Goal: Download file/media

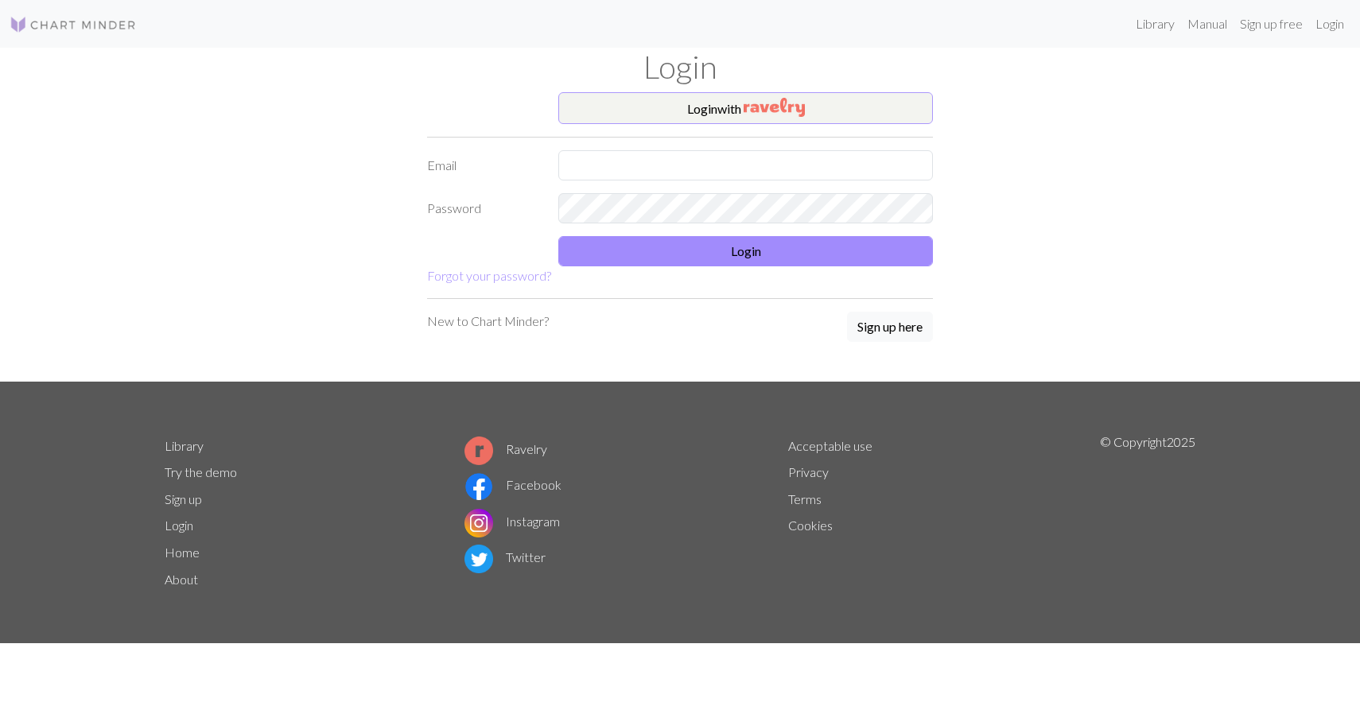
click at [712, 110] on button "Login with" at bounding box center [745, 108] width 374 height 32
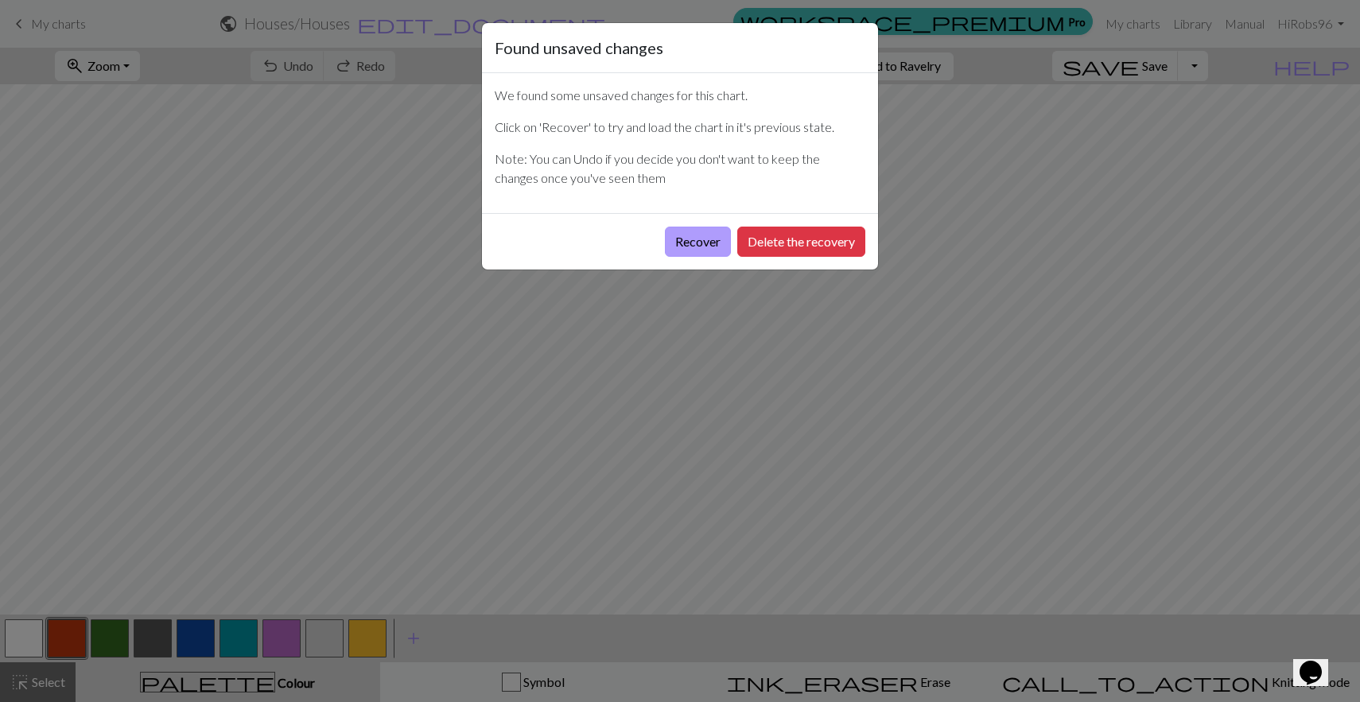
click at [684, 229] on button "Recover" at bounding box center [698, 242] width 66 height 30
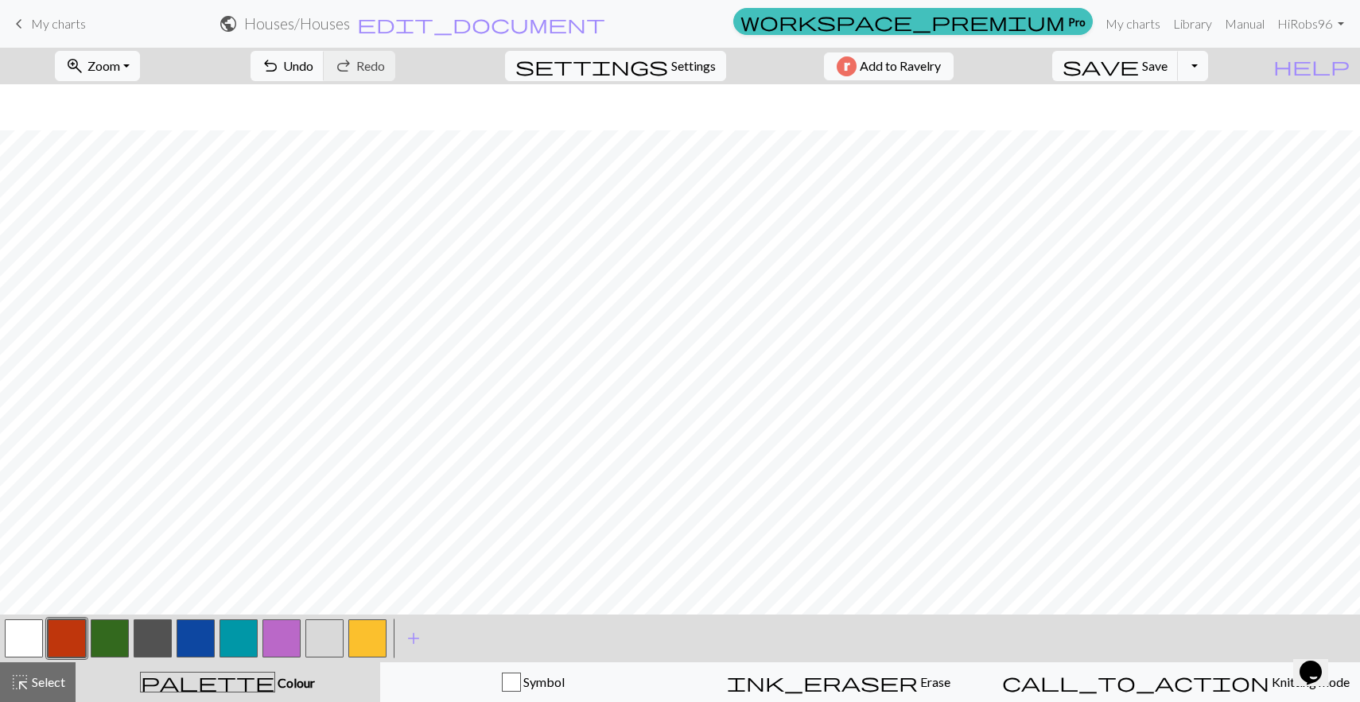
scroll to position [462, 531]
click at [195, 636] on button "button" at bounding box center [196, 638] width 38 height 38
click at [313, 628] on button "button" at bounding box center [324, 638] width 38 height 38
click at [102, 627] on button "button" at bounding box center [110, 638] width 38 height 38
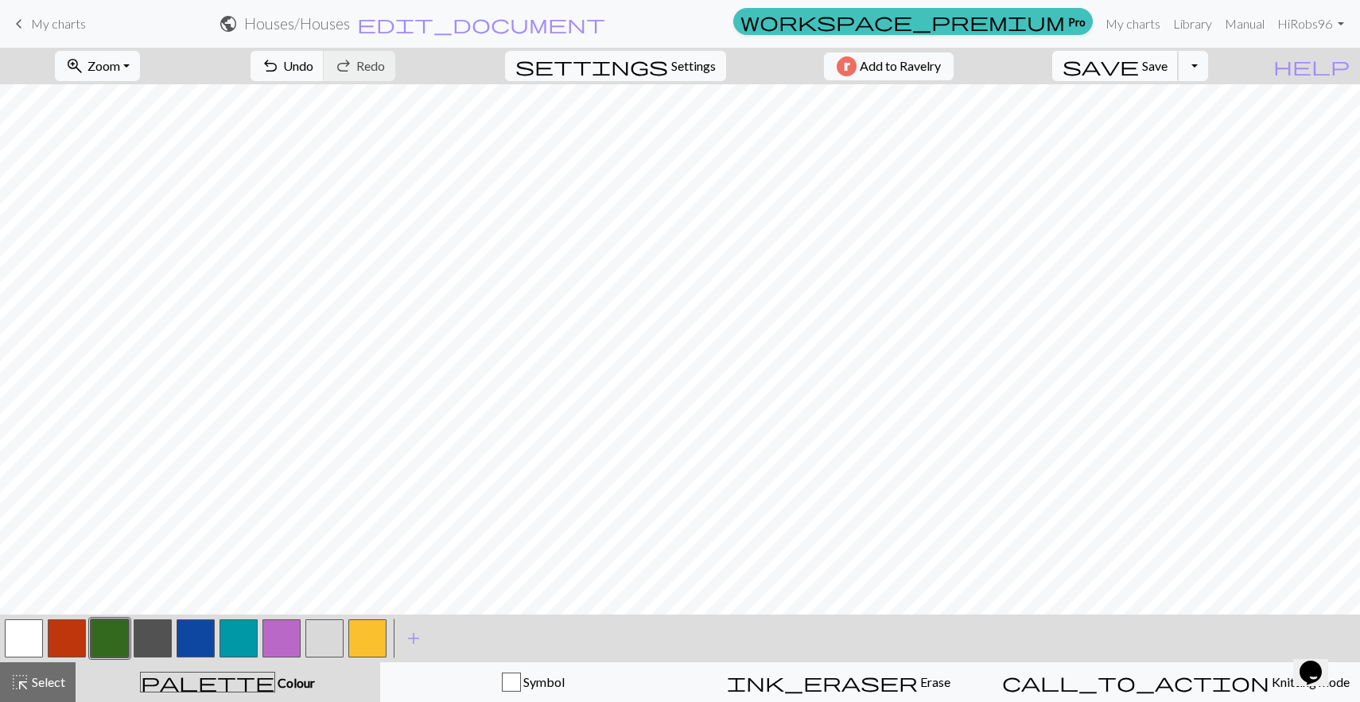
click at [1171, 61] on button "save Save Save" at bounding box center [1115, 66] width 126 height 30
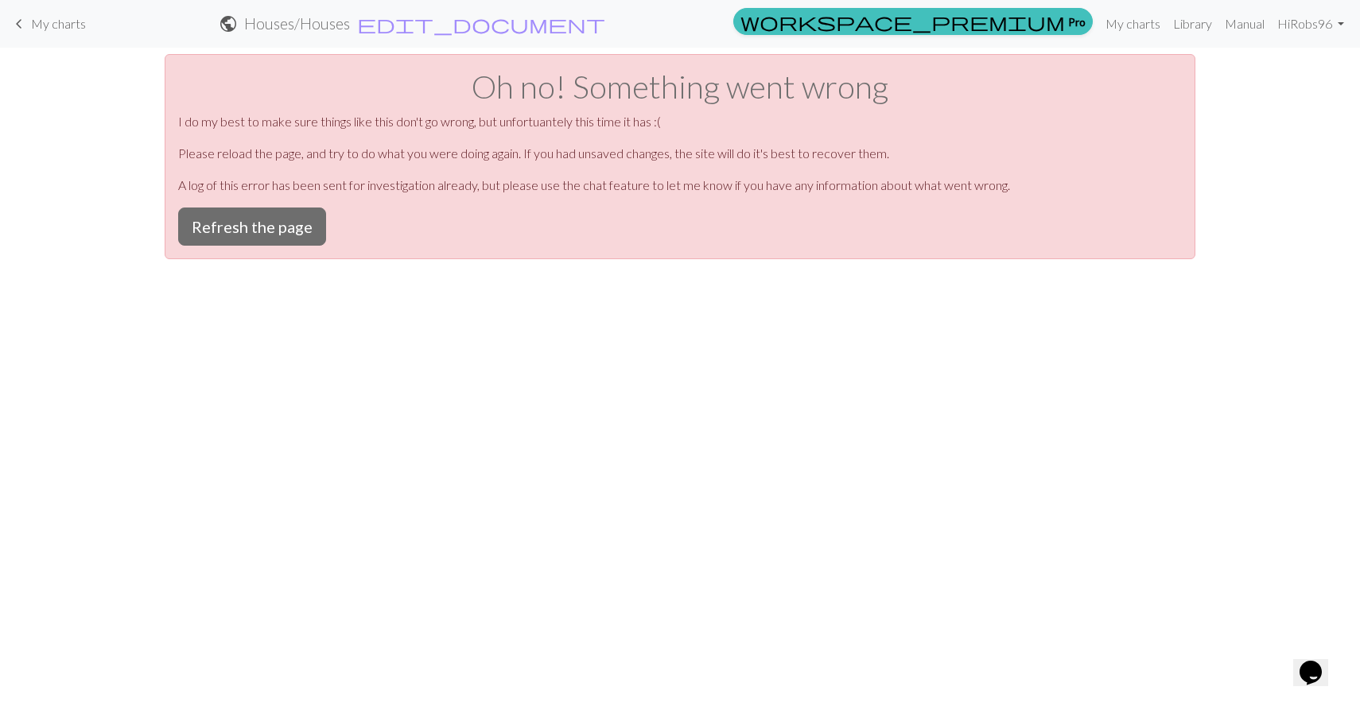
scroll to position [0, 0]
click at [235, 229] on button "Refresh the page" at bounding box center [252, 227] width 148 height 38
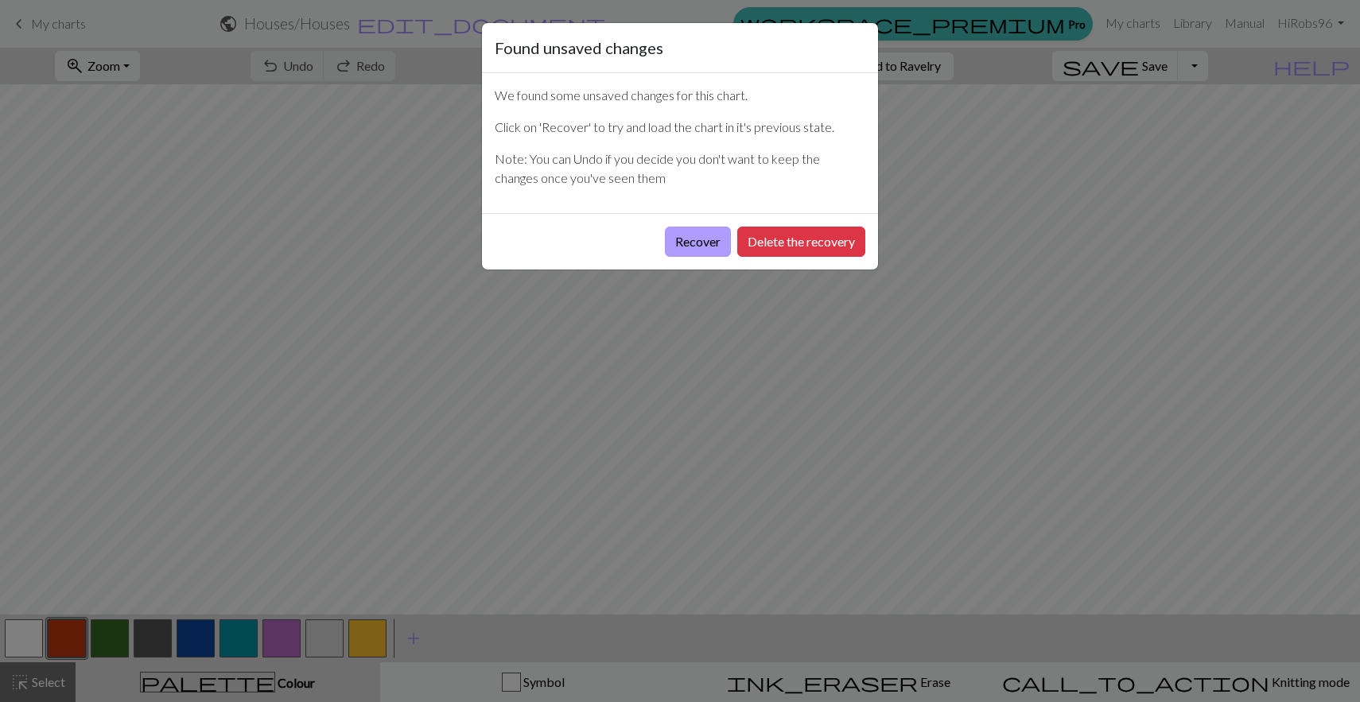
click at [702, 241] on button "Recover" at bounding box center [698, 242] width 66 height 30
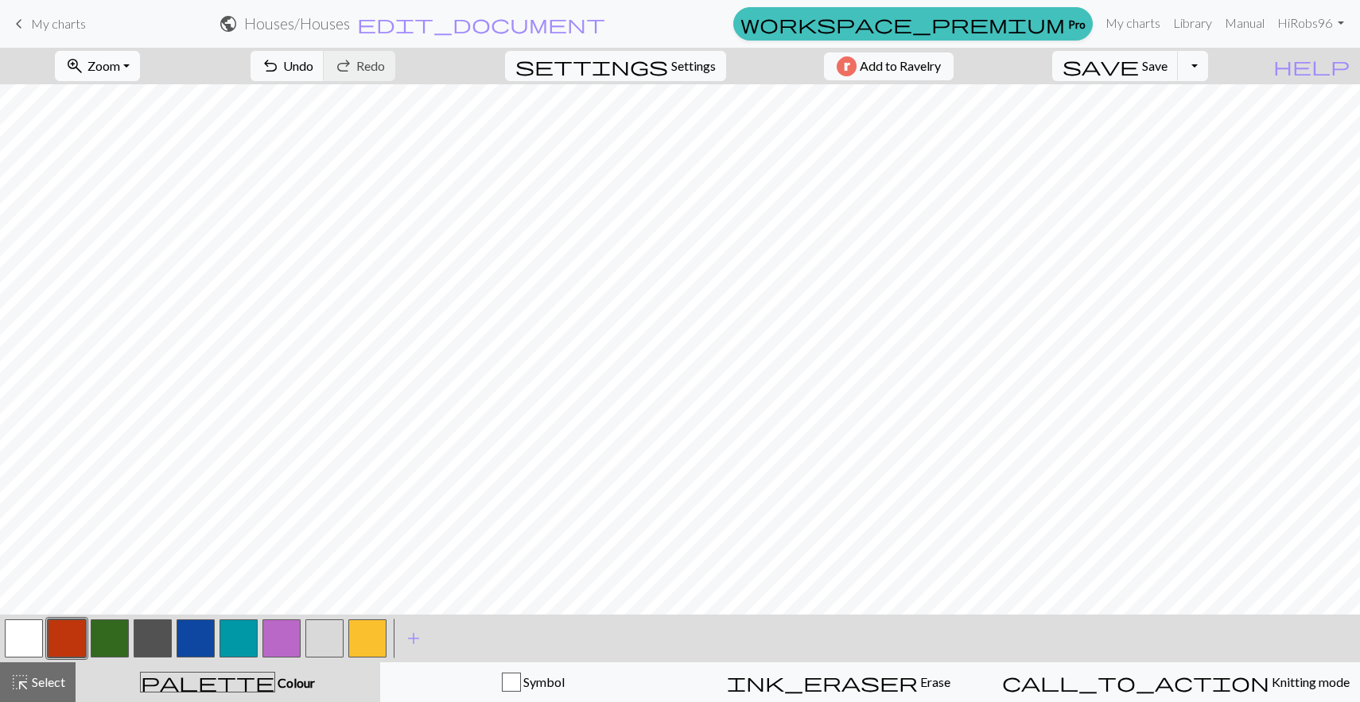
click at [140, 56] on button "zoom_in Zoom Zoom" at bounding box center [97, 66] width 85 height 30
click at [116, 106] on button "Fit all" at bounding box center [119, 100] width 126 height 25
click at [216, 639] on div at bounding box center [195, 638] width 43 height 43
click at [198, 640] on button "button" at bounding box center [196, 638] width 38 height 38
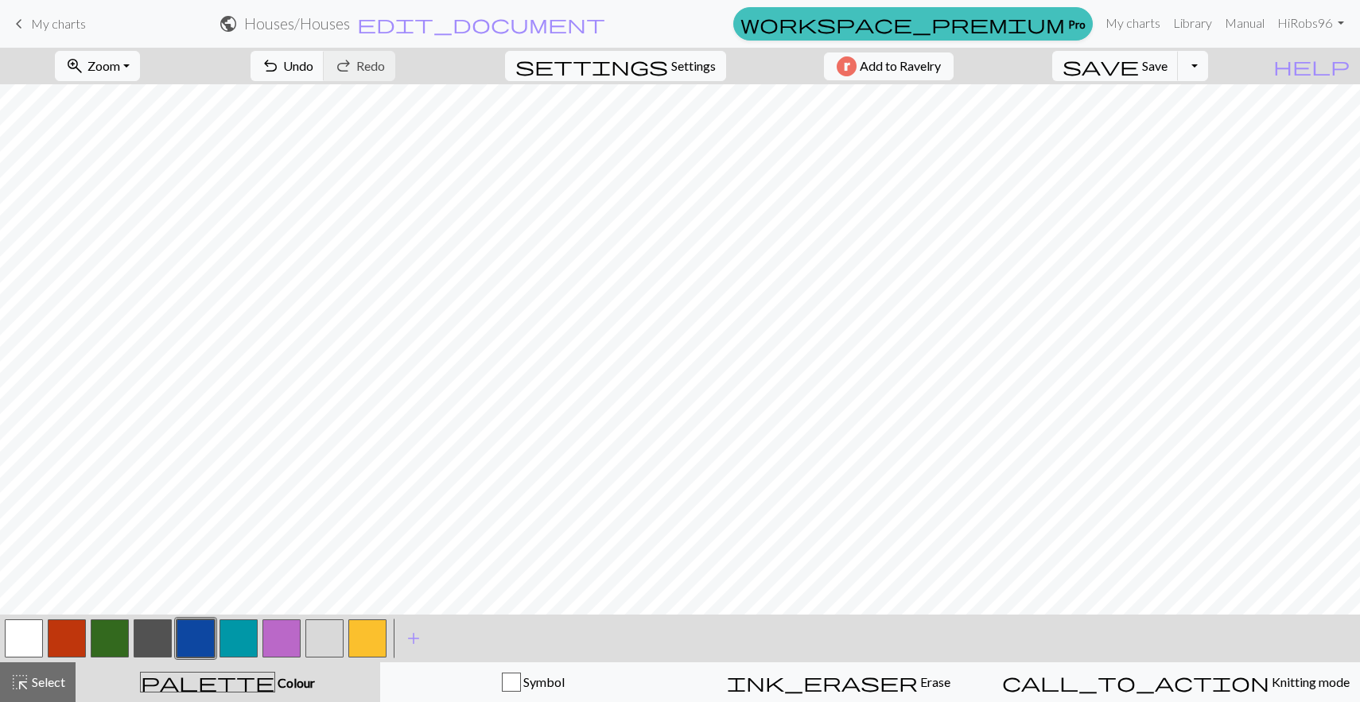
click at [323, 627] on button "button" at bounding box center [324, 638] width 38 height 38
click at [188, 642] on button "button" at bounding box center [196, 638] width 38 height 38
click at [104, 641] on button "button" at bounding box center [110, 638] width 38 height 38
click at [324, 654] on button "button" at bounding box center [324, 638] width 38 height 38
click at [193, 646] on button "button" at bounding box center [196, 638] width 38 height 38
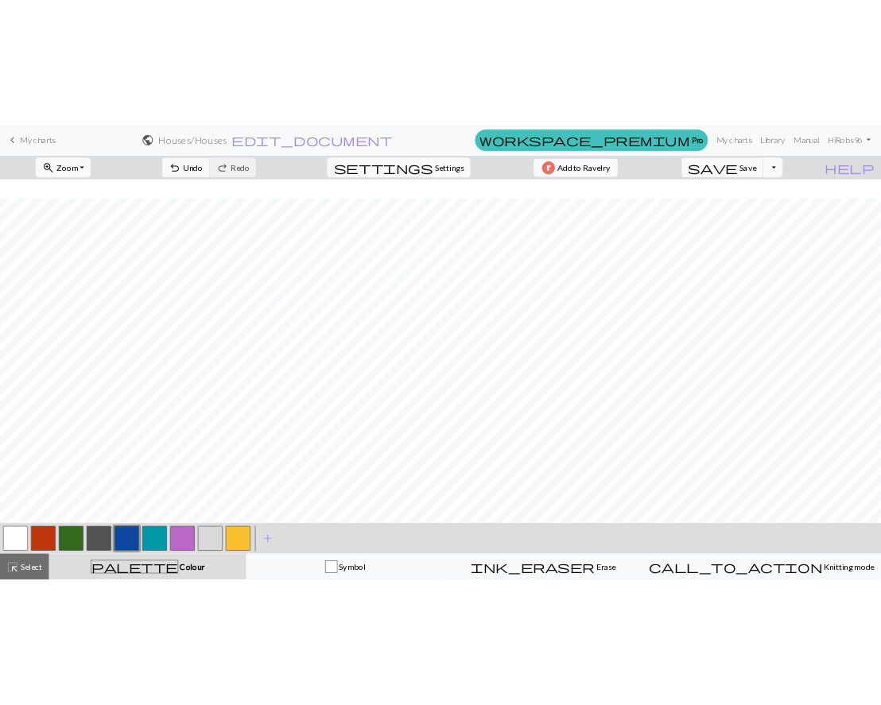
scroll to position [34, 0]
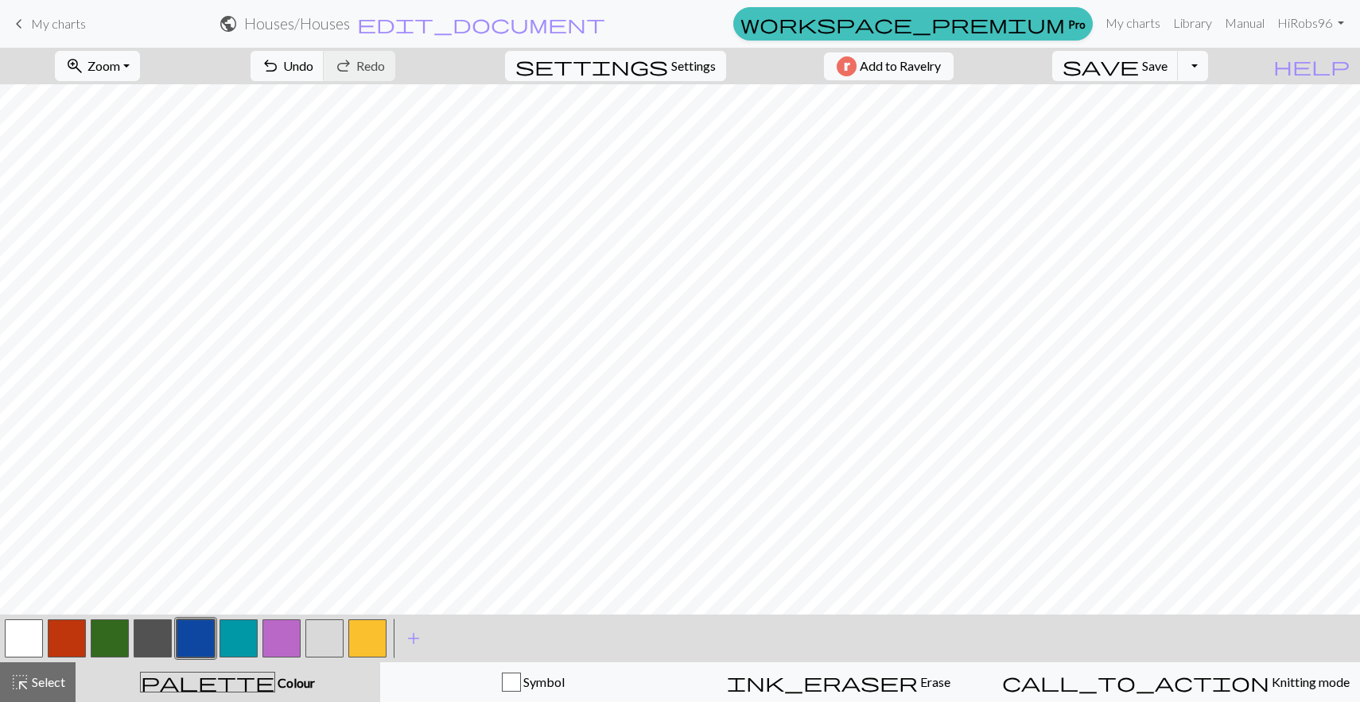
click at [341, 639] on button "button" at bounding box center [324, 638] width 38 height 38
click at [116, 630] on button "button" at bounding box center [110, 638] width 38 height 38
click at [202, 625] on button "button" at bounding box center [196, 638] width 38 height 38
click at [205, 634] on button "button" at bounding box center [196, 638] width 38 height 38
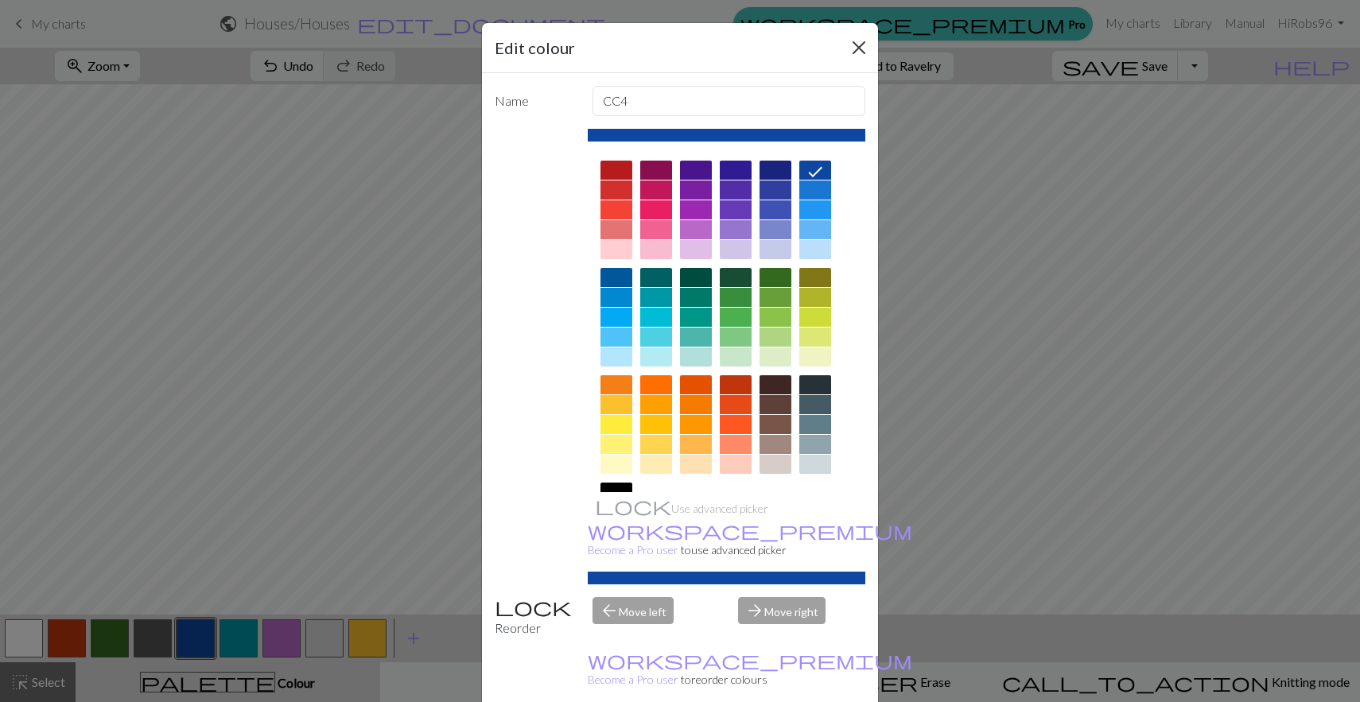
click at [857, 50] on button "Close" at bounding box center [858, 47] width 25 height 25
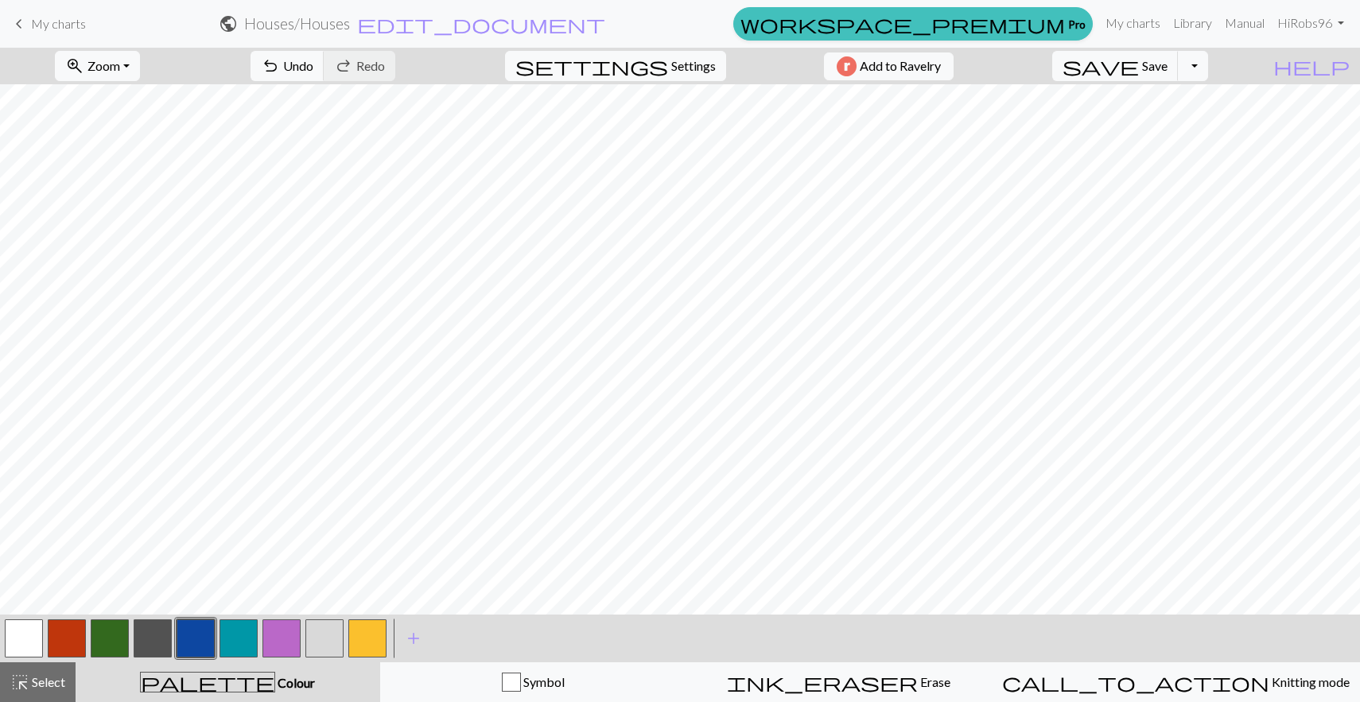
click at [313, 646] on button "button" at bounding box center [324, 638] width 38 height 38
click at [197, 644] on button "button" at bounding box center [196, 638] width 38 height 38
click at [320, 642] on button "button" at bounding box center [324, 638] width 38 height 38
click at [116, 653] on button "button" at bounding box center [110, 638] width 38 height 38
click at [193, 632] on button "button" at bounding box center [196, 638] width 38 height 38
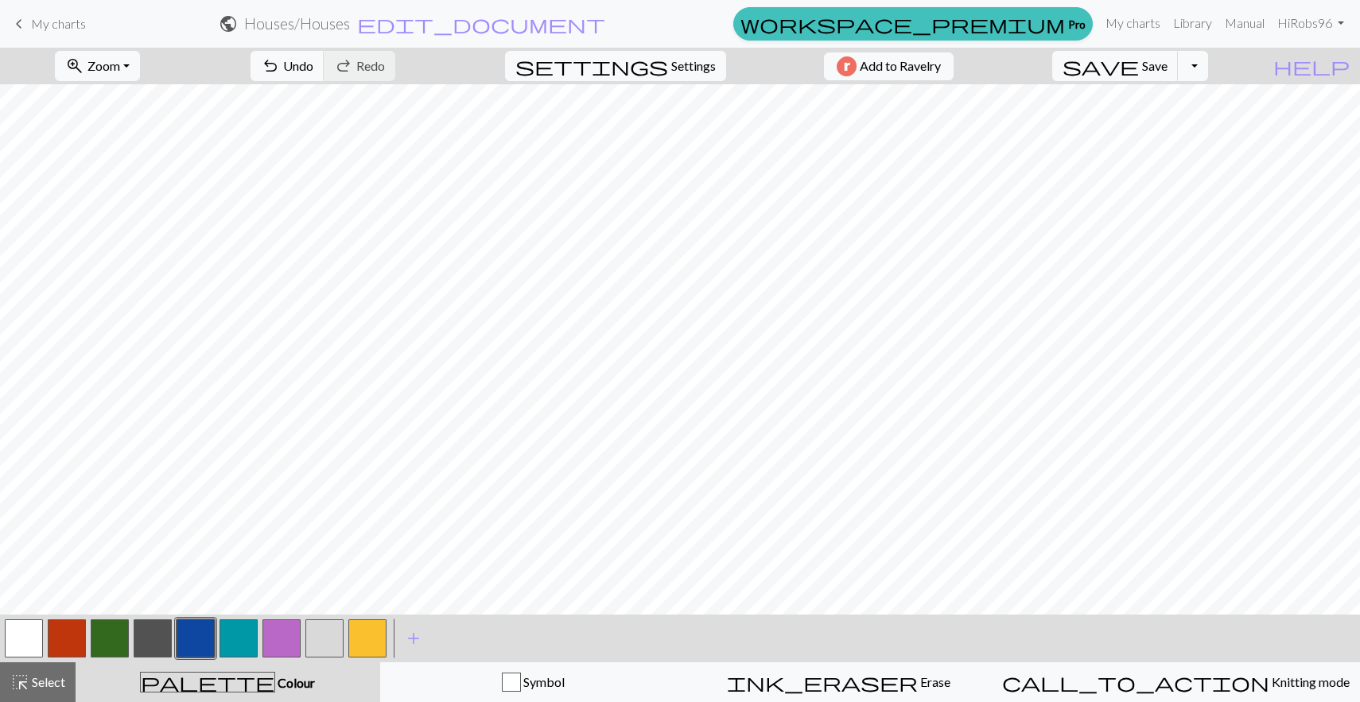
click at [312, 638] on button "button" at bounding box center [324, 638] width 38 height 38
click at [200, 648] on button "button" at bounding box center [196, 638] width 38 height 38
click at [320, 638] on button "button" at bounding box center [324, 638] width 38 height 38
click at [122, 643] on button "button" at bounding box center [110, 638] width 38 height 38
click at [114, 642] on button "button" at bounding box center [110, 638] width 38 height 38
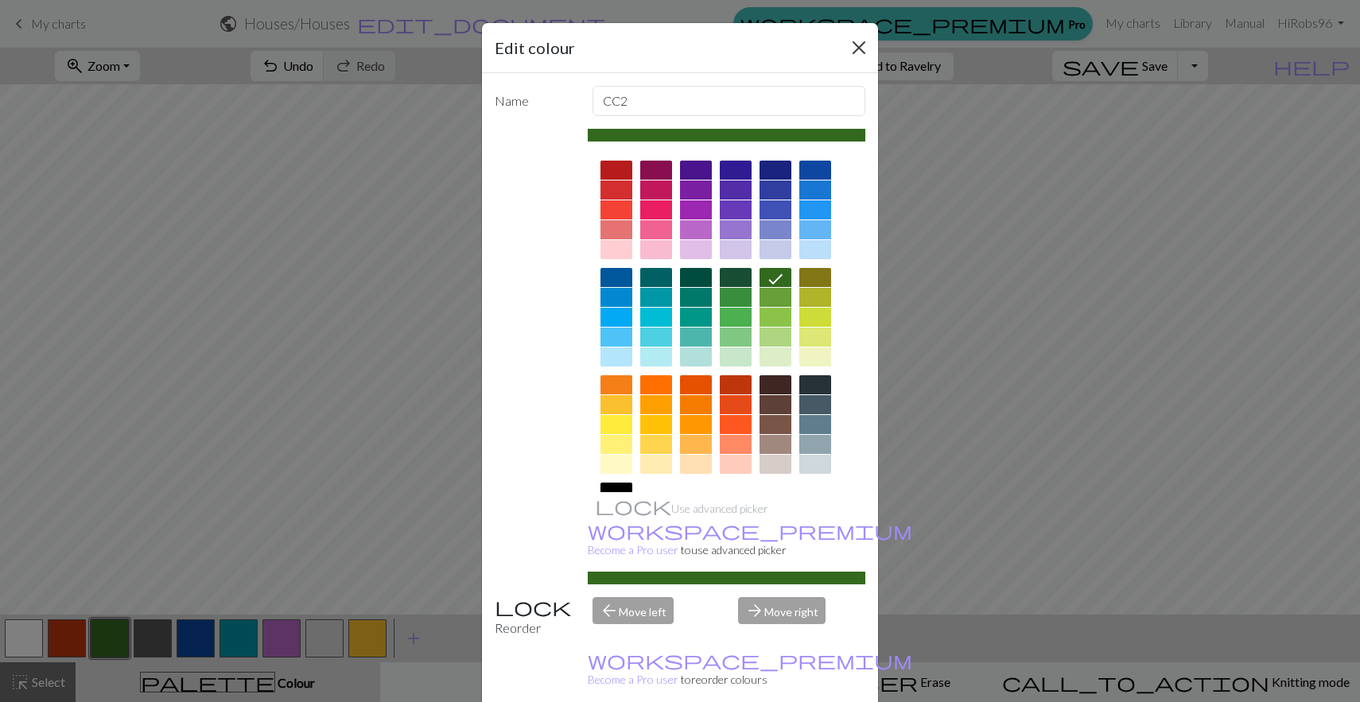
click at [856, 45] on button "Close" at bounding box center [858, 47] width 25 height 25
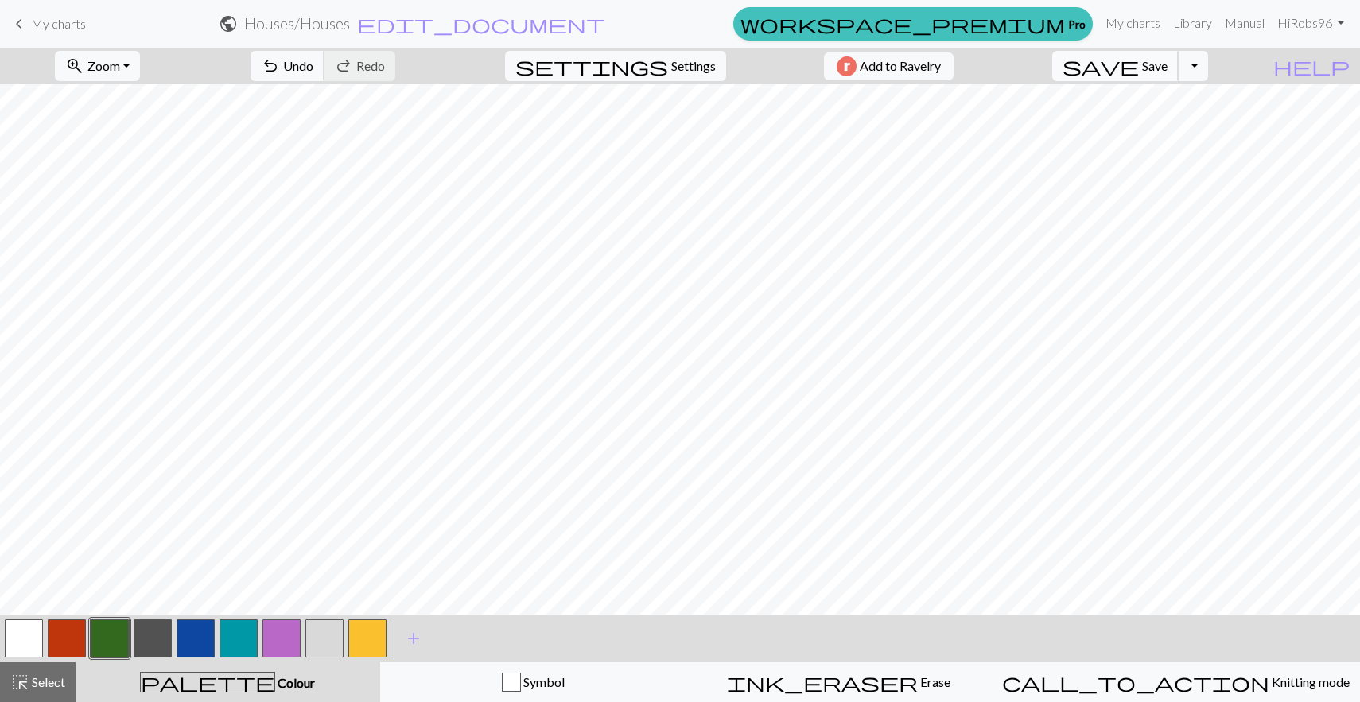
click at [1167, 68] on span "Save" at bounding box center [1154, 65] width 25 height 15
click at [331, 659] on div at bounding box center [324, 638] width 43 height 43
click at [331, 641] on button "button" at bounding box center [324, 638] width 38 height 38
click at [1167, 71] on span "Save" at bounding box center [1154, 65] width 25 height 15
click at [233, 629] on button "button" at bounding box center [238, 638] width 38 height 38
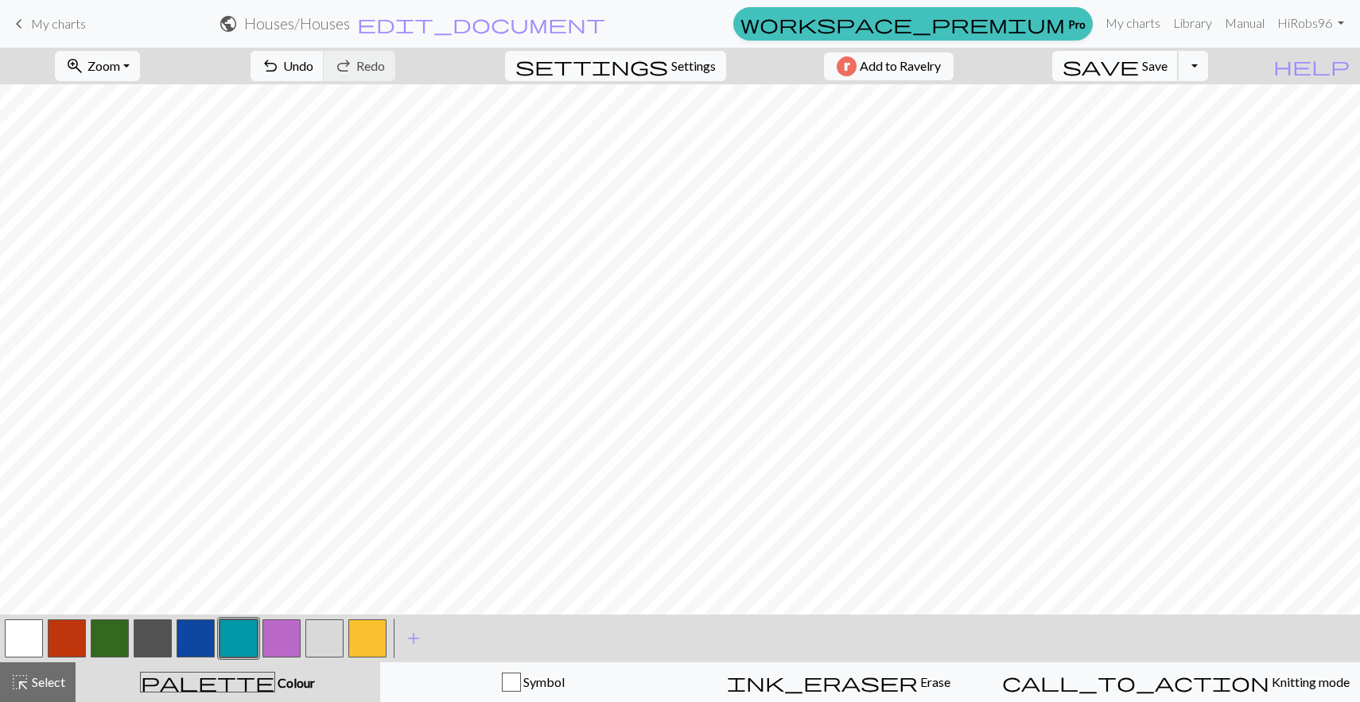
click at [1171, 76] on button "save Save Save" at bounding box center [1115, 66] width 126 height 30
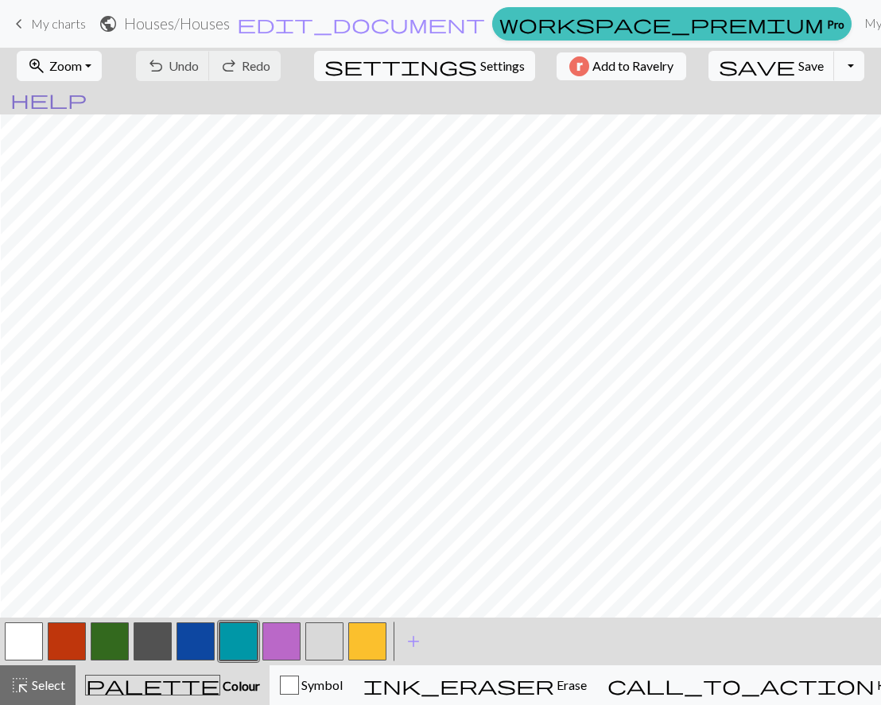
scroll to position [31, 85]
click at [108, 642] on button "button" at bounding box center [110, 642] width 38 height 38
click at [320, 630] on button "button" at bounding box center [324, 642] width 38 height 38
click at [182, 634] on button "button" at bounding box center [196, 642] width 38 height 38
click at [335, 636] on button "button" at bounding box center [324, 642] width 38 height 38
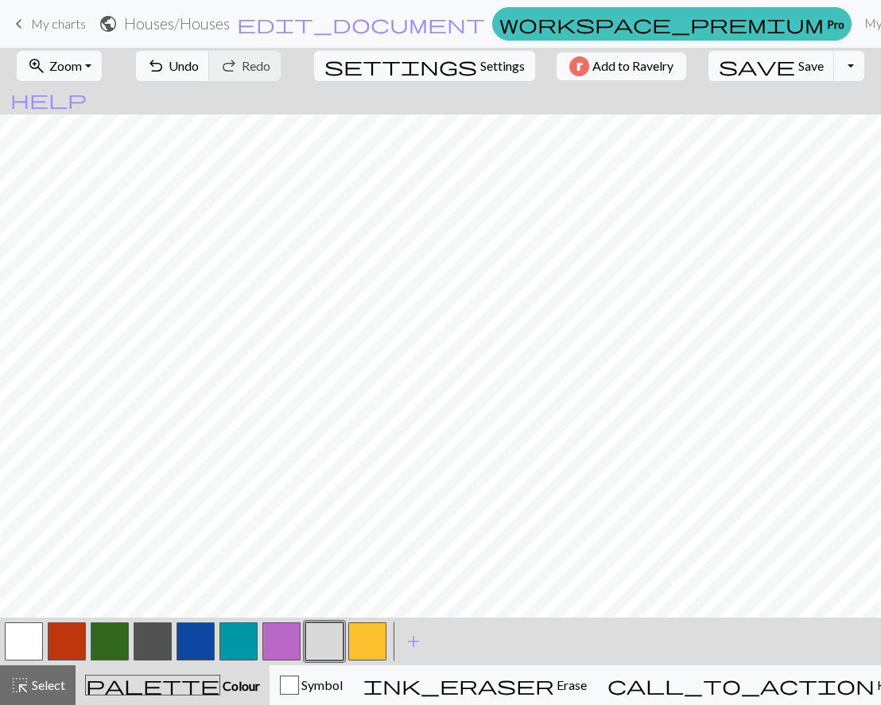
click at [125, 646] on button "button" at bounding box center [110, 642] width 38 height 38
click at [306, 637] on button "button" at bounding box center [324, 642] width 38 height 38
click at [119, 642] on button "button" at bounding box center [110, 642] width 38 height 38
click at [324, 642] on button "button" at bounding box center [324, 642] width 38 height 38
click at [145, 634] on button "button" at bounding box center [153, 642] width 38 height 38
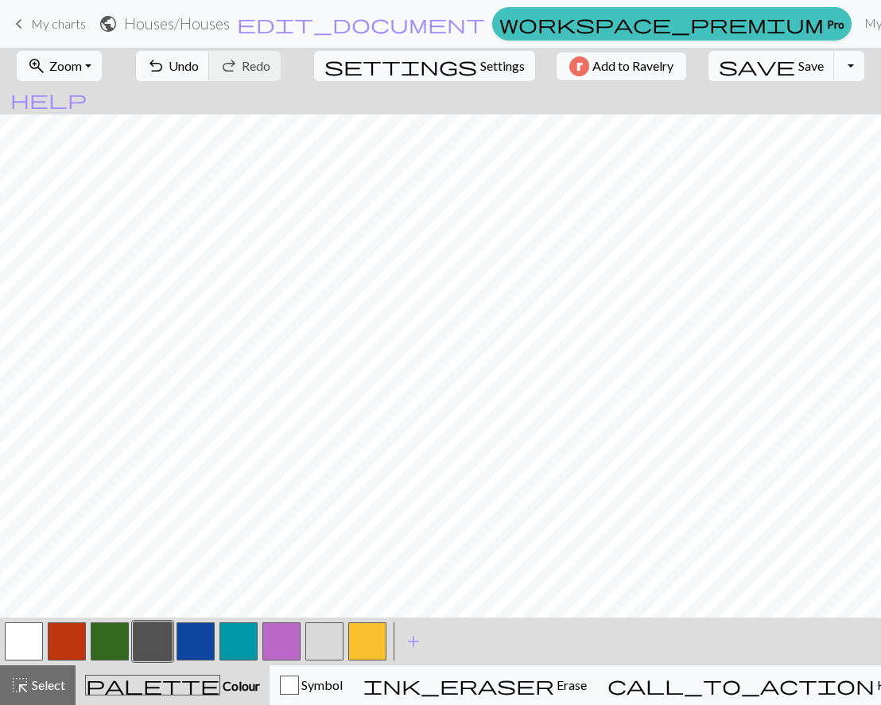
click at [330, 644] on button "button" at bounding box center [324, 642] width 38 height 38
click at [98, 654] on button "button" at bounding box center [110, 642] width 38 height 38
click at [330, 641] on button "button" at bounding box center [324, 642] width 38 height 38
click at [197, 641] on button "button" at bounding box center [196, 642] width 38 height 38
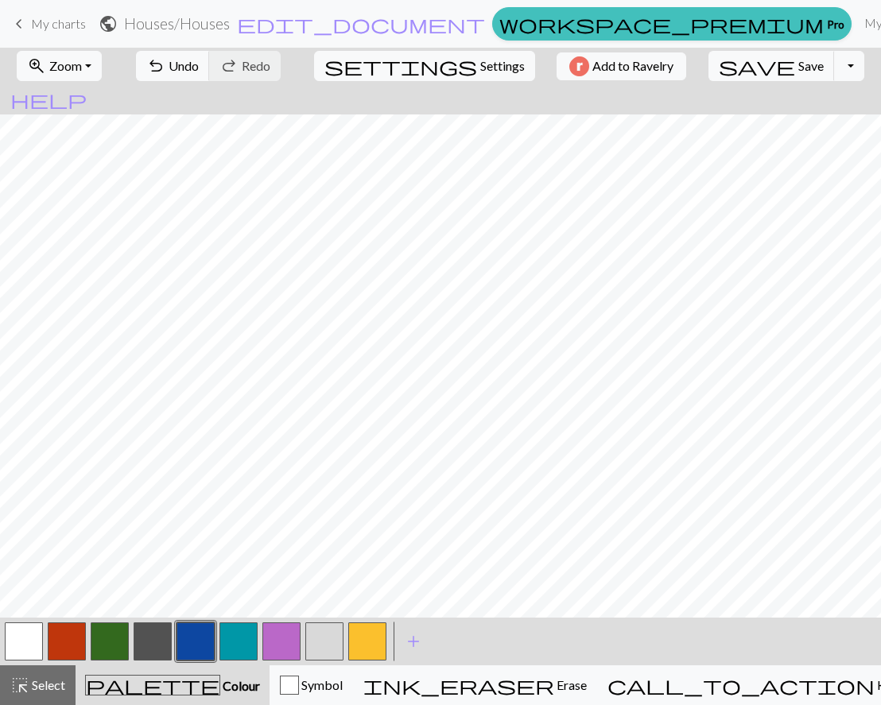
click at [335, 649] on button "button" at bounding box center [324, 642] width 38 height 38
click at [197, 638] on button "button" at bounding box center [196, 642] width 38 height 38
click at [326, 640] on button "button" at bounding box center [324, 642] width 38 height 38
click at [100, 655] on button "button" at bounding box center [110, 642] width 38 height 38
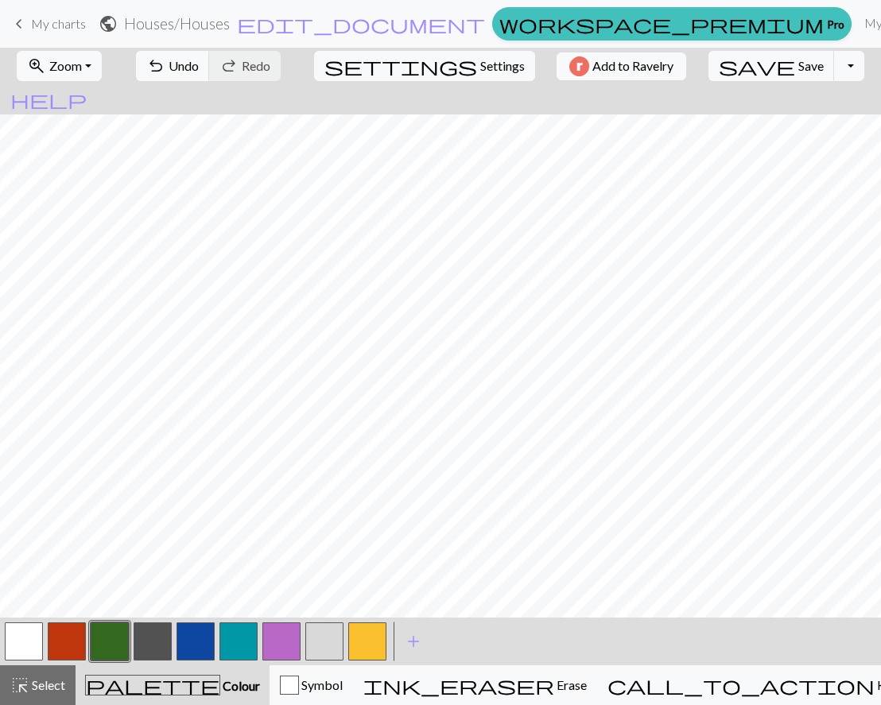
click at [320, 646] on button "button" at bounding box center [324, 642] width 38 height 38
click at [122, 634] on button "button" at bounding box center [110, 642] width 38 height 38
click at [337, 639] on button "button" at bounding box center [324, 642] width 38 height 38
click at [122, 642] on button "button" at bounding box center [110, 642] width 38 height 38
click at [184, 646] on button "button" at bounding box center [196, 642] width 38 height 38
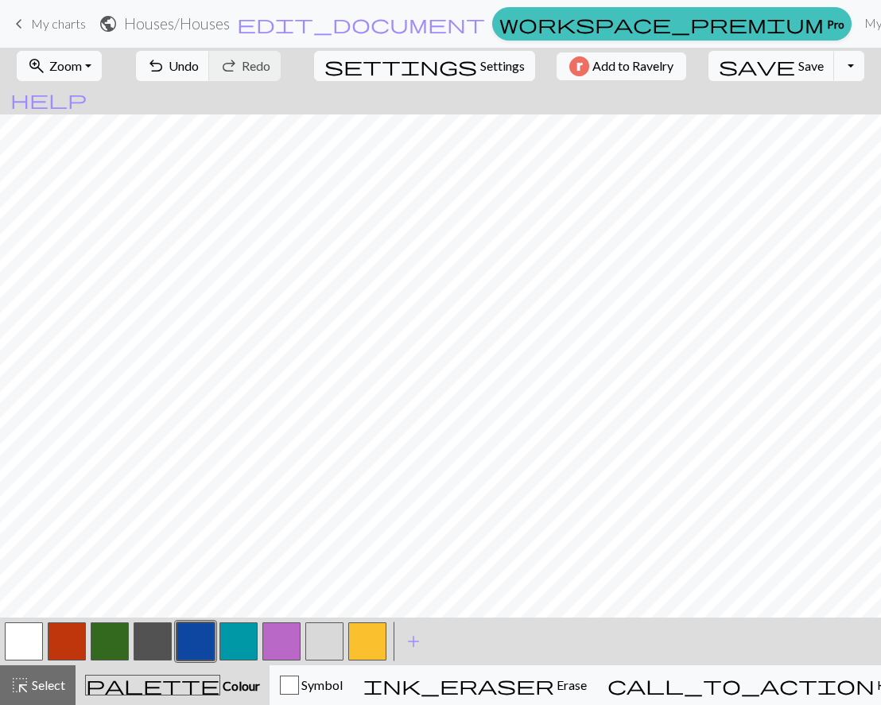
click at [338, 638] on button "button" at bounding box center [324, 642] width 38 height 38
click at [112, 644] on button "button" at bounding box center [110, 642] width 38 height 38
click at [336, 651] on button "button" at bounding box center [324, 642] width 38 height 38
click at [341, 638] on button "button" at bounding box center [324, 642] width 38 height 38
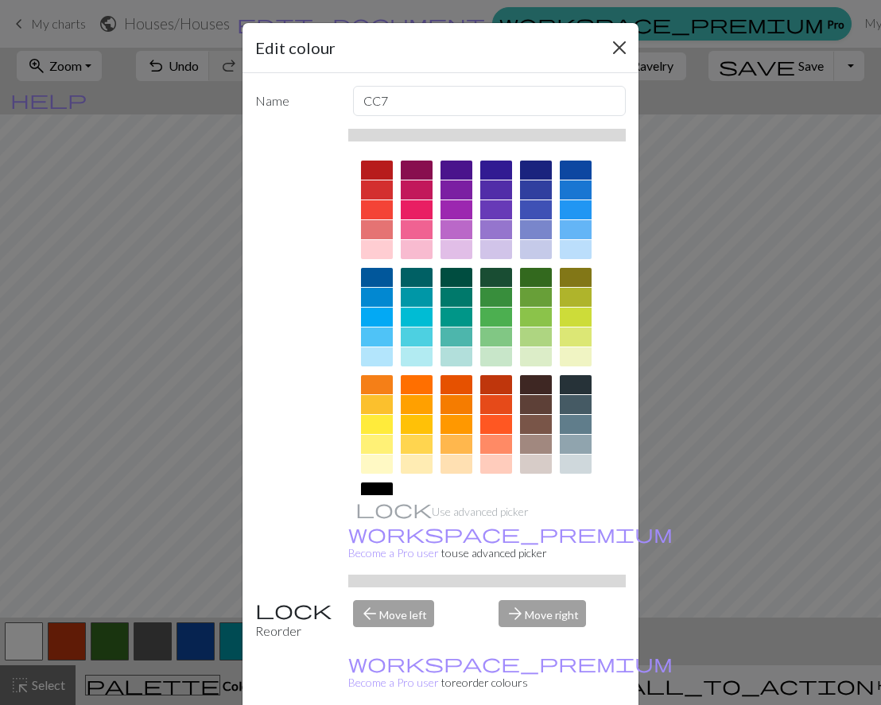
click at [612, 45] on button "Close" at bounding box center [619, 47] width 25 height 25
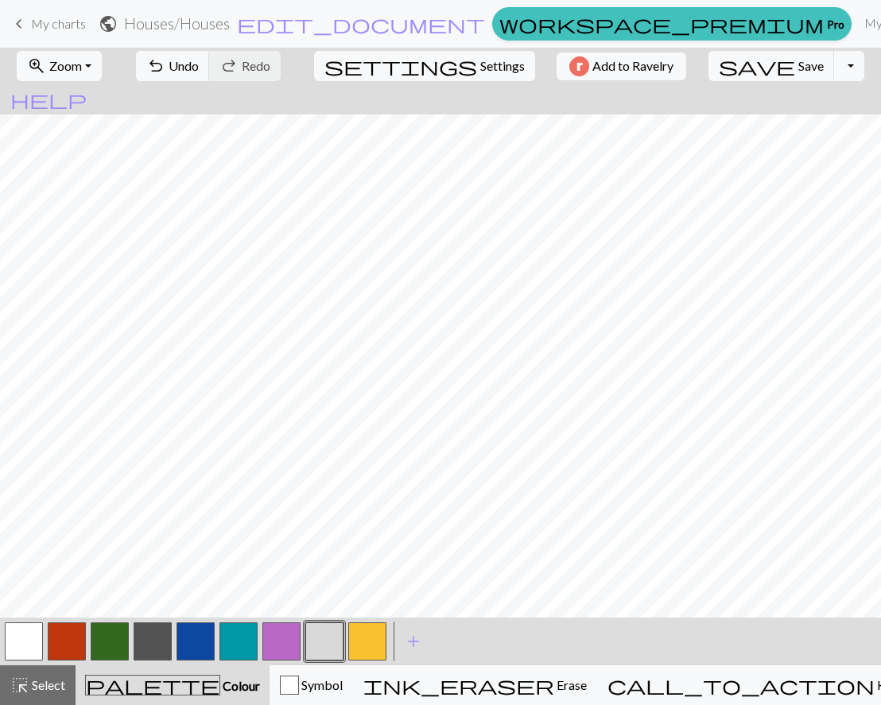
click at [108, 635] on button "button" at bounding box center [110, 642] width 38 height 38
click at [324, 646] on button "button" at bounding box center [324, 642] width 38 height 38
click at [107, 646] on button "button" at bounding box center [110, 642] width 38 height 38
click at [199, 642] on button "button" at bounding box center [196, 642] width 38 height 38
click at [326, 641] on button "button" at bounding box center [324, 642] width 38 height 38
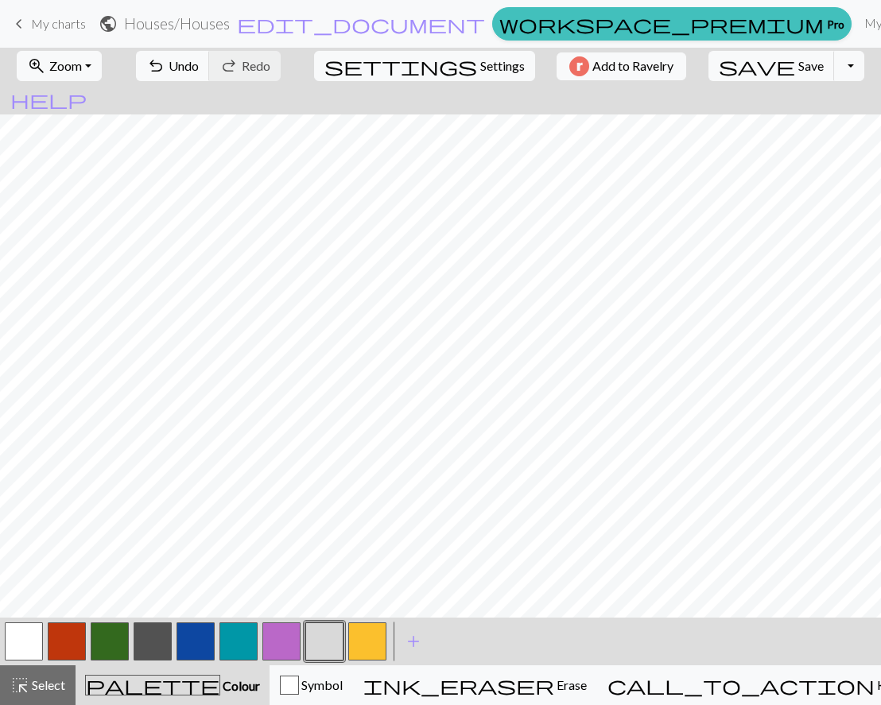
click at [112, 654] on button "button" at bounding box center [110, 642] width 38 height 38
click at [336, 626] on button "button" at bounding box center [324, 642] width 38 height 38
click at [99, 643] on button "button" at bounding box center [110, 642] width 38 height 38
click at [324, 631] on button "button" at bounding box center [324, 642] width 38 height 38
click at [107, 638] on button "button" at bounding box center [110, 642] width 38 height 38
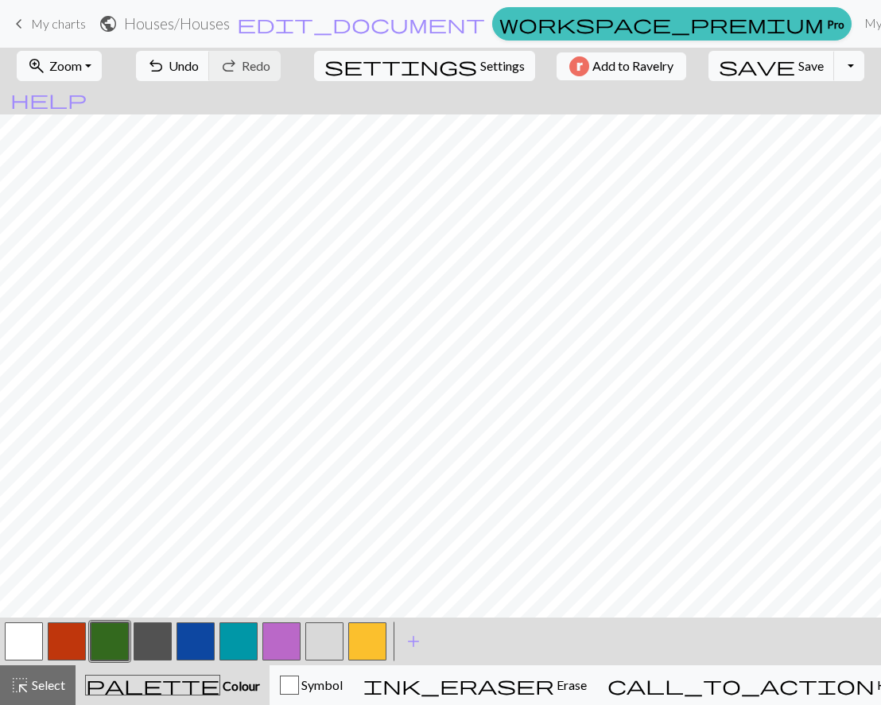
click at [327, 635] on button "button" at bounding box center [324, 642] width 38 height 38
click at [207, 631] on button "button" at bounding box center [196, 642] width 38 height 38
click at [117, 645] on button "button" at bounding box center [110, 642] width 38 height 38
click at [317, 630] on button "button" at bounding box center [324, 642] width 38 height 38
click at [205, 642] on button "button" at bounding box center [196, 642] width 38 height 38
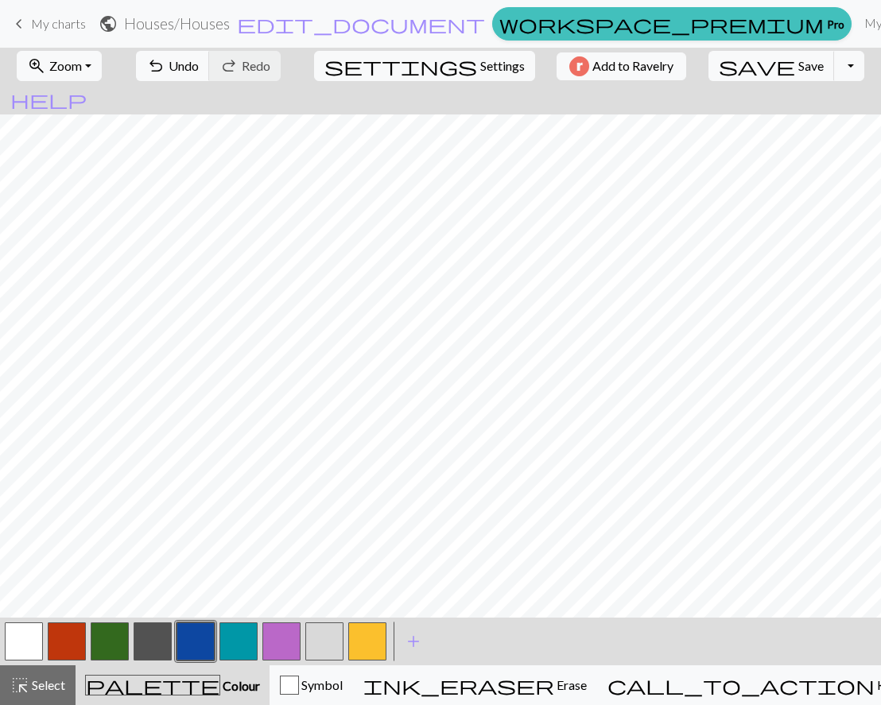
click at [106, 636] on button "button" at bounding box center [110, 642] width 38 height 38
click at [328, 635] on button "button" at bounding box center [324, 642] width 38 height 38
click at [117, 633] on button "button" at bounding box center [110, 642] width 38 height 38
click at [318, 623] on button "button" at bounding box center [324, 642] width 38 height 38
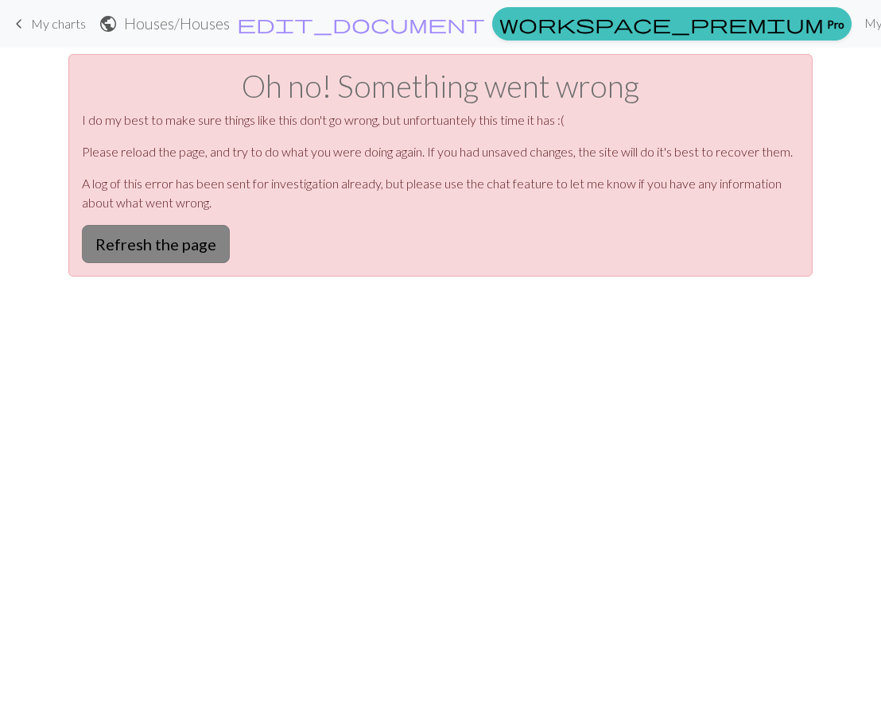
click at [122, 234] on button "Refresh the page" at bounding box center [156, 244] width 148 height 38
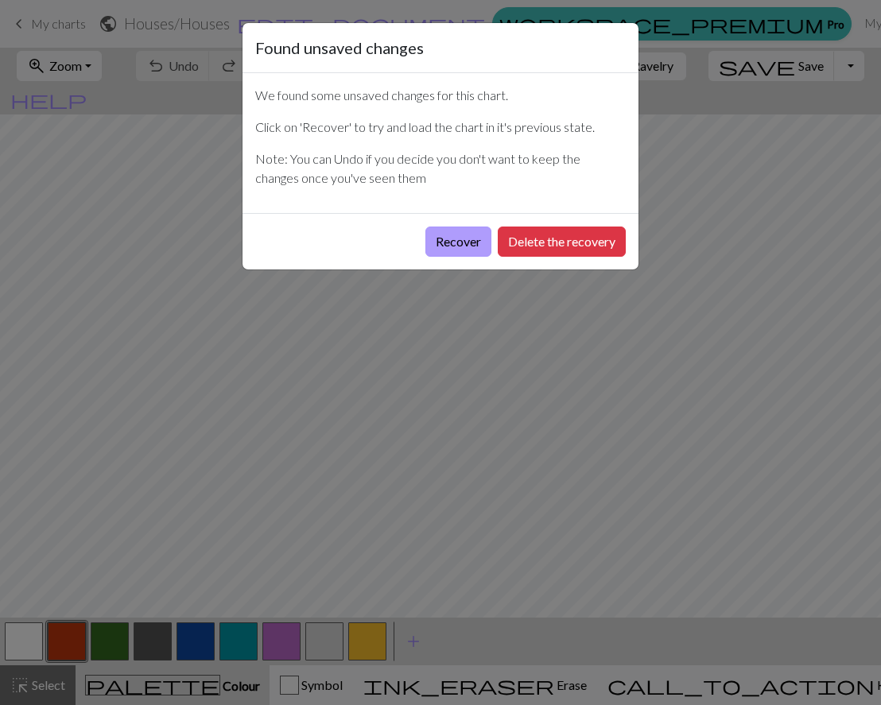
click at [448, 244] on button "Recover" at bounding box center [458, 242] width 66 height 30
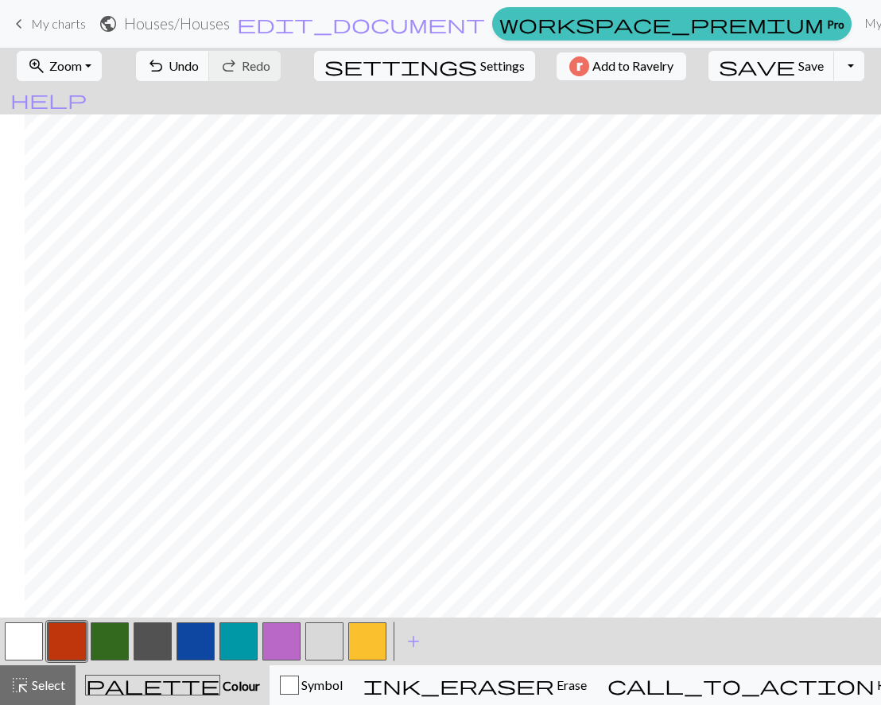
scroll to position [0, 475]
click at [798, 59] on span "Save" at bounding box center [810, 65] width 25 height 15
click at [102, 69] on button "zoom_in Zoom Zoom" at bounding box center [59, 66] width 85 height 30
click at [97, 149] on button "Fit height" at bounding box center [80, 151] width 126 height 25
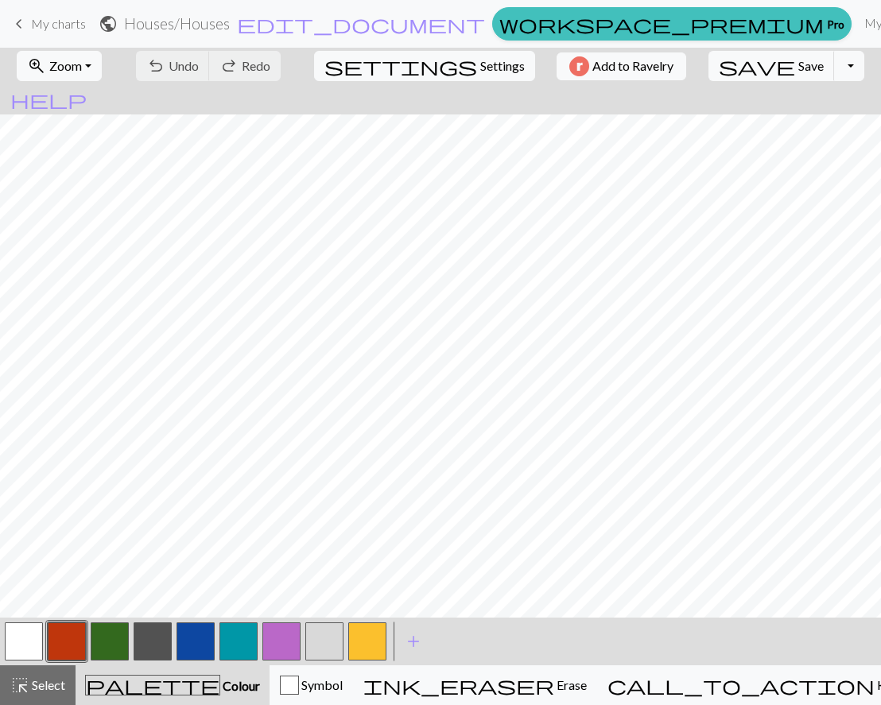
scroll to position [0, 0]
click at [324, 633] on button "button" at bounding box center [324, 642] width 38 height 38
click at [192, 642] on button "button" at bounding box center [196, 642] width 38 height 38
click at [739, 66] on span "save" at bounding box center [757, 66] width 76 height 22
click at [102, 60] on button "zoom_in Zoom Zoom" at bounding box center [59, 66] width 85 height 30
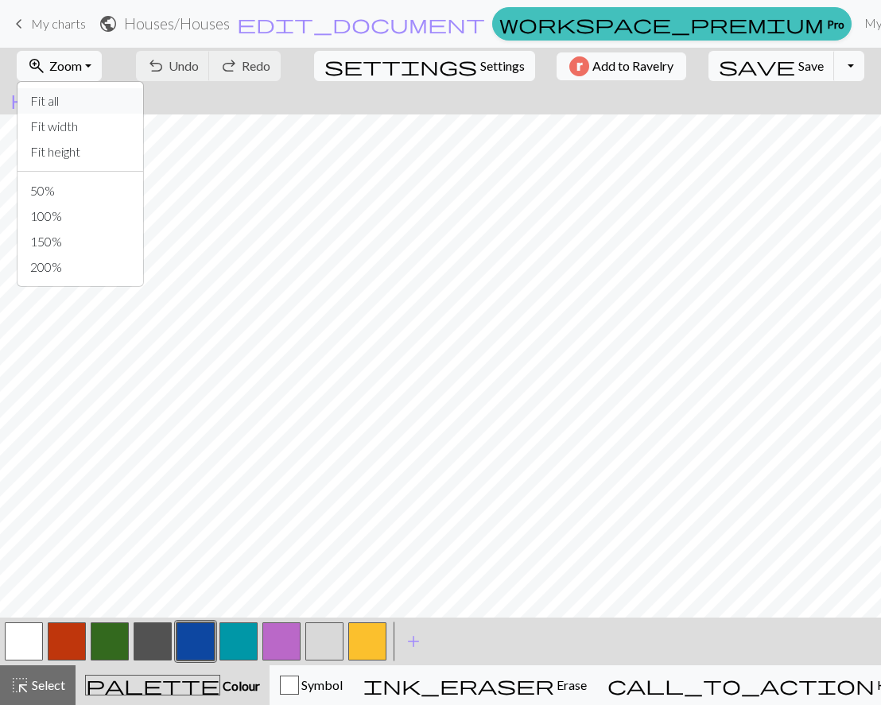
click at [80, 106] on button "Fit all" at bounding box center [80, 100] width 126 height 25
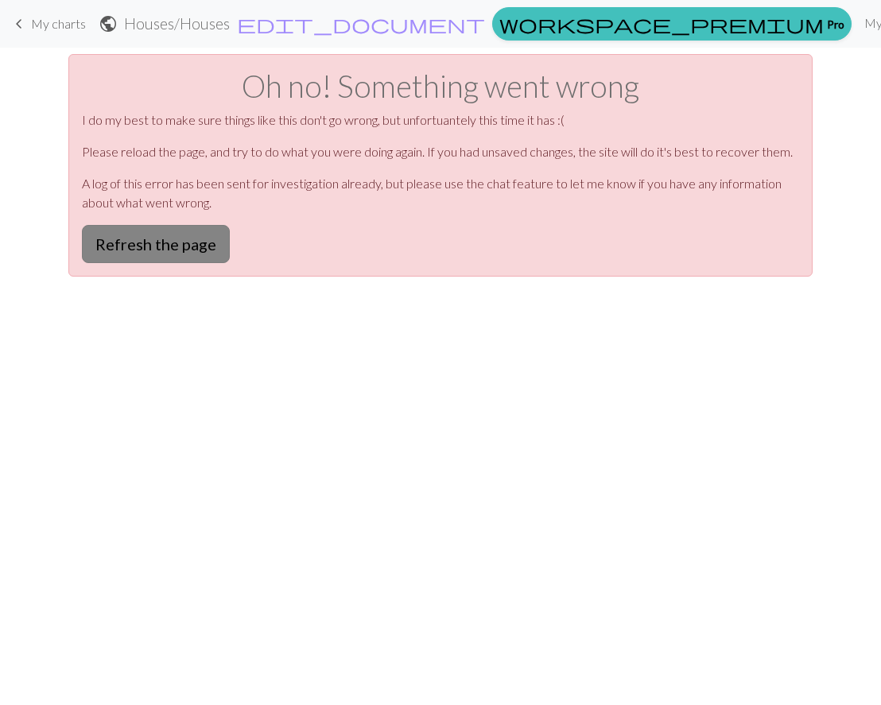
click at [192, 241] on button "Refresh the page" at bounding box center [156, 244] width 148 height 38
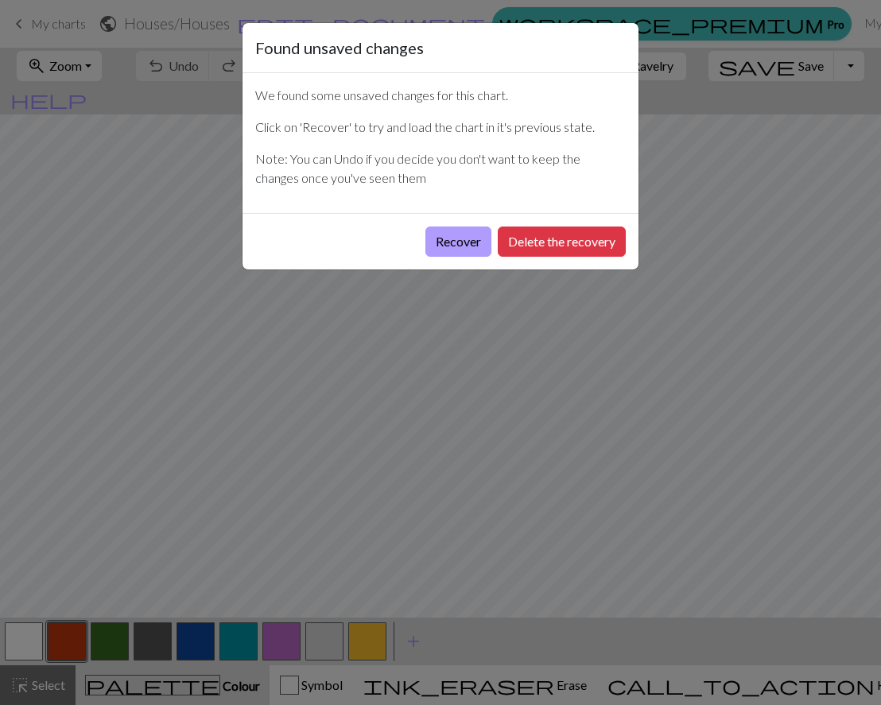
click at [463, 237] on button "Recover" at bounding box center [458, 242] width 66 height 30
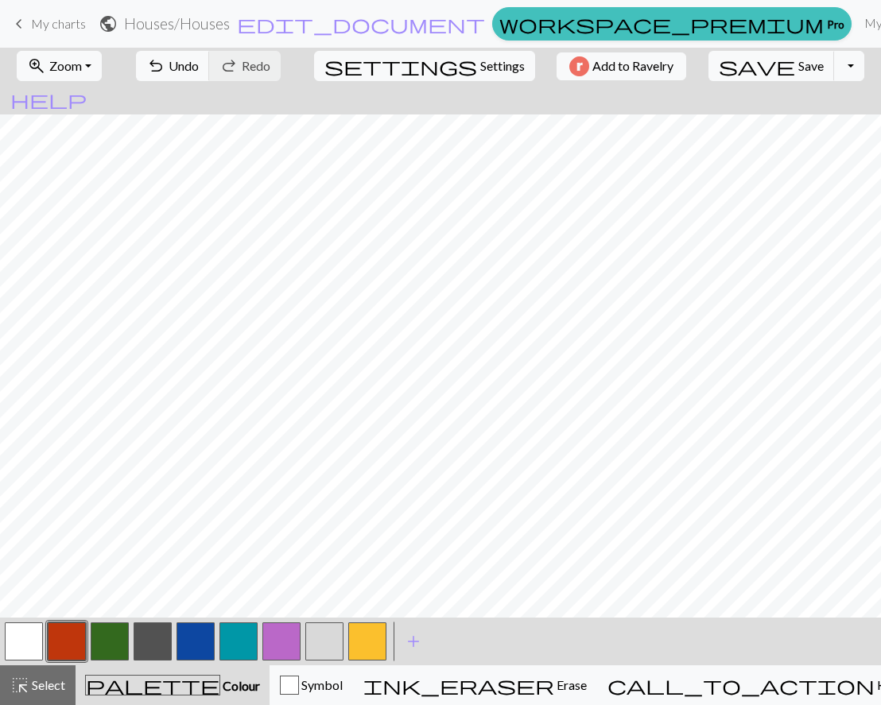
click at [220, 646] on button "button" at bounding box center [238, 642] width 38 height 38
click at [102, 64] on button "zoom_in Zoom Zoom" at bounding box center [59, 66] width 85 height 30
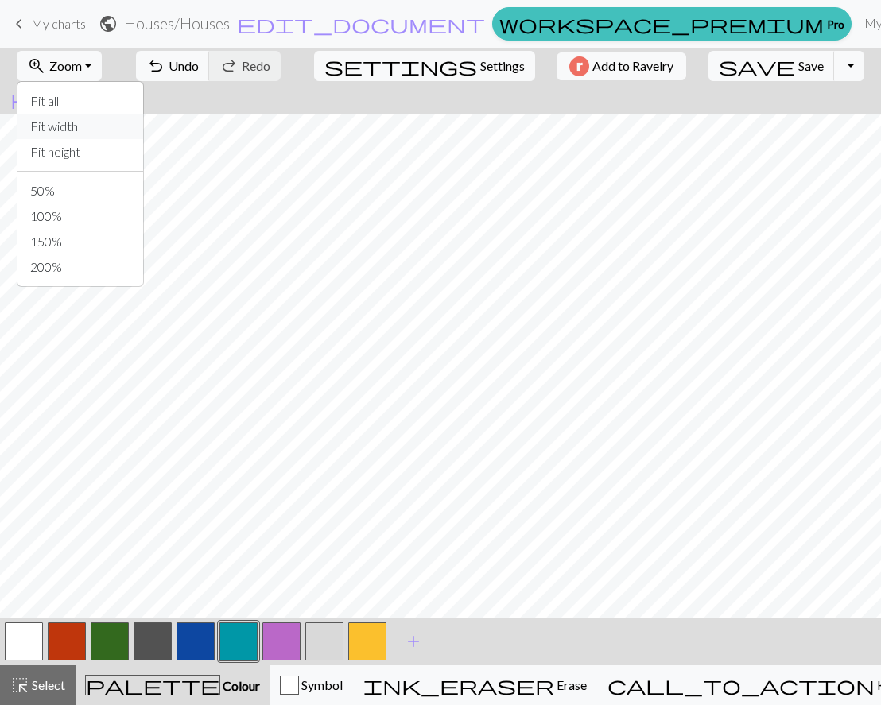
click at [94, 119] on button "Fit width" at bounding box center [80, 126] width 126 height 25
click at [355, 651] on button "button" at bounding box center [367, 642] width 38 height 38
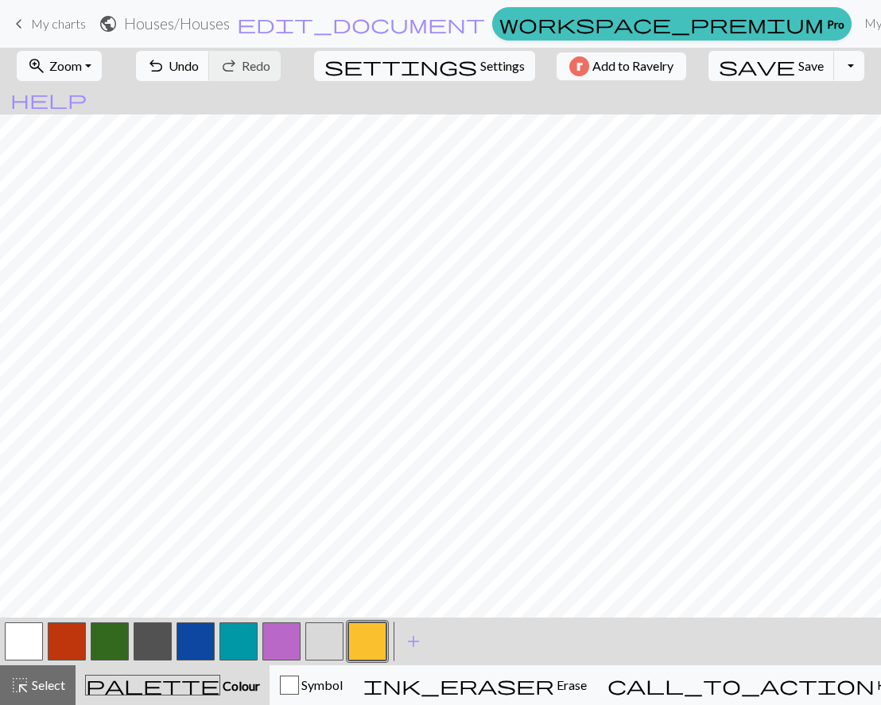
click at [327, 651] on button "button" at bounding box center [324, 642] width 38 height 38
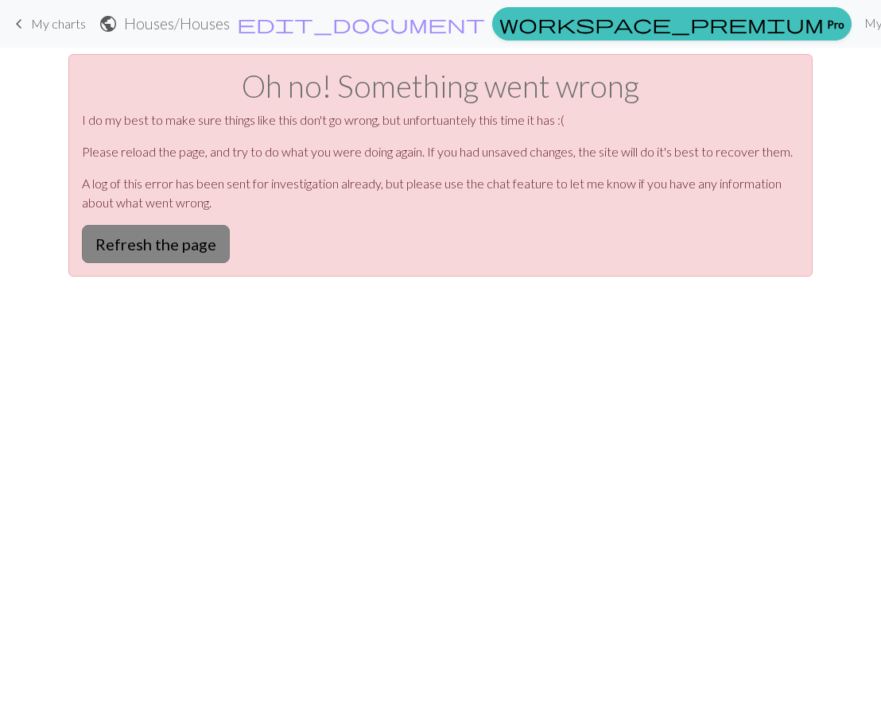
click at [120, 254] on button "Refresh the page" at bounding box center [156, 244] width 148 height 38
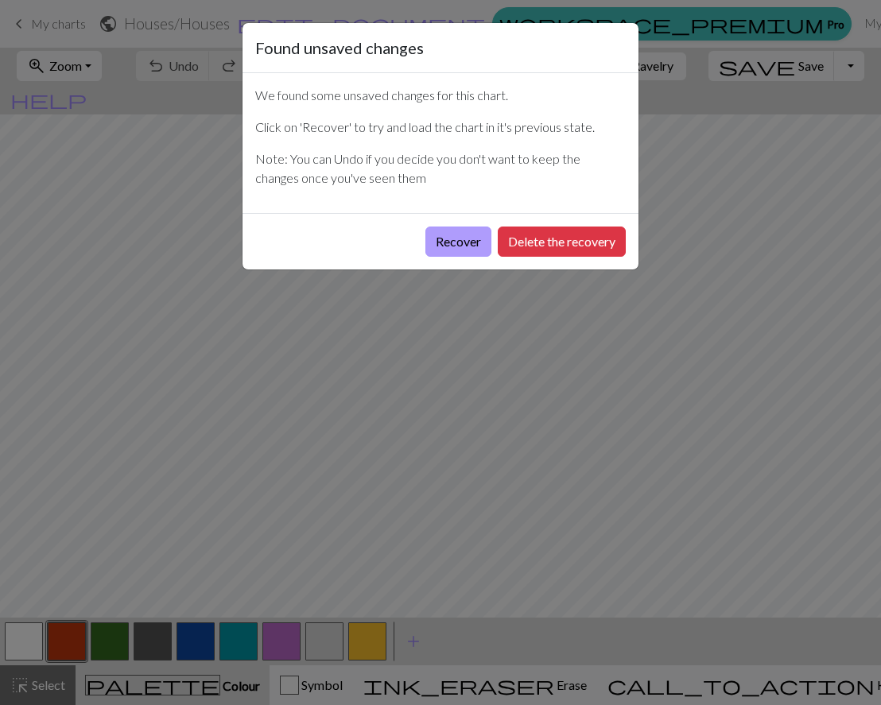
click at [454, 239] on button "Recover" at bounding box center [458, 242] width 66 height 30
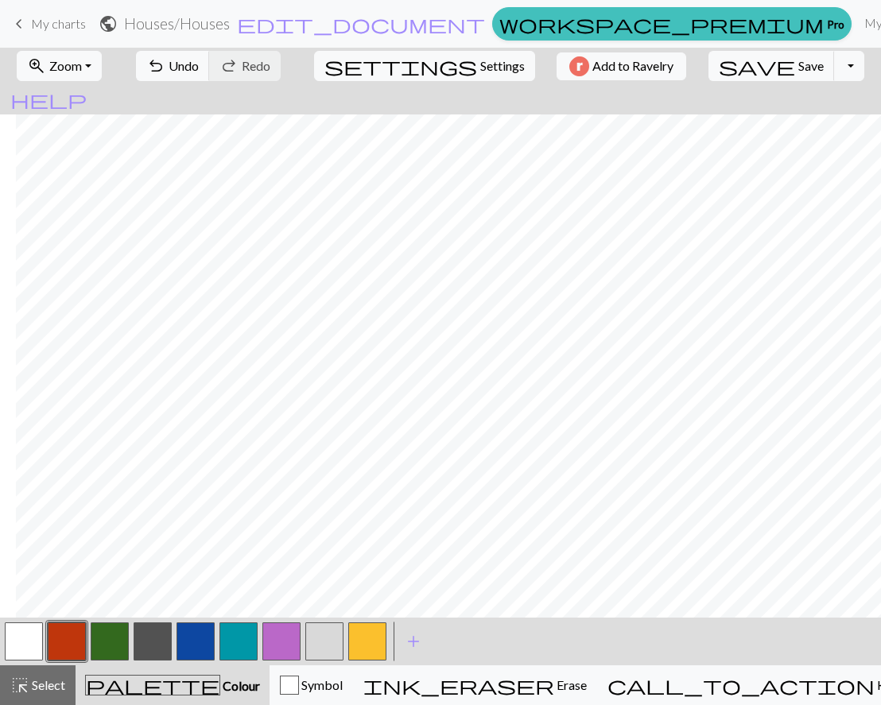
scroll to position [7, 0]
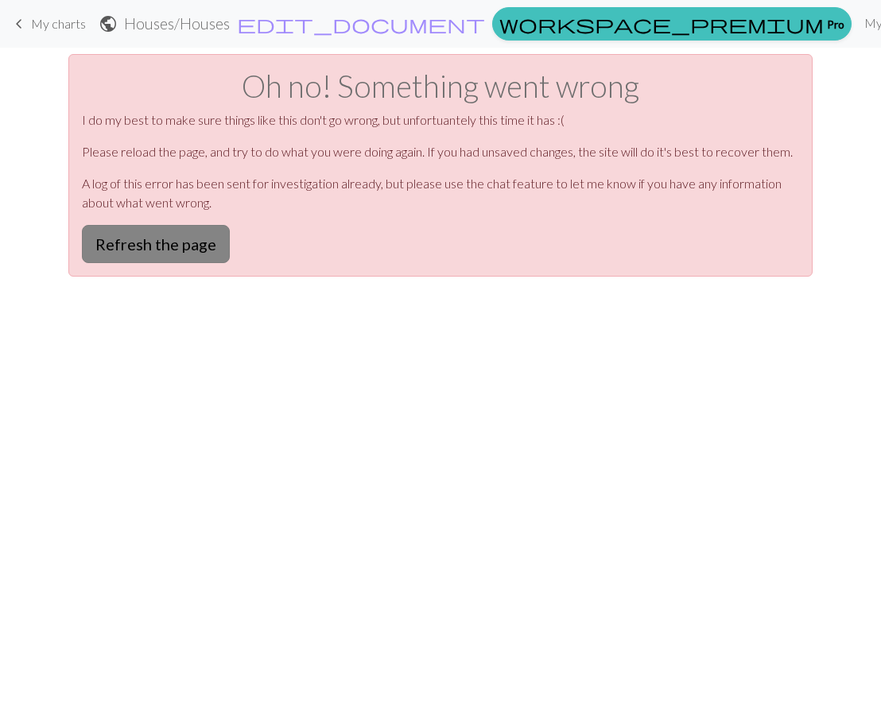
click at [152, 254] on button "Refresh the page" at bounding box center [156, 244] width 148 height 38
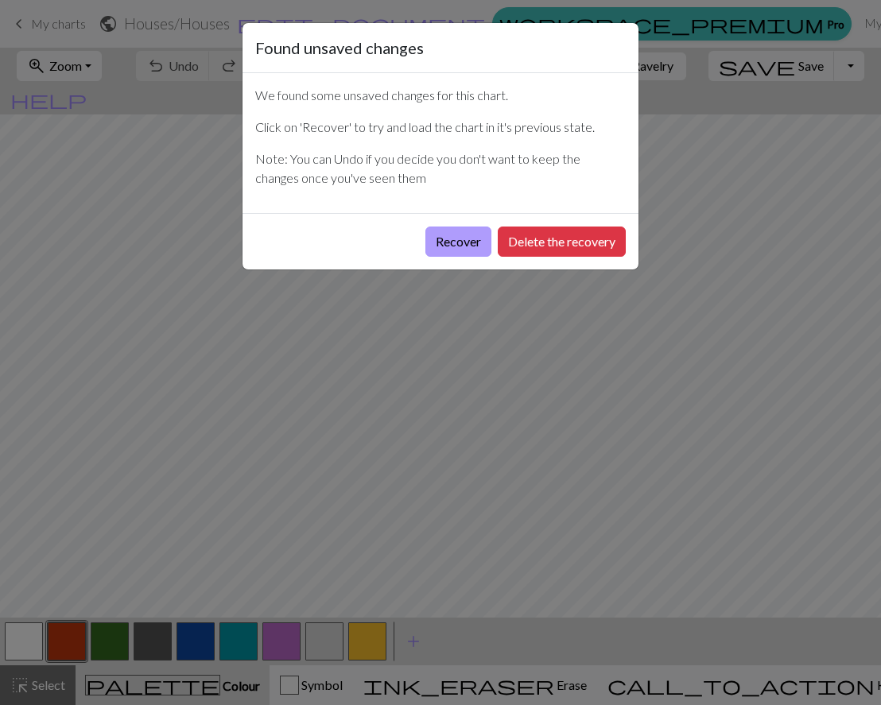
click at [425, 239] on button "Recover" at bounding box center [458, 242] width 66 height 30
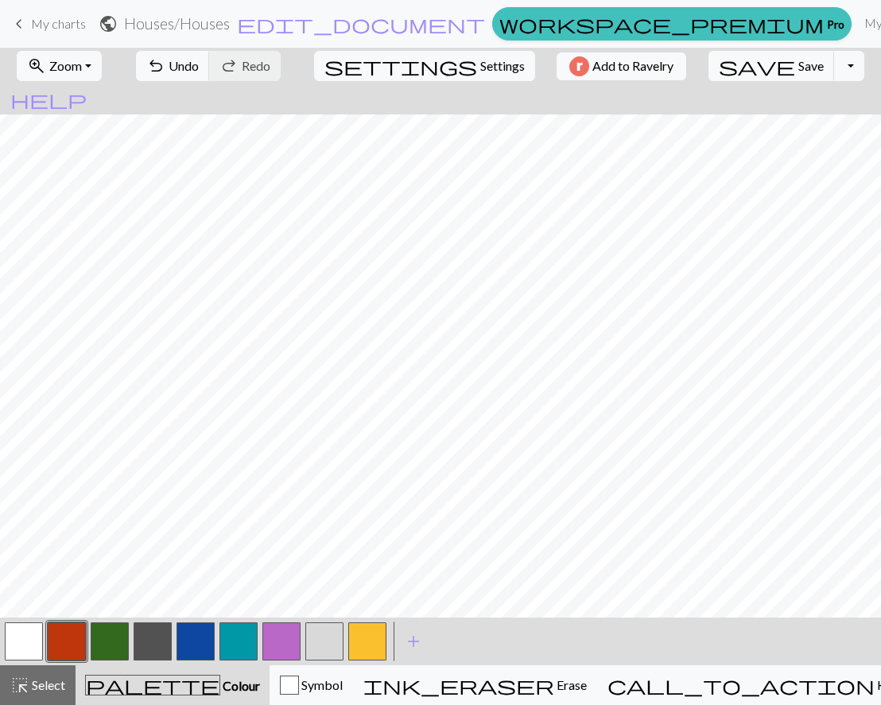
scroll to position [114, 0]
click at [334, 639] on button "button" at bounding box center [324, 642] width 38 height 38
click at [235, 630] on button "button" at bounding box center [238, 642] width 38 height 38
click at [316, 634] on button "button" at bounding box center [324, 642] width 38 height 38
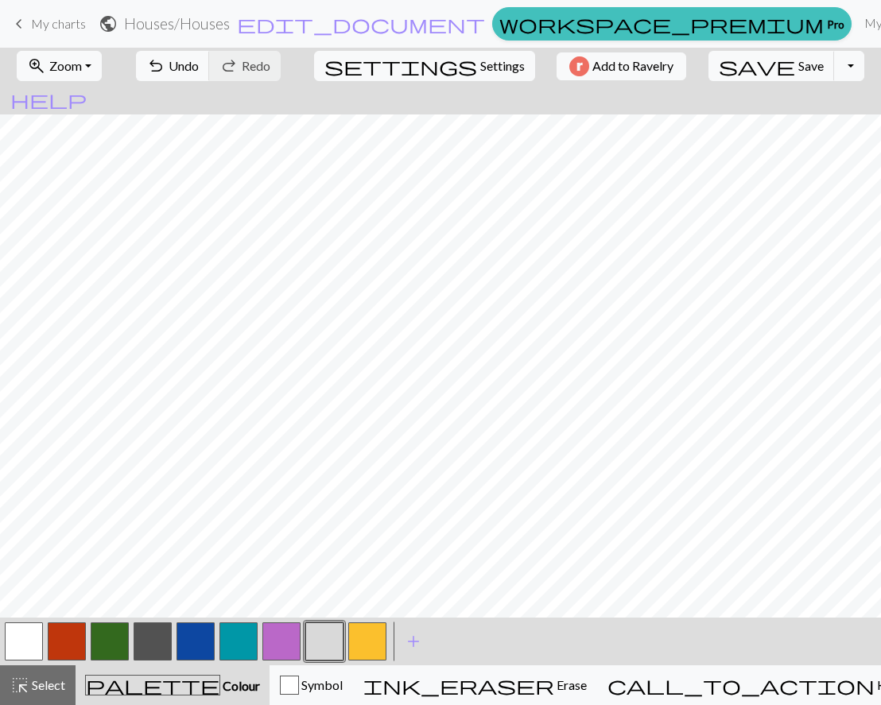
click at [241, 643] on button "button" at bounding box center [238, 642] width 38 height 38
click at [199, 633] on button "button" at bounding box center [196, 642] width 38 height 38
click at [192, 641] on button "button" at bounding box center [196, 642] width 38 height 38
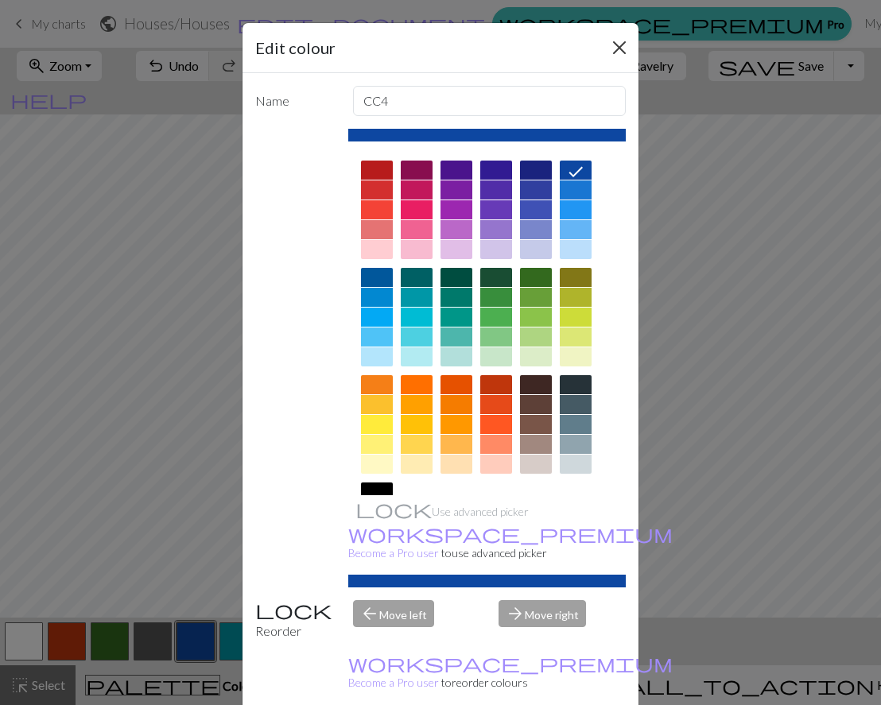
click at [611, 44] on button "Close" at bounding box center [619, 47] width 25 height 25
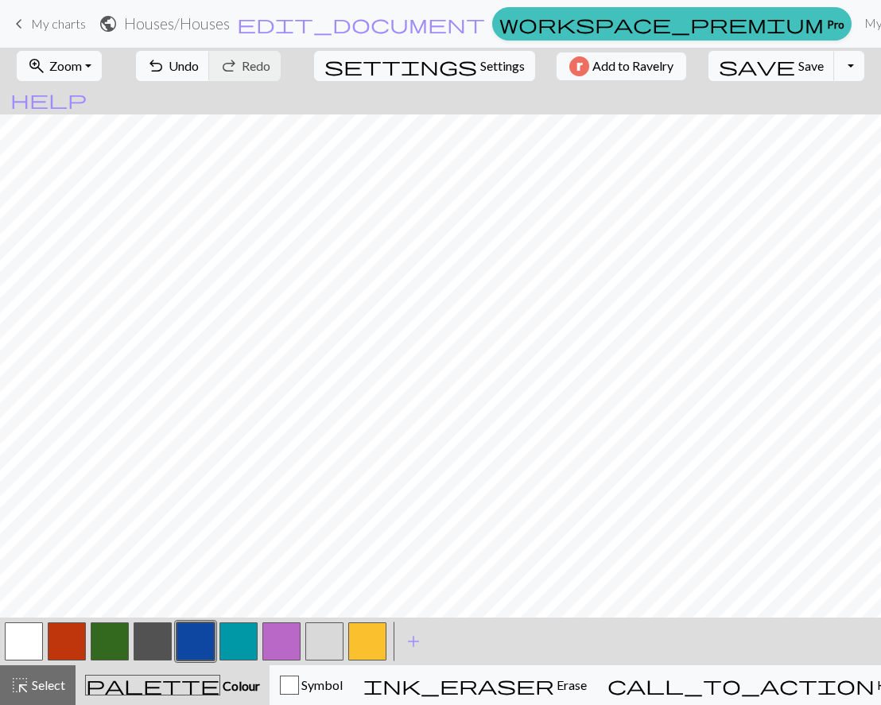
click at [250, 641] on button "button" at bounding box center [238, 642] width 38 height 38
click at [82, 68] on span "Zoom" at bounding box center [65, 65] width 33 height 15
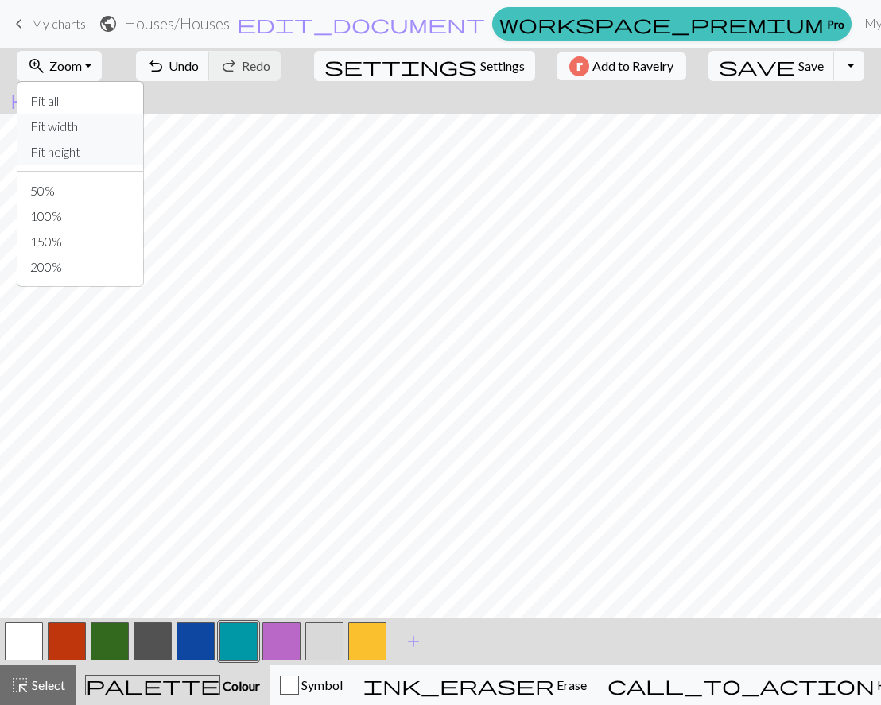
drag, startPoint x: 108, startPoint y: 124, endPoint x: 103, endPoint y: 146, distance: 22.8
click at [103, 146] on div "Fit all Fit width Fit height 50% 100% 150% 200%" at bounding box center [80, 184] width 127 height 206
click at [101, 71] on button "zoom_in Zoom Zoom" at bounding box center [59, 66] width 85 height 30
click at [89, 153] on button "Fit height" at bounding box center [80, 151] width 126 height 25
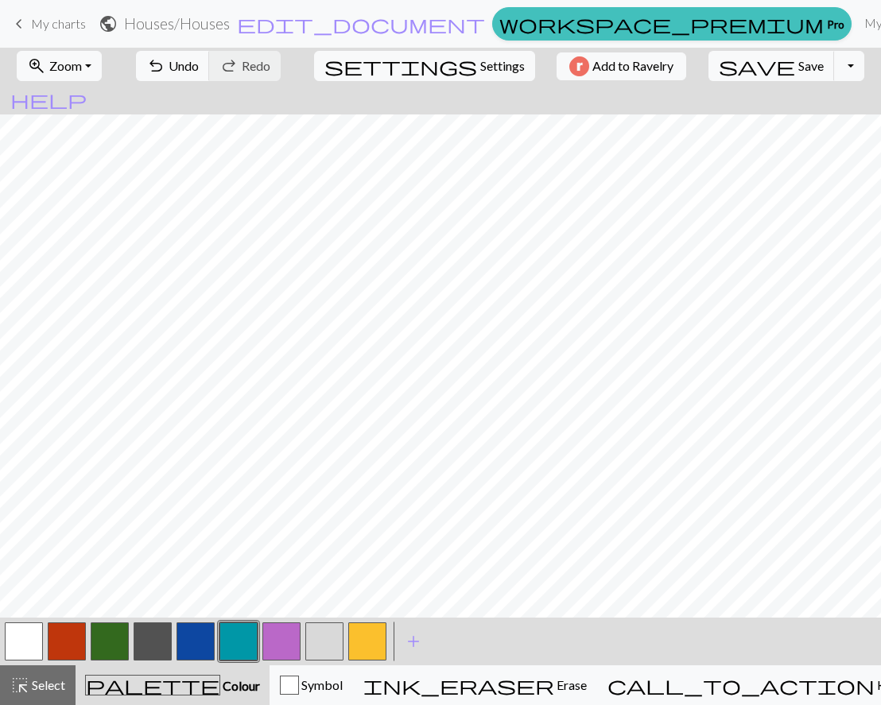
click at [314, 637] on button "button" at bounding box center [324, 642] width 38 height 38
click at [200, 642] on button "button" at bounding box center [196, 642] width 38 height 38
click at [211, 634] on button "button" at bounding box center [196, 642] width 38 height 38
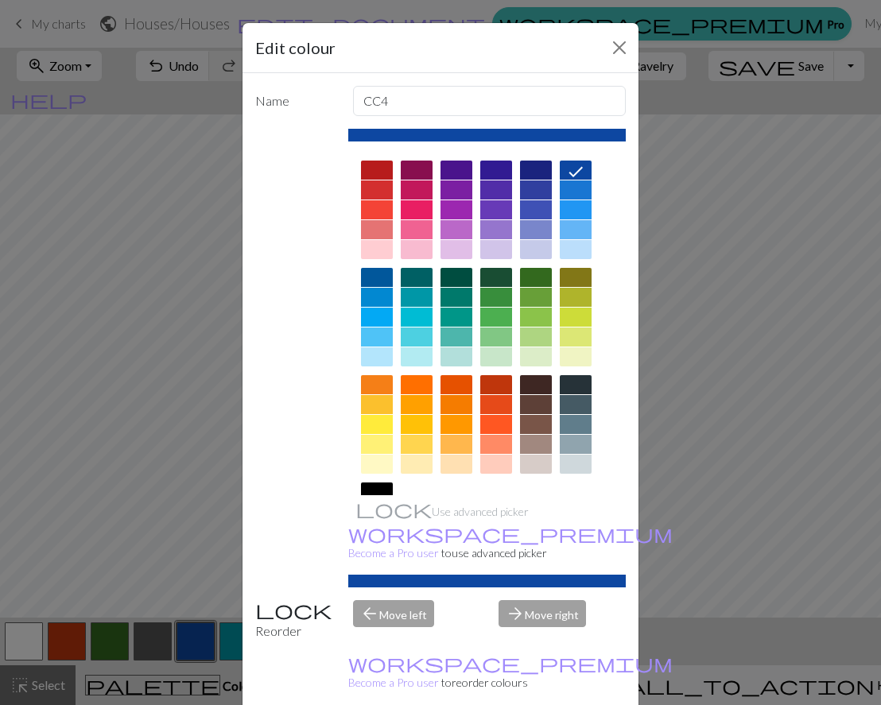
click at [234, 636] on div "Edit colour Name CC4 Use advanced picker workspace_premium Become a Pro user to…" at bounding box center [440, 352] width 881 height 705
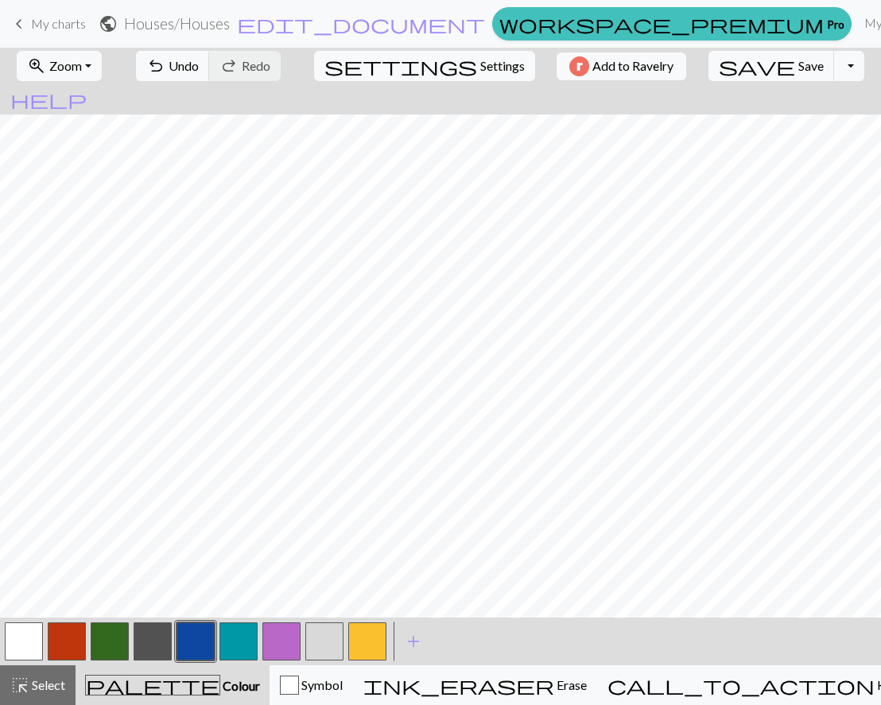
click at [250, 634] on button "button" at bounding box center [238, 642] width 38 height 38
click at [329, 639] on button "button" at bounding box center [324, 642] width 38 height 38
click at [199, 638] on button "button" at bounding box center [196, 642] width 38 height 38
click at [231, 646] on button "button" at bounding box center [238, 642] width 38 height 38
click at [335, 648] on button "button" at bounding box center [324, 642] width 38 height 38
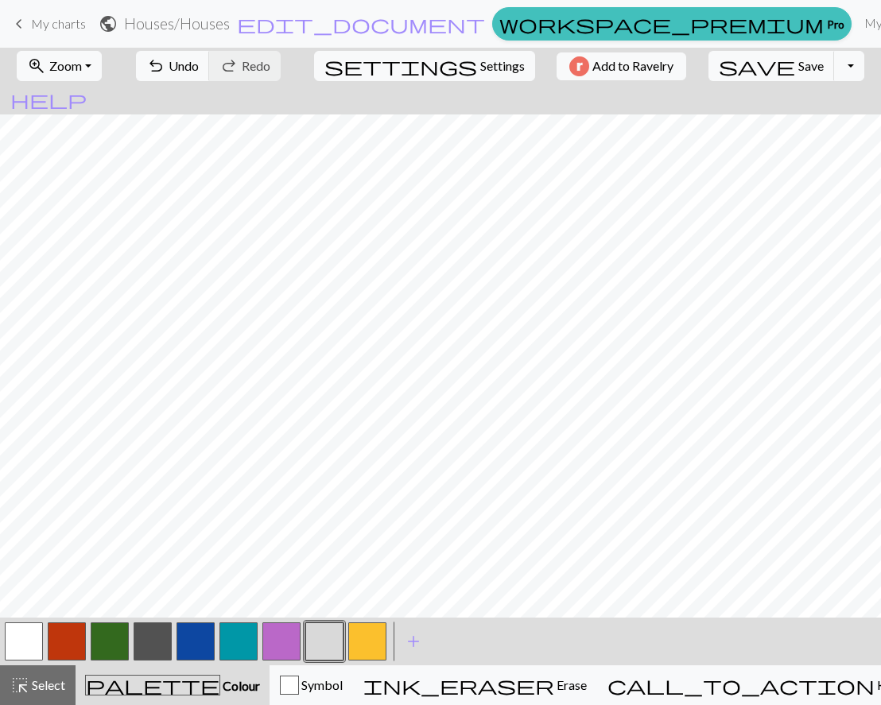
click at [242, 640] on button "button" at bounding box center [238, 642] width 38 height 38
click at [201, 640] on button "button" at bounding box center [196, 642] width 38 height 38
click at [243, 646] on button "button" at bounding box center [238, 642] width 38 height 38
click at [323, 634] on button "button" at bounding box center [324, 642] width 38 height 38
click at [186, 633] on button "button" at bounding box center [196, 642] width 38 height 38
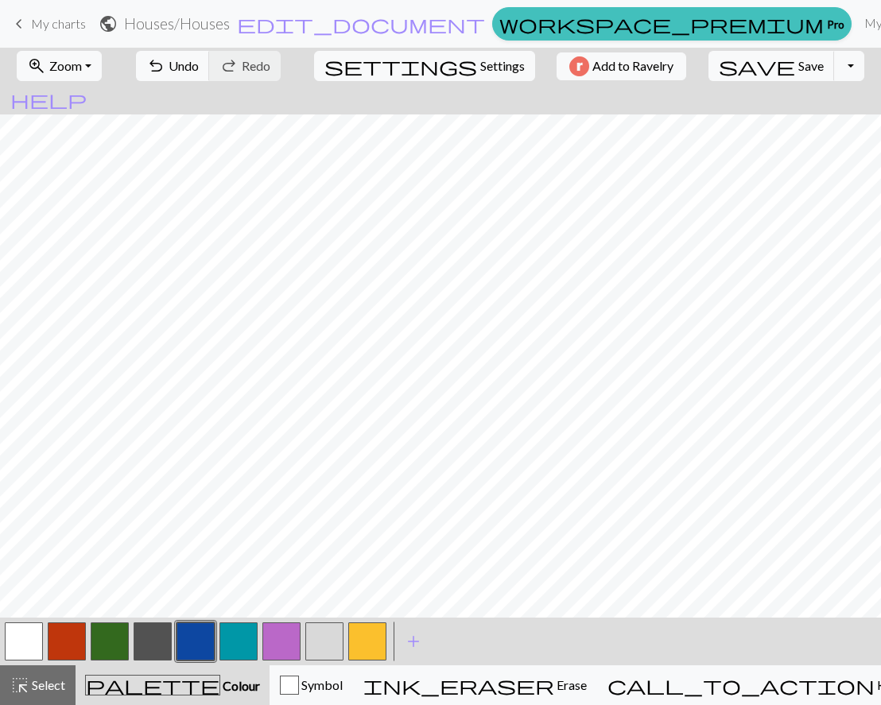
click at [336, 645] on button "button" at bounding box center [324, 642] width 38 height 38
click at [243, 642] on button "button" at bounding box center [238, 642] width 38 height 38
click at [325, 620] on div at bounding box center [324, 641] width 43 height 43
click at [325, 638] on button "button" at bounding box center [324, 642] width 38 height 38
click at [238, 634] on button "button" at bounding box center [238, 642] width 38 height 38
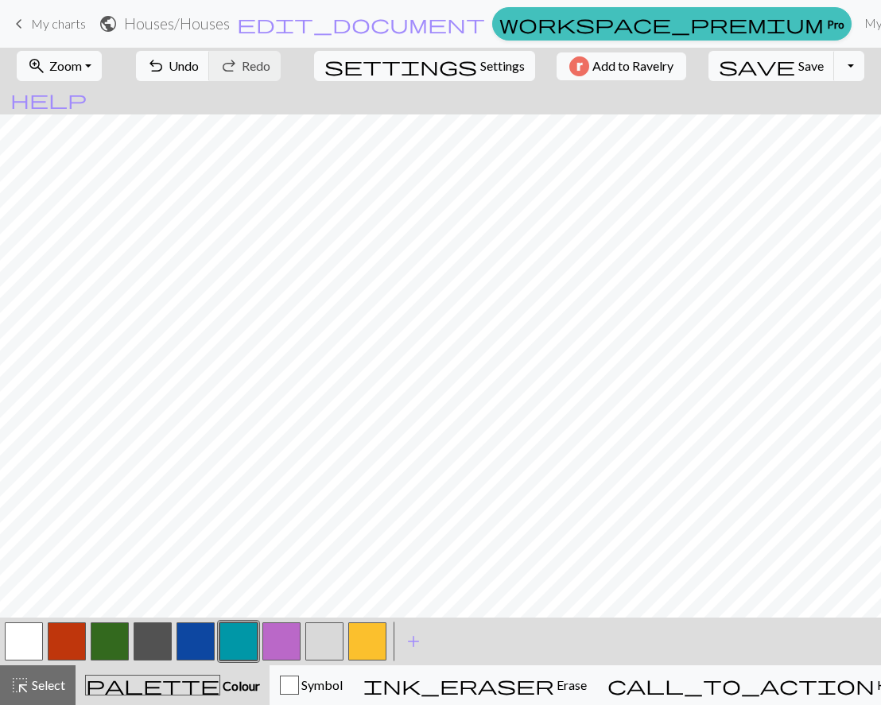
click at [370, 650] on button "button" at bounding box center [367, 642] width 38 height 38
click at [156, 645] on button "button" at bounding box center [153, 642] width 38 height 38
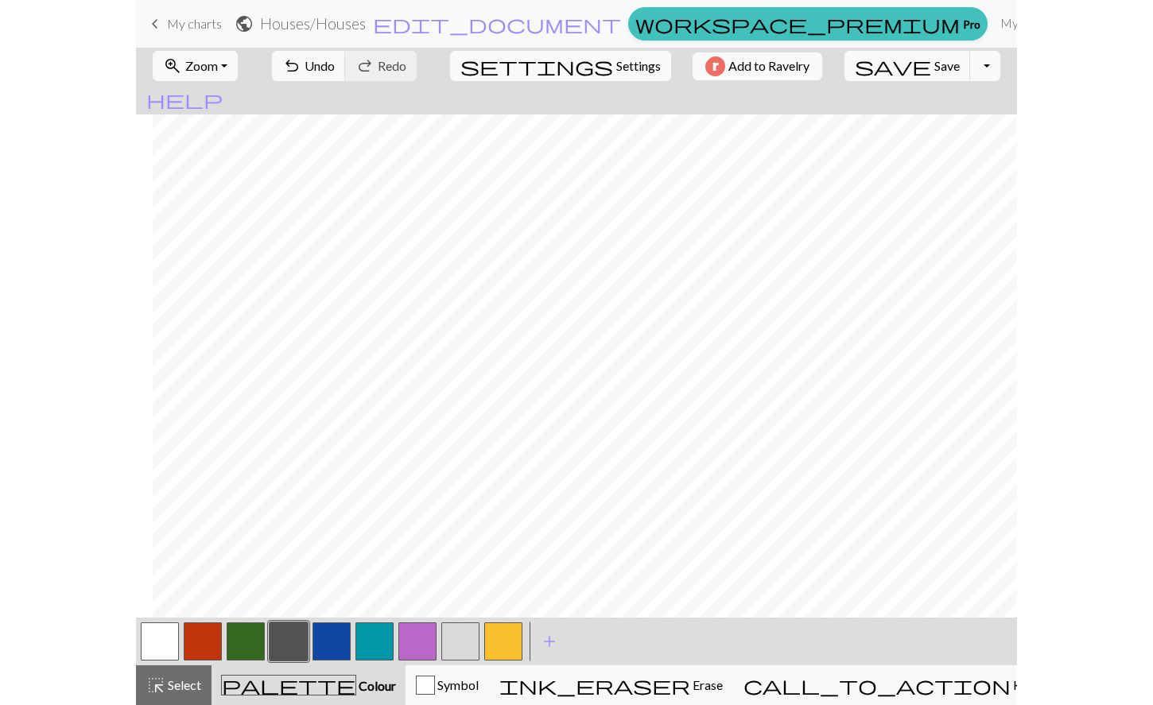
scroll to position [29, 27]
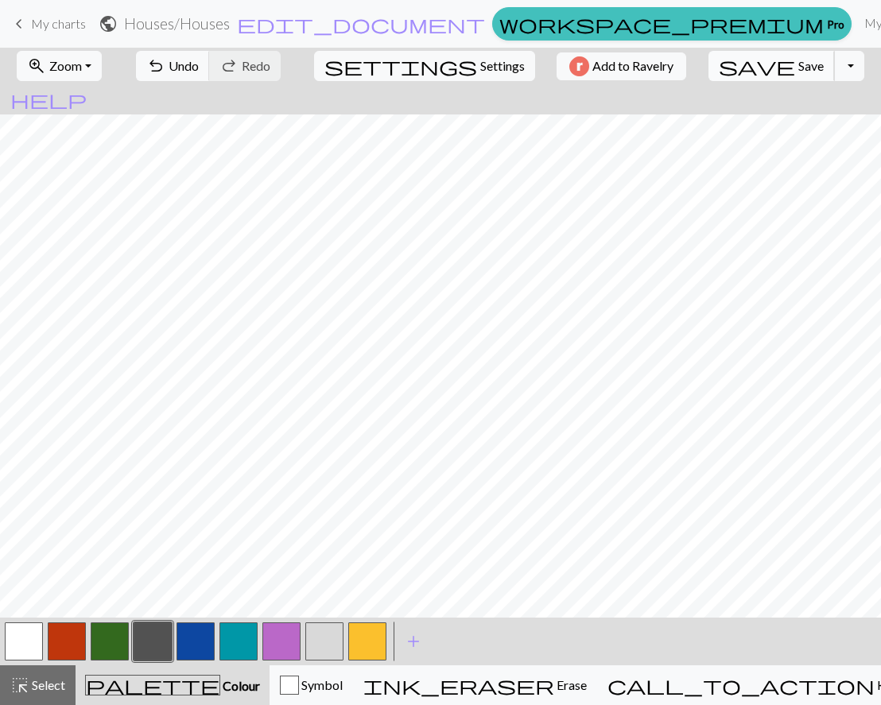
click at [736, 70] on span "save" at bounding box center [757, 66] width 76 height 22
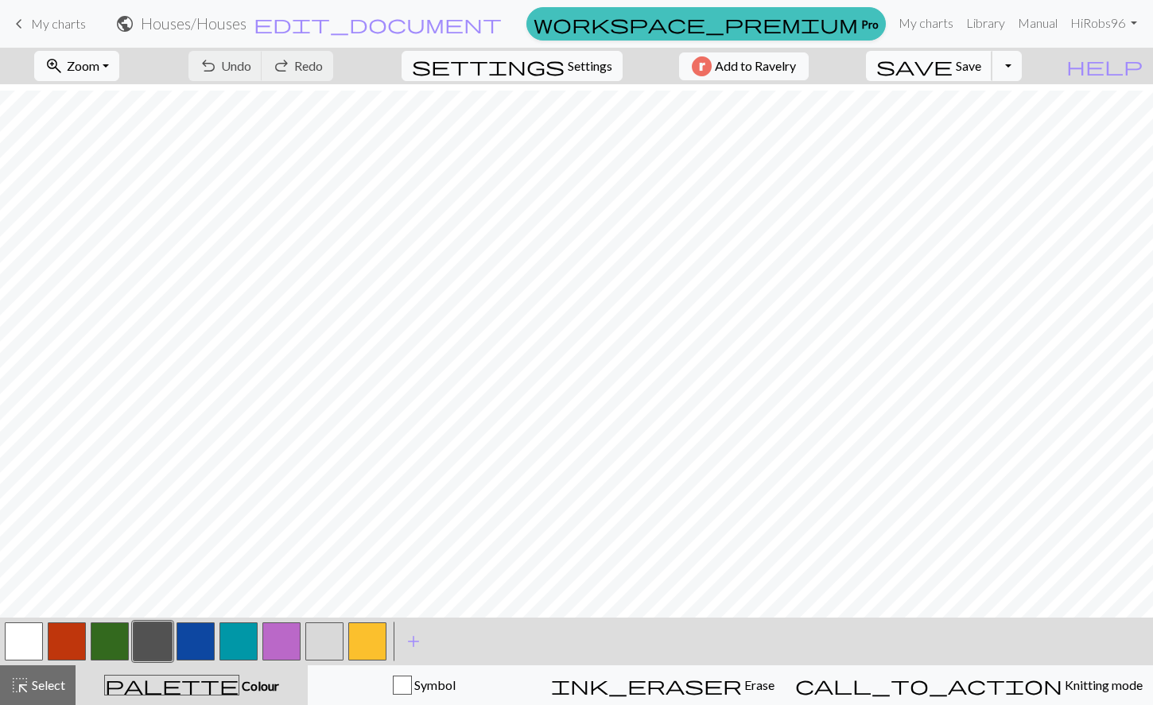
scroll to position [20, 0]
click at [321, 651] on button "button" at bounding box center [324, 642] width 38 height 38
click at [25, 633] on button "button" at bounding box center [24, 642] width 38 height 38
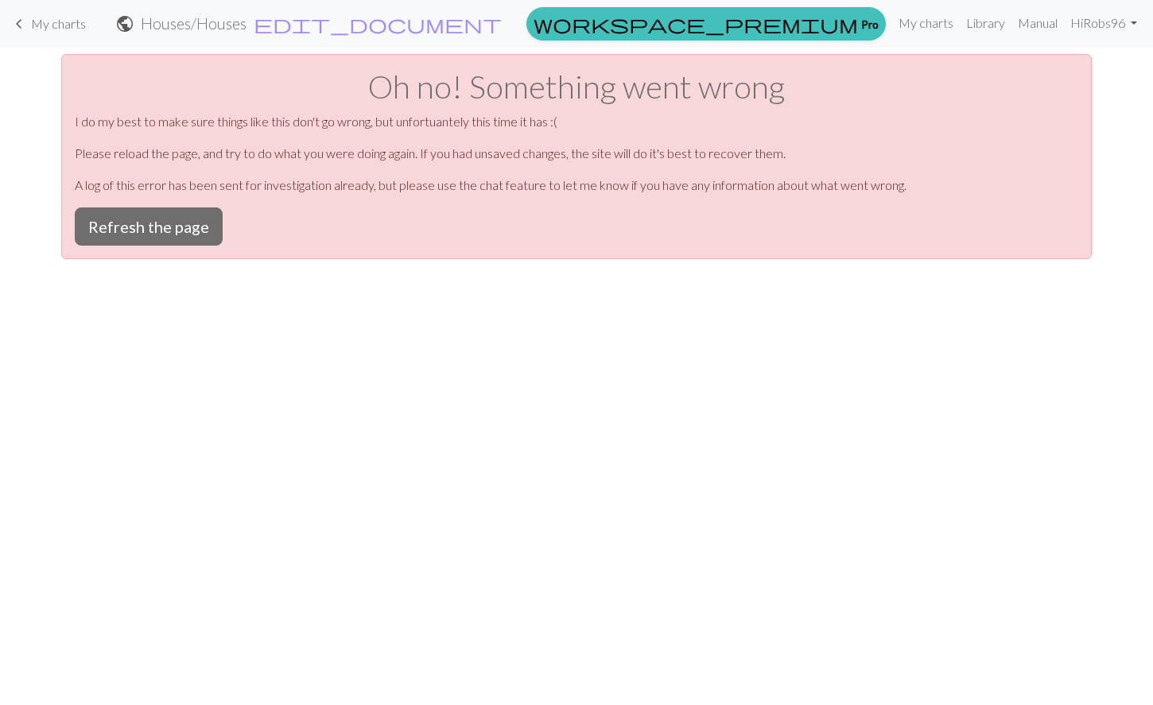
scroll to position [0, 0]
click at [167, 214] on button "Refresh the page" at bounding box center [149, 227] width 148 height 38
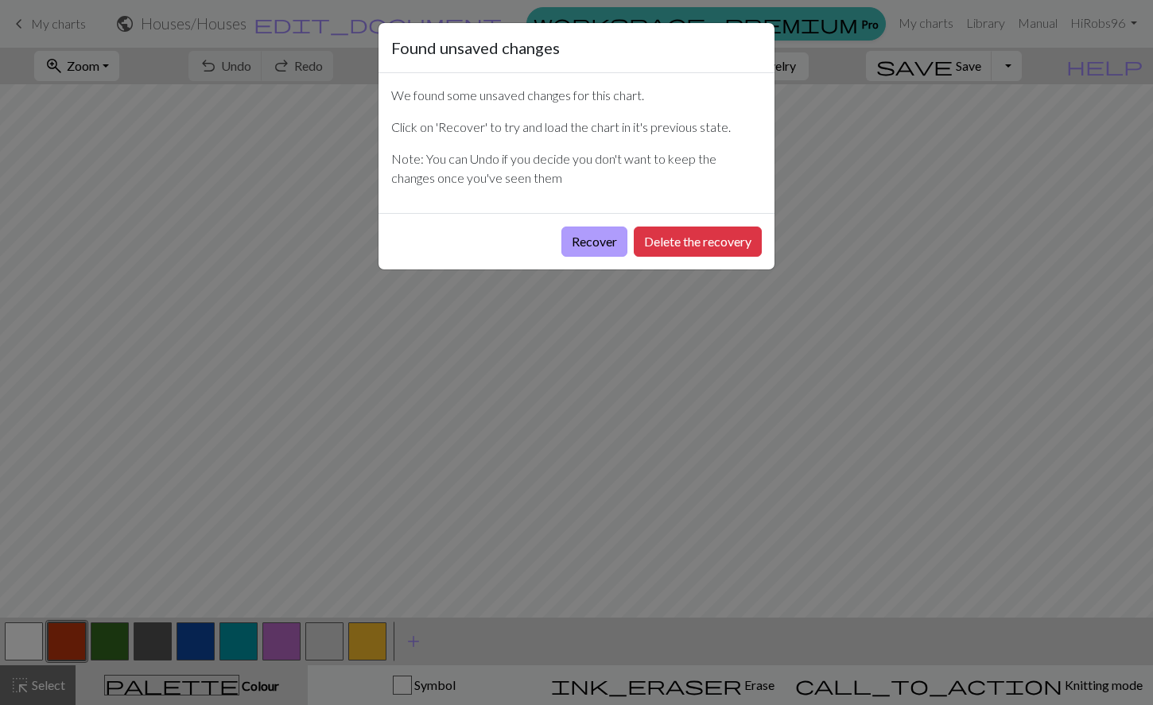
click at [615, 251] on button "Recover" at bounding box center [594, 242] width 66 height 30
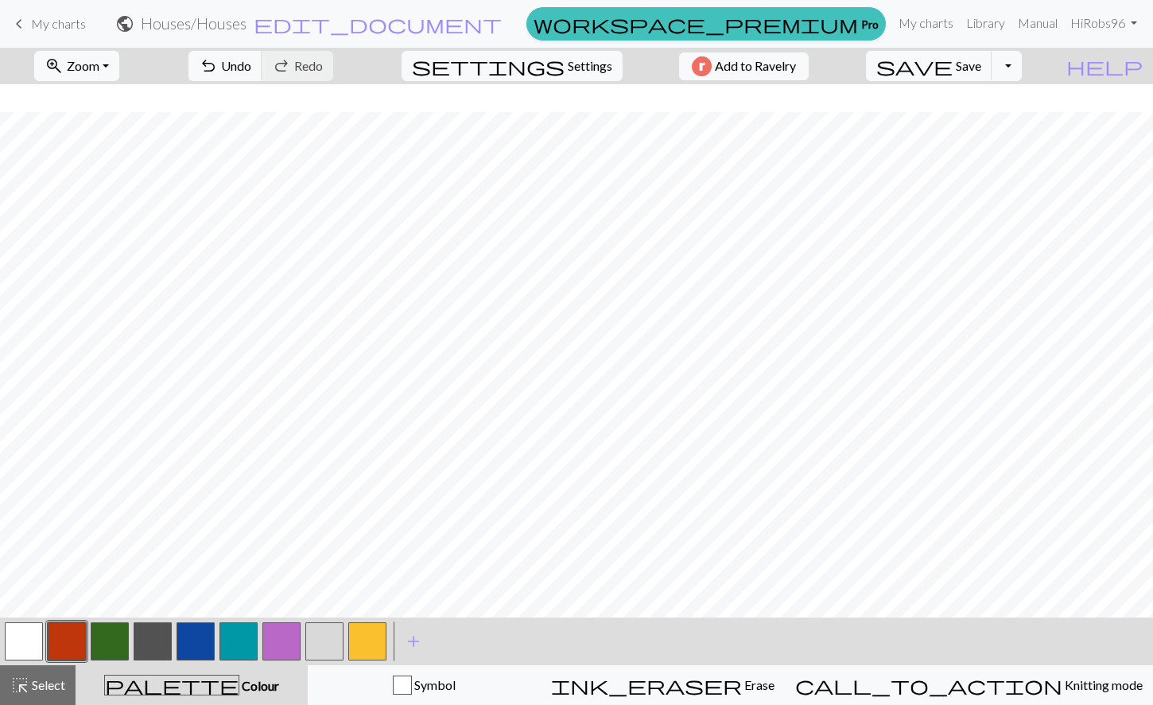
scroll to position [39, 0]
click at [99, 69] on span "Zoom" at bounding box center [83, 65] width 33 height 15
click at [104, 159] on button "Fit height" at bounding box center [98, 151] width 126 height 25
click at [369, 655] on button "button" at bounding box center [367, 642] width 38 height 38
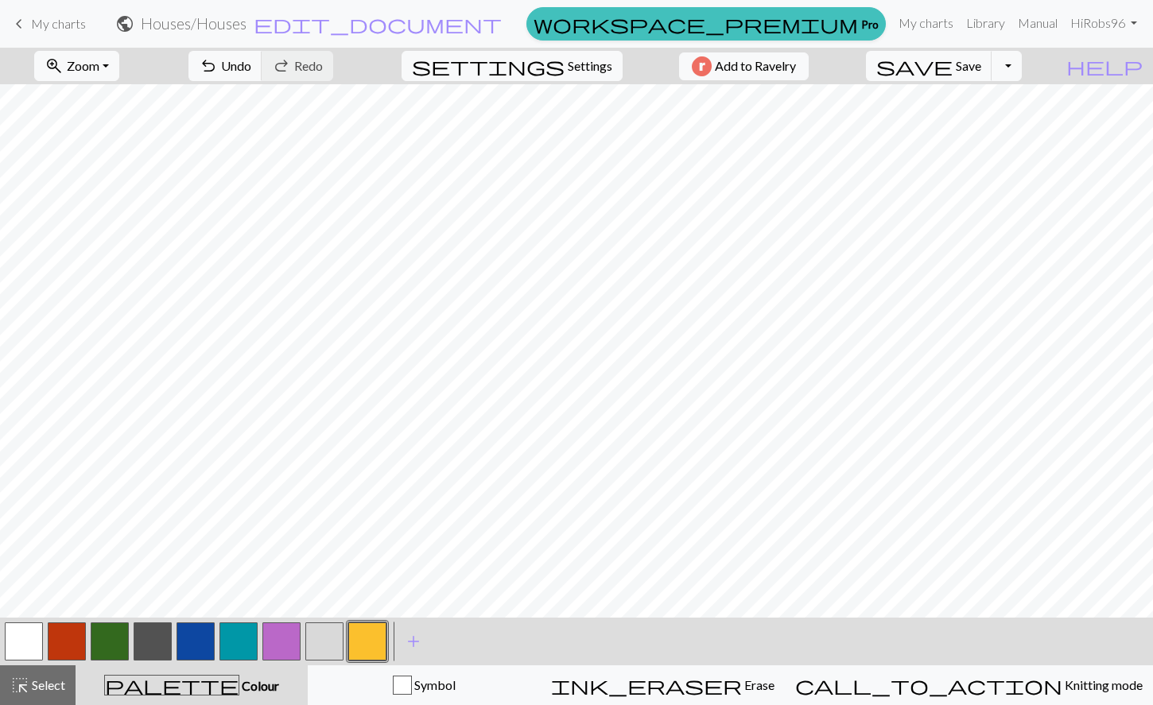
click at [74, 646] on button "button" at bounding box center [67, 642] width 38 height 38
click at [99, 642] on button "button" at bounding box center [110, 642] width 38 height 38
click at [149, 643] on button "button" at bounding box center [153, 642] width 38 height 38
click at [108, 645] on button "button" at bounding box center [110, 642] width 38 height 38
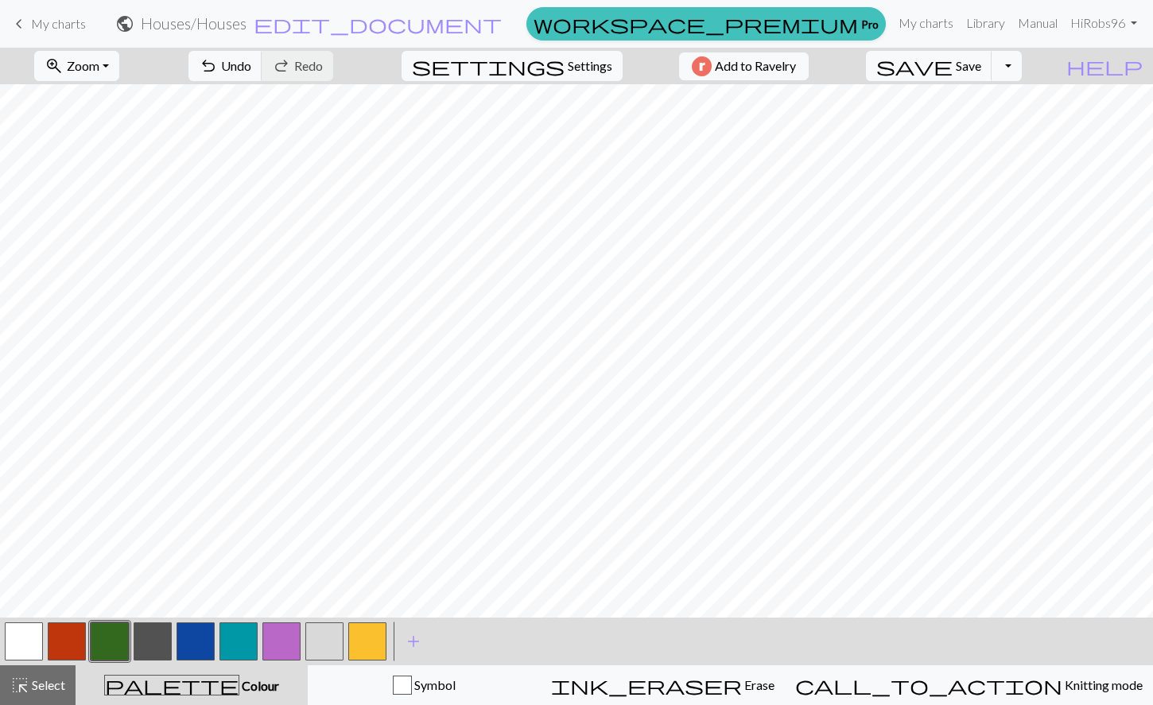
click at [157, 651] on button "button" at bounding box center [153, 642] width 38 height 38
click at [365, 643] on button "button" at bounding box center [367, 642] width 38 height 38
click at [22, 641] on button "button" at bounding box center [24, 642] width 38 height 38
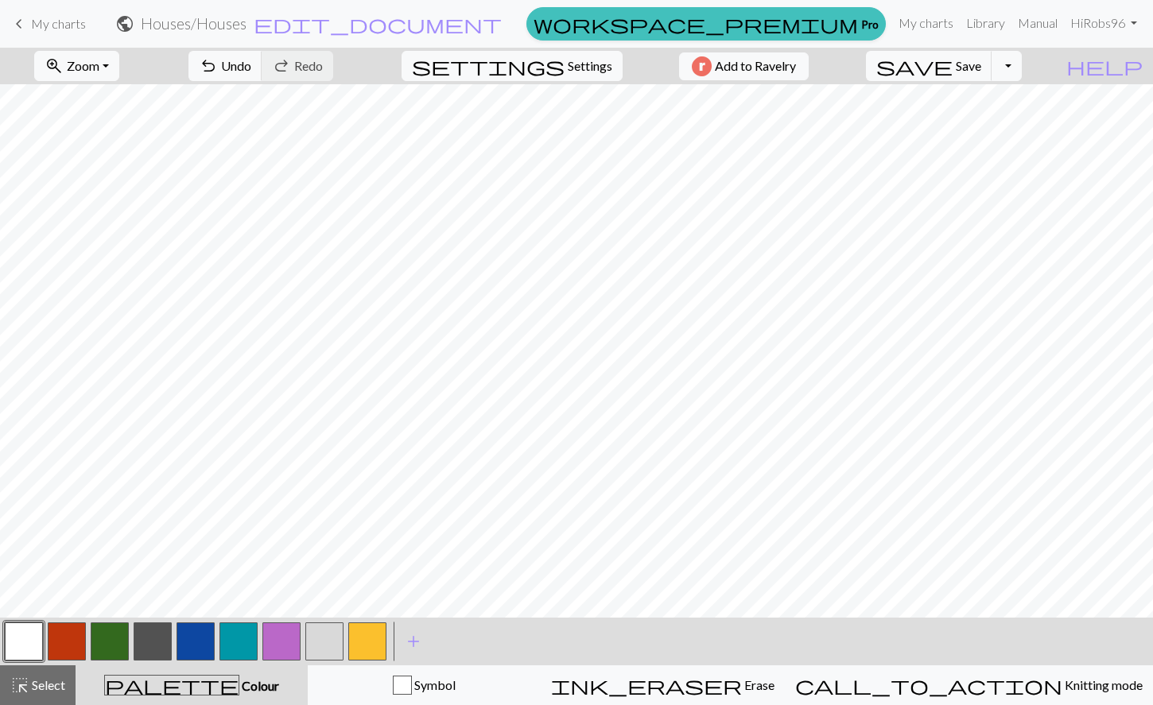
click at [119, 645] on button "button" at bounding box center [110, 642] width 38 height 38
click at [134, 650] on button "button" at bounding box center [153, 642] width 38 height 38
click at [24, 646] on button "button" at bounding box center [24, 642] width 38 height 38
click at [163, 648] on button "button" at bounding box center [153, 642] width 38 height 38
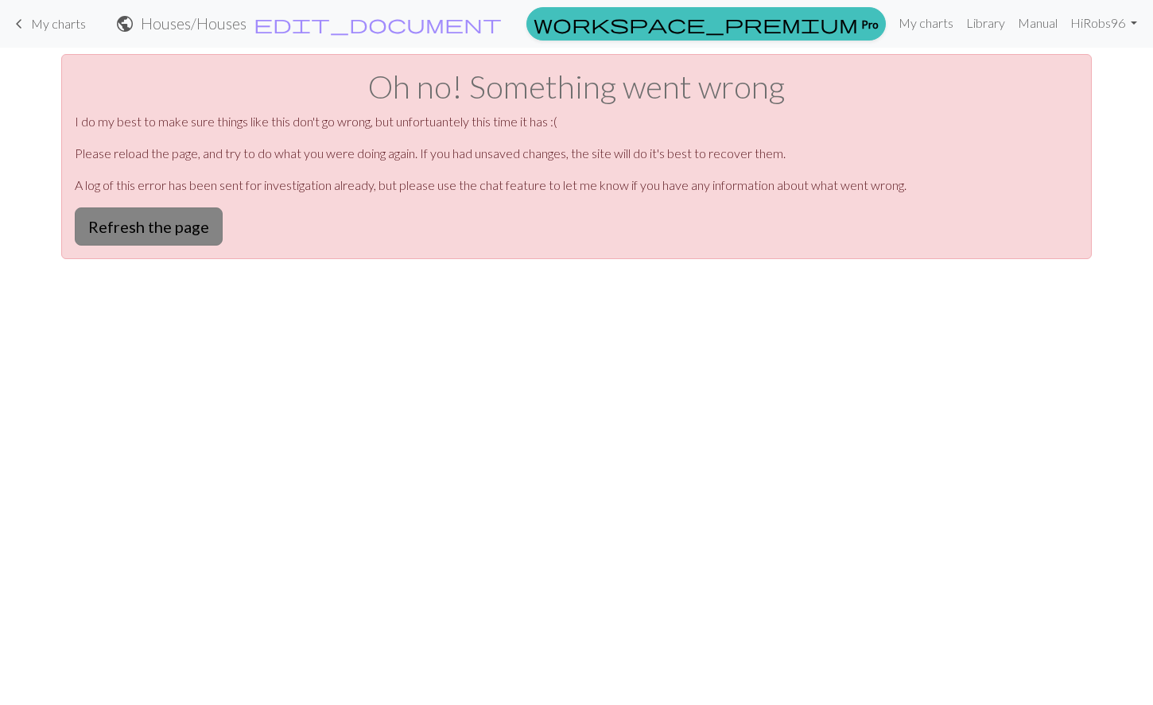
click at [165, 235] on button "Refresh the page" at bounding box center [149, 227] width 148 height 38
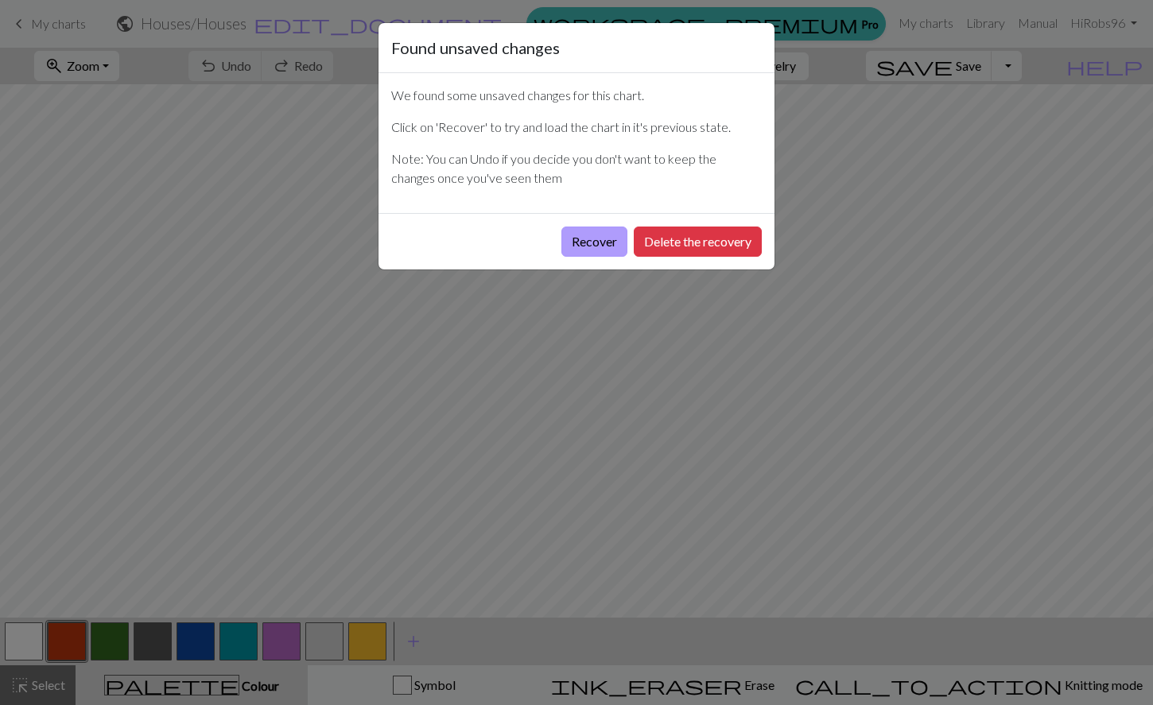
click at [582, 246] on button "Recover" at bounding box center [594, 242] width 66 height 30
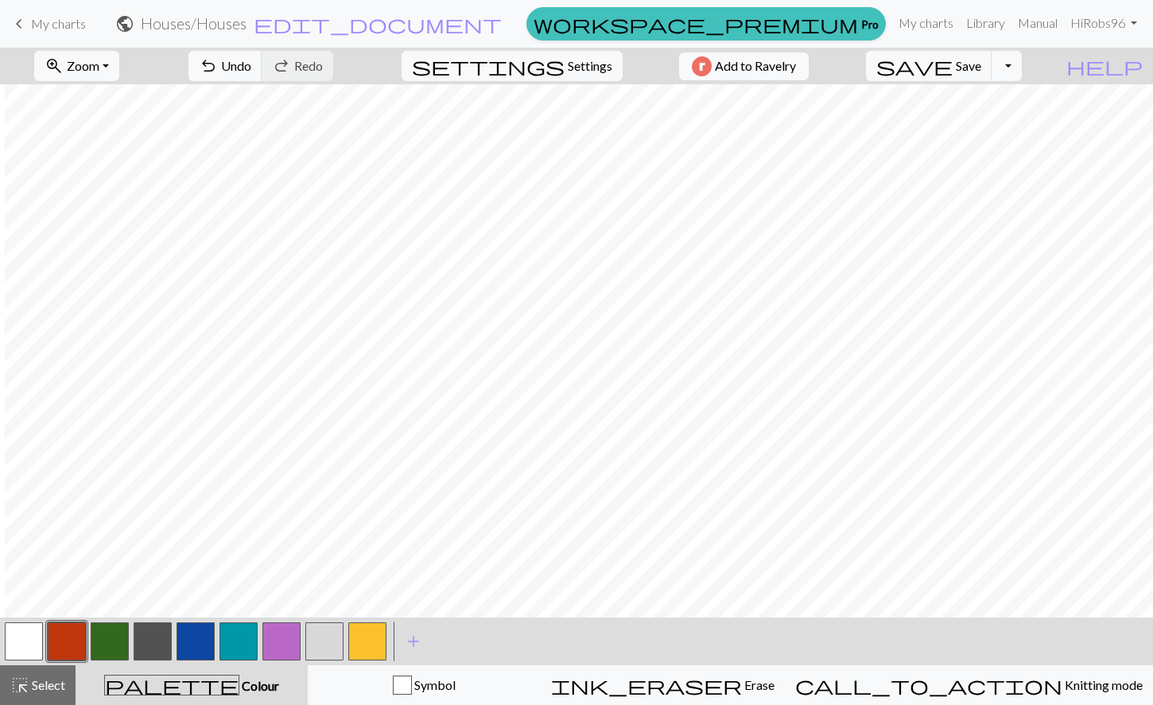
scroll to position [0, 333]
click at [26, 653] on button "button" at bounding box center [24, 642] width 38 height 38
click at [146, 637] on button "button" at bounding box center [153, 642] width 38 height 38
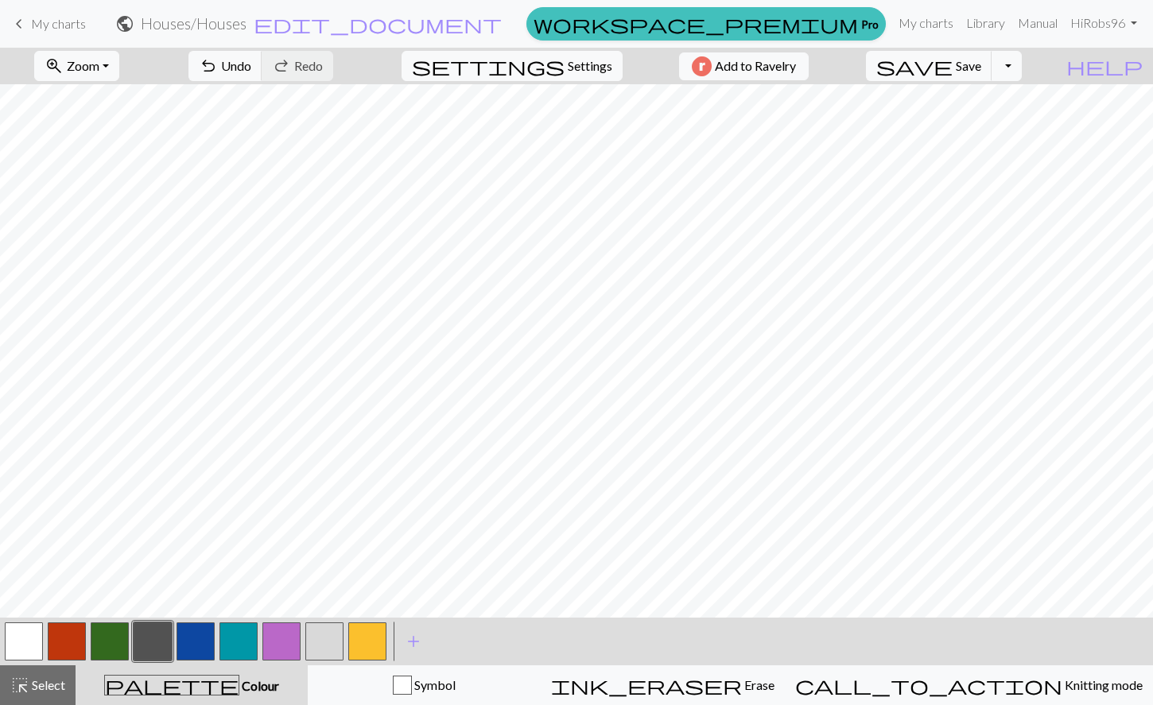
click at [363, 630] on button "button" at bounding box center [367, 642] width 38 height 38
click at [129, 641] on div at bounding box center [109, 641] width 43 height 43
click at [107, 641] on button "button" at bounding box center [110, 642] width 38 height 38
click at [157, 646] on button "button" at bounding box center [153, 642] width 38 height 38
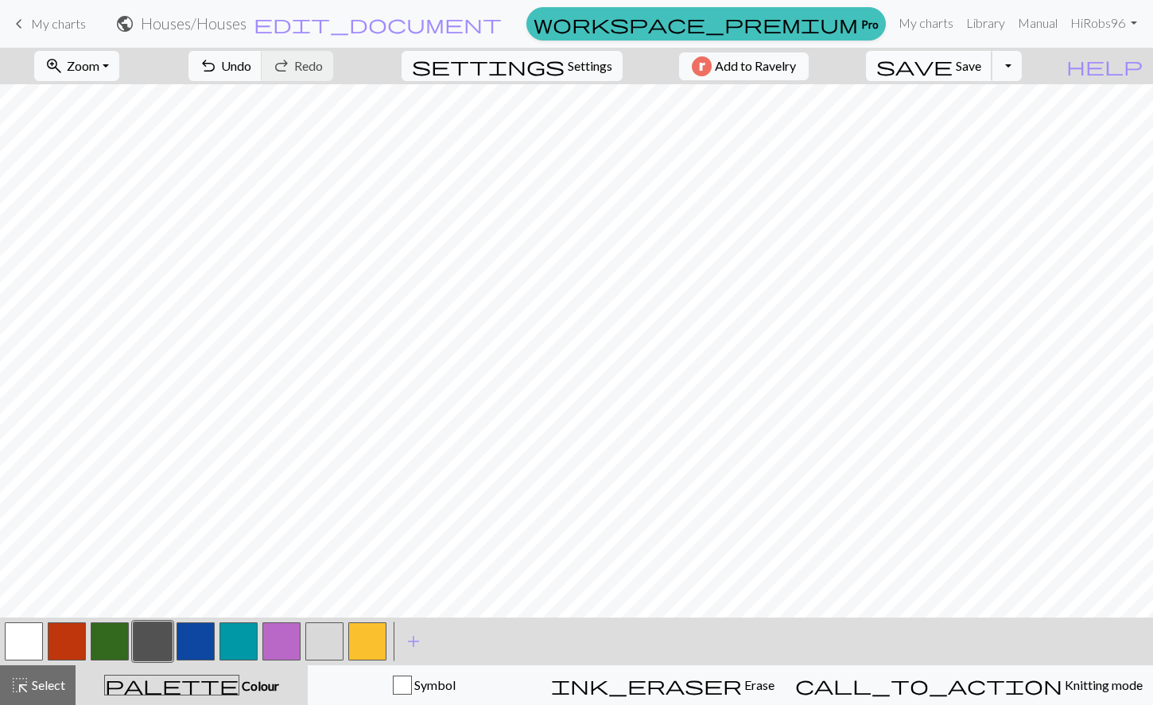
click at [981, 65] on span "Save" at bounding box center [968, 65] width 25 height 15
click at [119, 71] on button "zoom_in Zoom Zoom" at bounding box center [76, 66] width 85 height 30
click at [109, 149] on button "Fit height" at bounding box center [98, 151] width 126 height 25
click at [30, 640] on button "button" at bounding box center [24, 642] width 38 height 38
click at [335, 646] on button "button" at bounding box center [324, 642] width 38 height 38
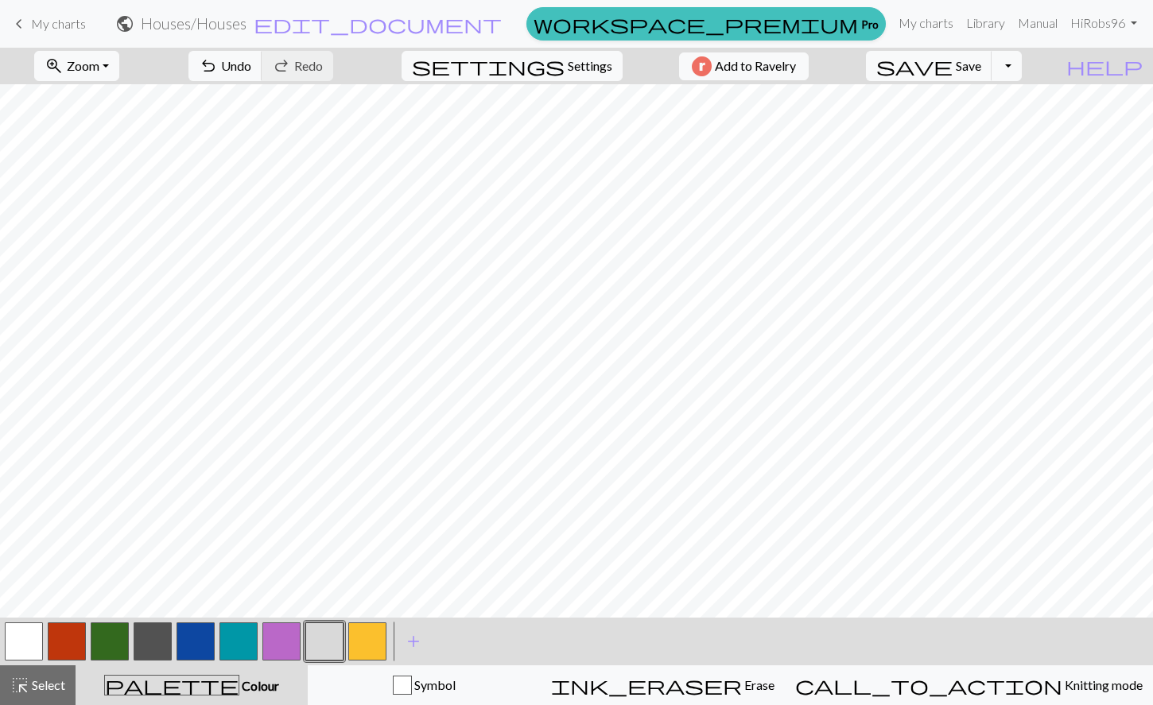
click at [111, 634] on button "button" at bounding box center [110, 642] width 38 height 38
click at [254, 641] on button "button" at bounding box center [238, 642] width 38 height 38
click at [114, 641] on button "button" at bounding box center [110, 642] width 38 height 38
click at [329, 640] on button "button" at bounding box center [324, 642] width 38 height 38
click at [109, 647] on button "button" at bounding box center [110, 642] width 38 height 38
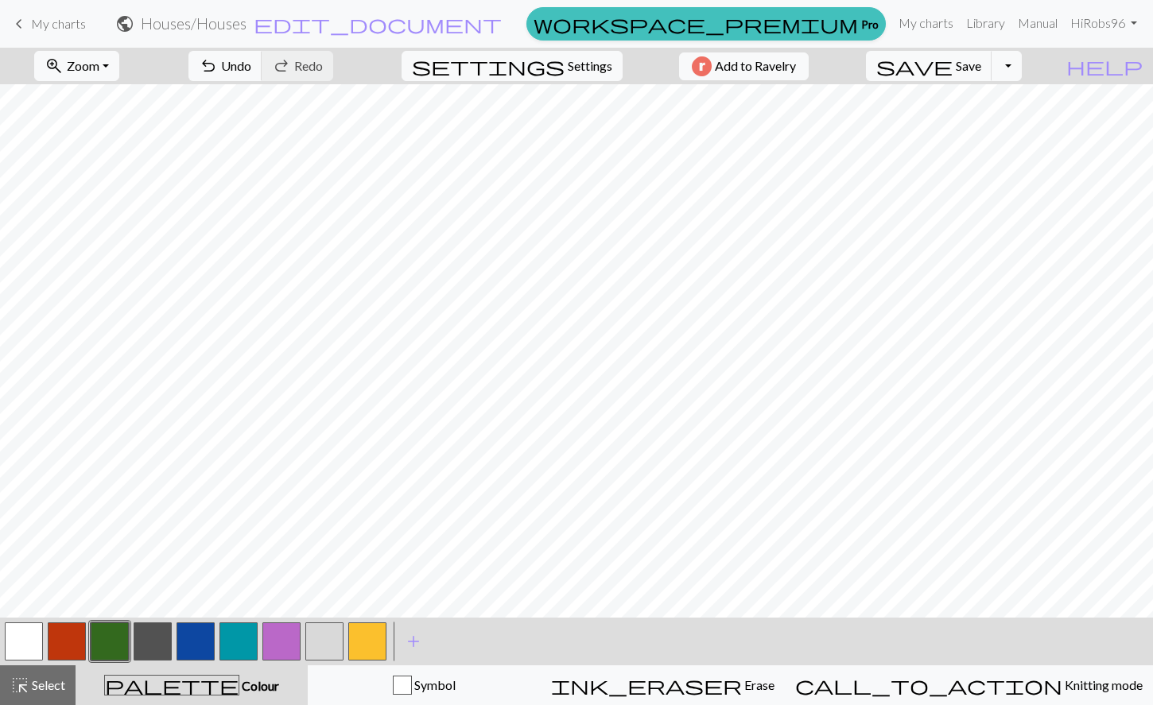
click at [155, 643] on button "button" at bounding box center [153, 642] width 38 height 38
click at [240, 628] on button "button" at bounding box center [238, 642] width 38 height 38
click at [992, 74] on button "save Save Save" at bounding box center [929, 66] width 126 height 30
click at [981, 69] on span "Save" at bounding box center [968, 65] width 25 height 15
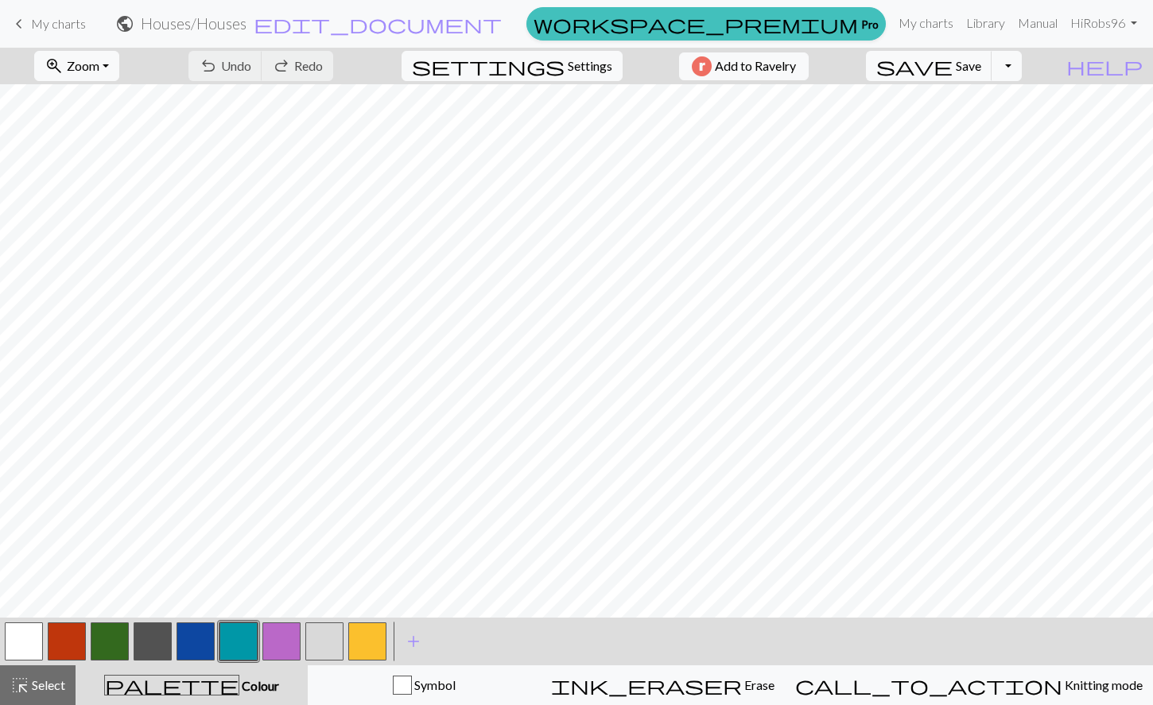
click at [242, 633] on button "button" at bounding box center [238, 642] width 38 height 38
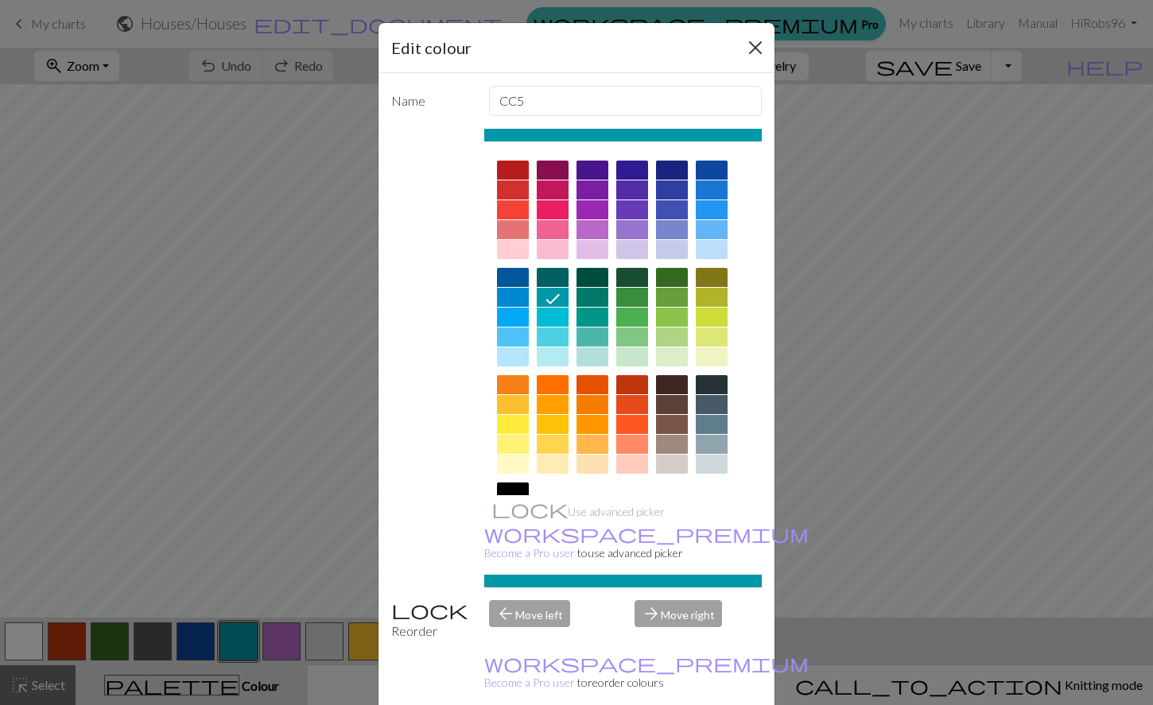
click at [754, 35] on button "Close" at bounding box center [755, 47] width 25 height 25
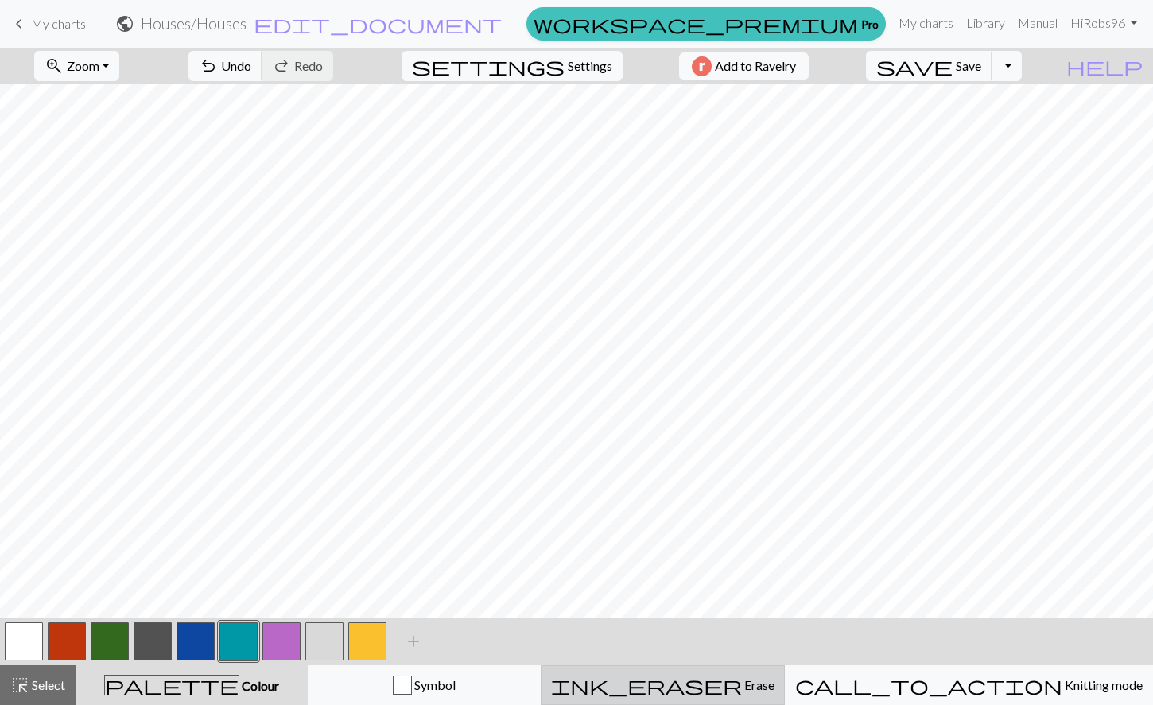
scroll to position [0, 0]
click at [371, 645] on button "button" at bounding box center [367, 642] width 38 height 38
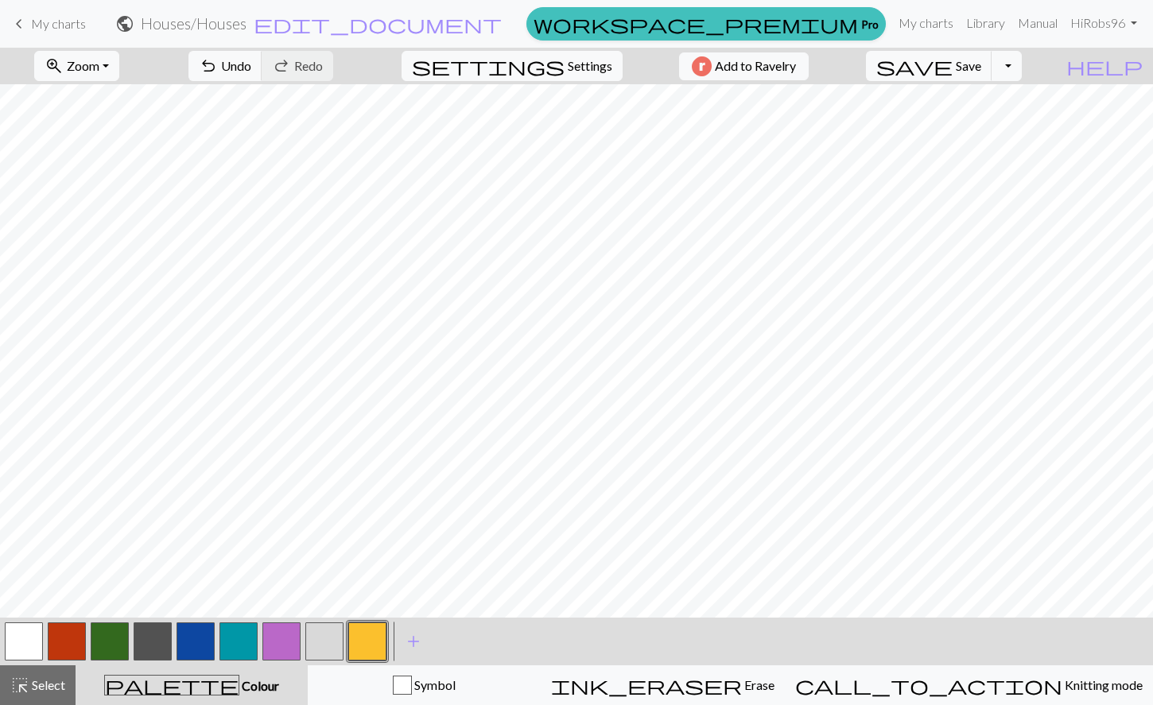
click at [76, 641] on button "button" at bounding box center [67, 642] width 38 height 38
click at [333, 642] on button "button" at bounding box center [324, 642] width 38 height 38
click at [375, 653] on button "button" at bounding box center [367, 642] width 38 height 38
click at [330, 647] on button "button" at bounding box center [324, 642] width 38 height 38
click at [373, 638] on button "button" at bounding box center [367, 642] width 38 height 38
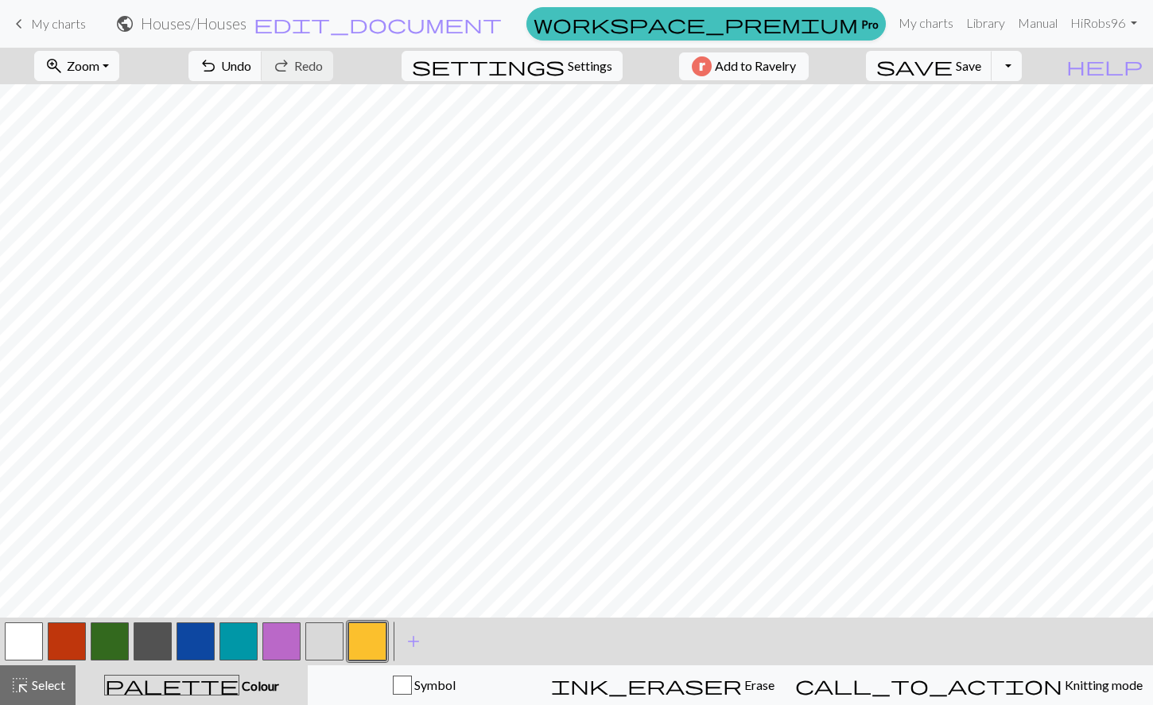
click at [151, 642] on button "button" at bounding box center [153, 642] width 38 height 38
click at [363, 646] on button "button" at bounding box center [367, 642] width 38 height 38
click at [162, 641] on button "button" at bounding box center [153, 642] width 38 height 38
click at [326, 642] on button "button" at bounding box center [324, 642] width 38 height 38
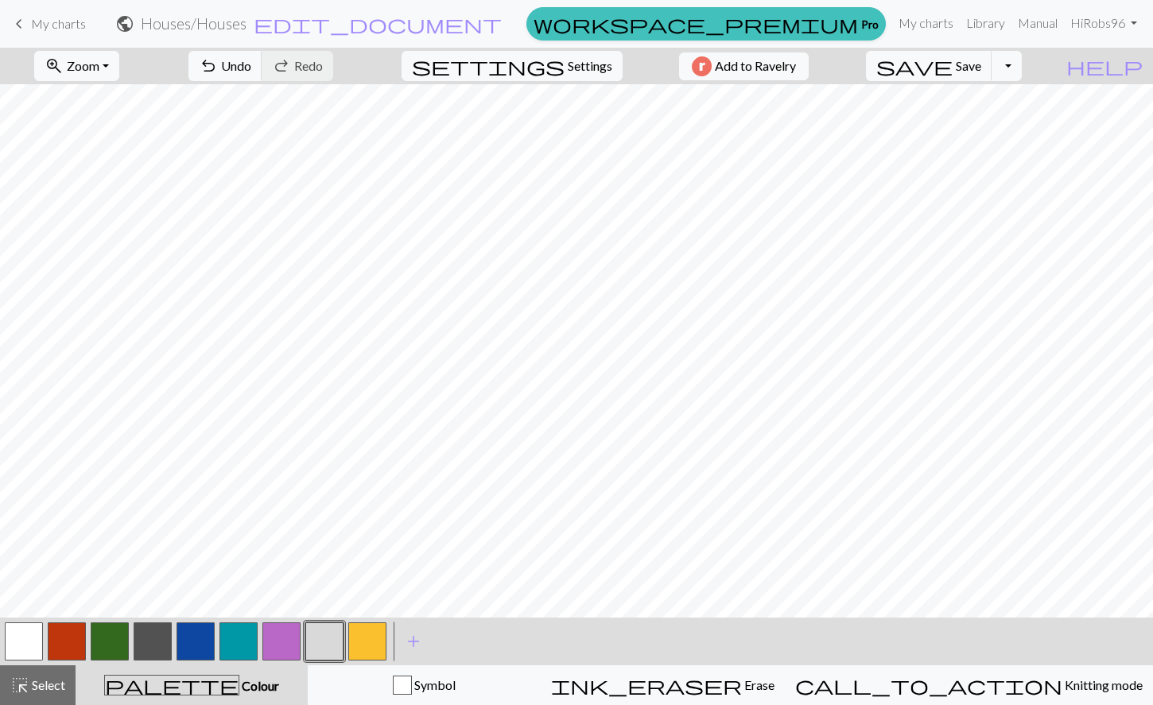
click at [372, 650] on button "button" at bounding box center [367, 642] width 38 height 38
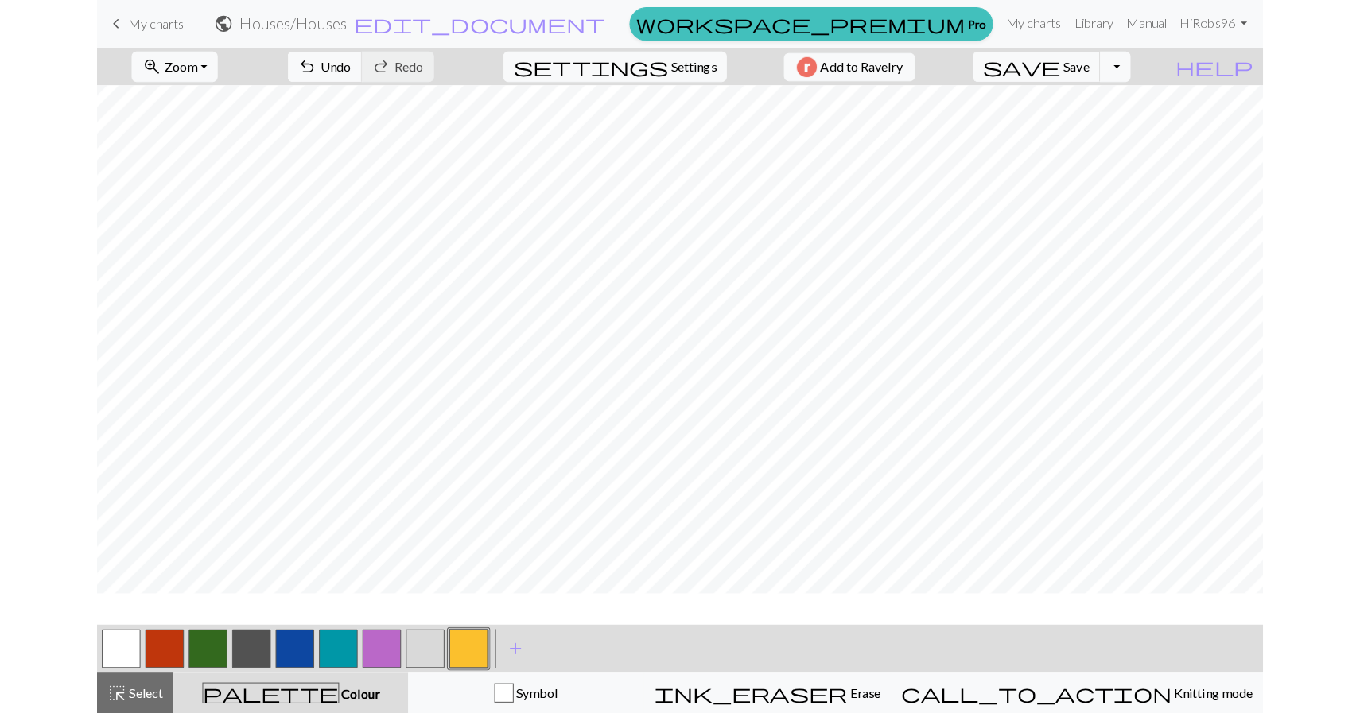
scroll to position [0, 0]
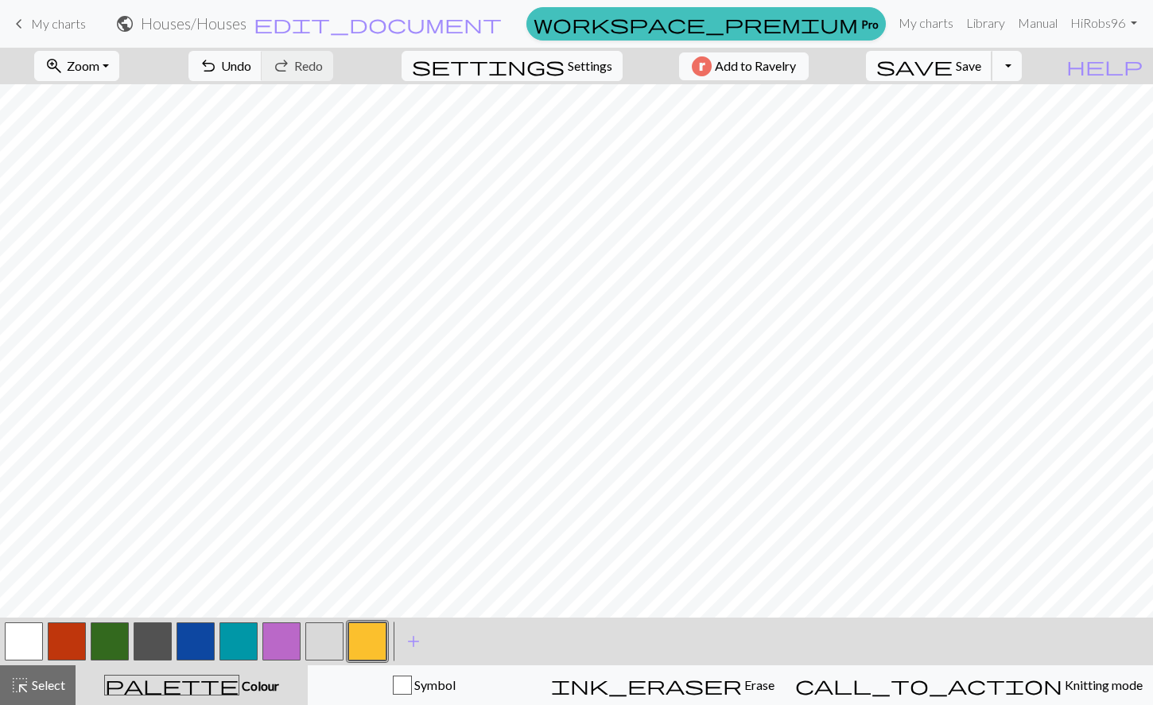
click at [952, 64] on span "save" at bounding box center [914, 66] width 76 height 22
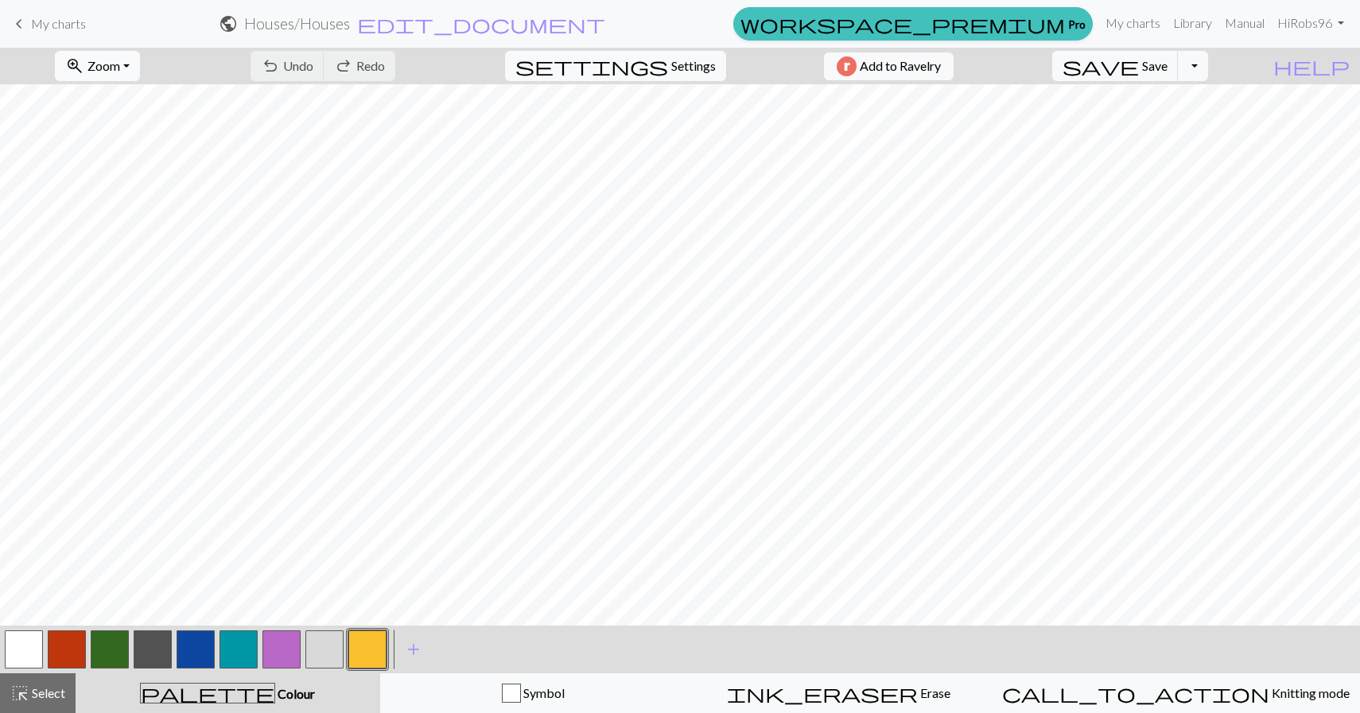
click at [140, 66] on button "zoom_in Zoom Zoom" at bounding box center [97, 66] width 85 height 30
click at [133, 105] on button "Fit all" at bounding box center [119, 100] width 126 height 25
click at [110, 643] on button "button" at bounding box center [110, 649] width 38 height 38
click at [320, 651] on button "button" at bounding box center [324, 649] width 38 height 38
click at [1139, 63] on span "save" at bounding box center [1100, 66] width 76 height 22
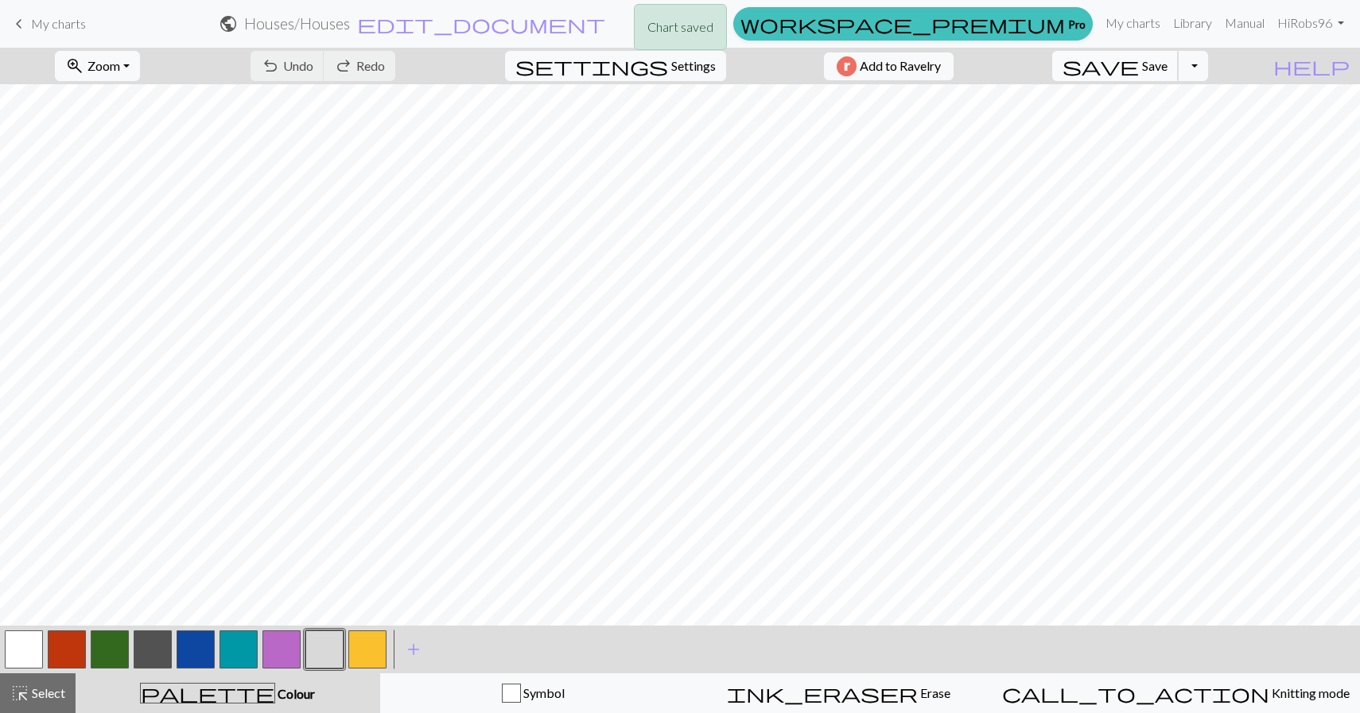
click at [1152, 65] on span "Save" at bounding box center [1154, 65] width 25 height 15
click at [1152, 65] on body "This website uses cookies to ensure you get the best experience on our website.…" at bounding box center [680, 356] width 1360 height 713
click at [66, 649] on button "button" at bounding box center [67, 649] width 38 height 38
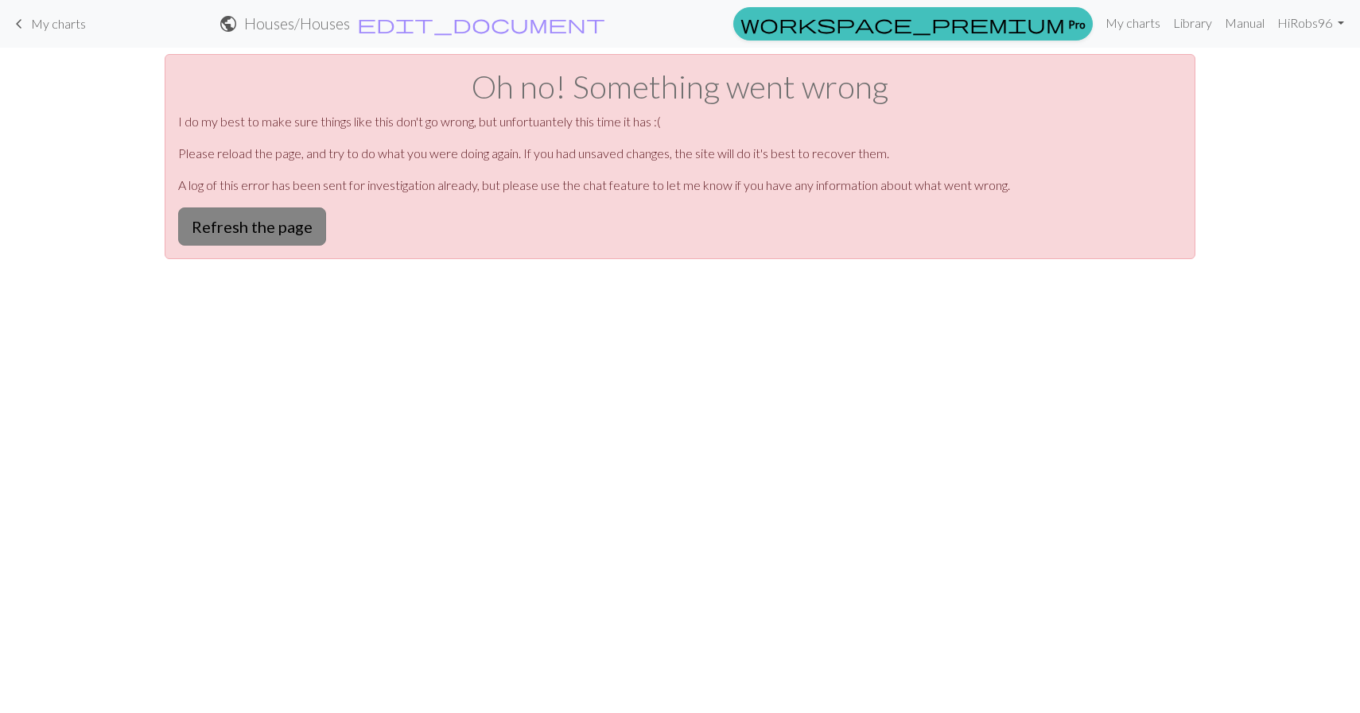
click at [262, 233] on button "Refresh the page" at bounding box center [252, 227] width 148 height 38
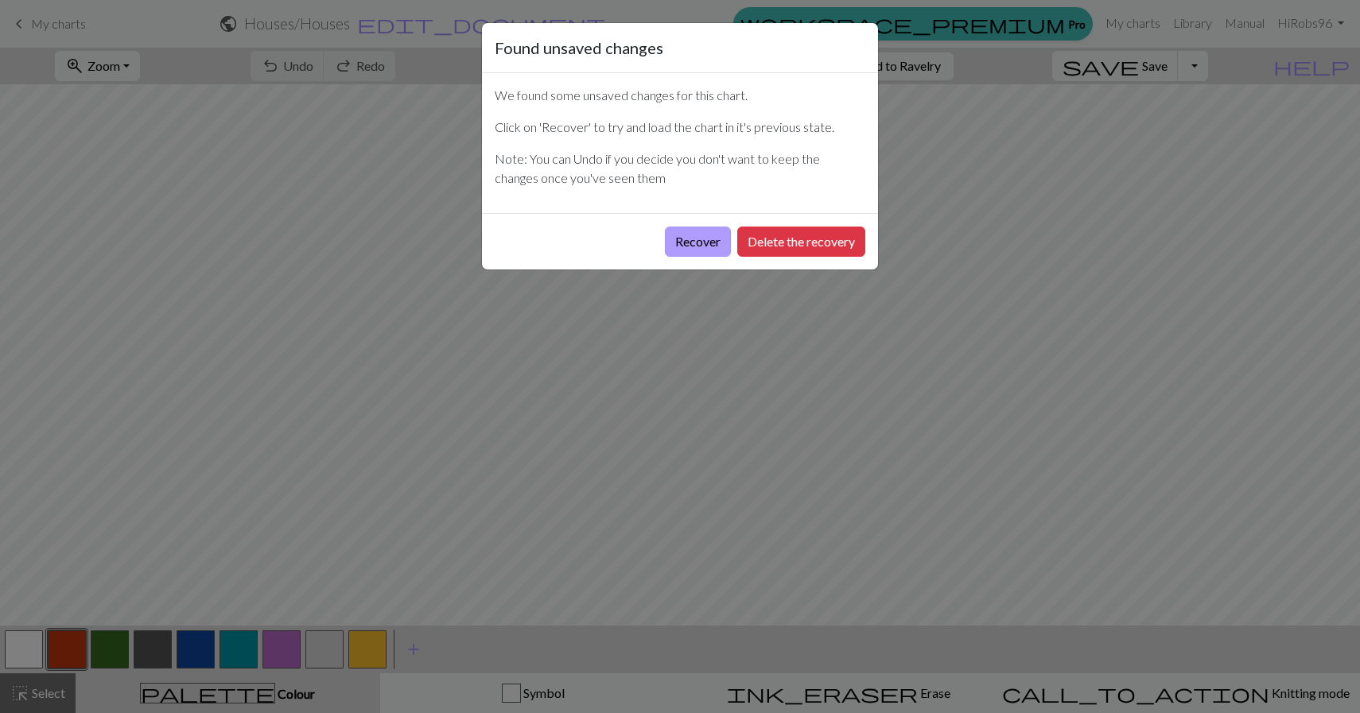
click at [711, 245] on button "Recover" at bounding box center [698, 242] width 66 height 30
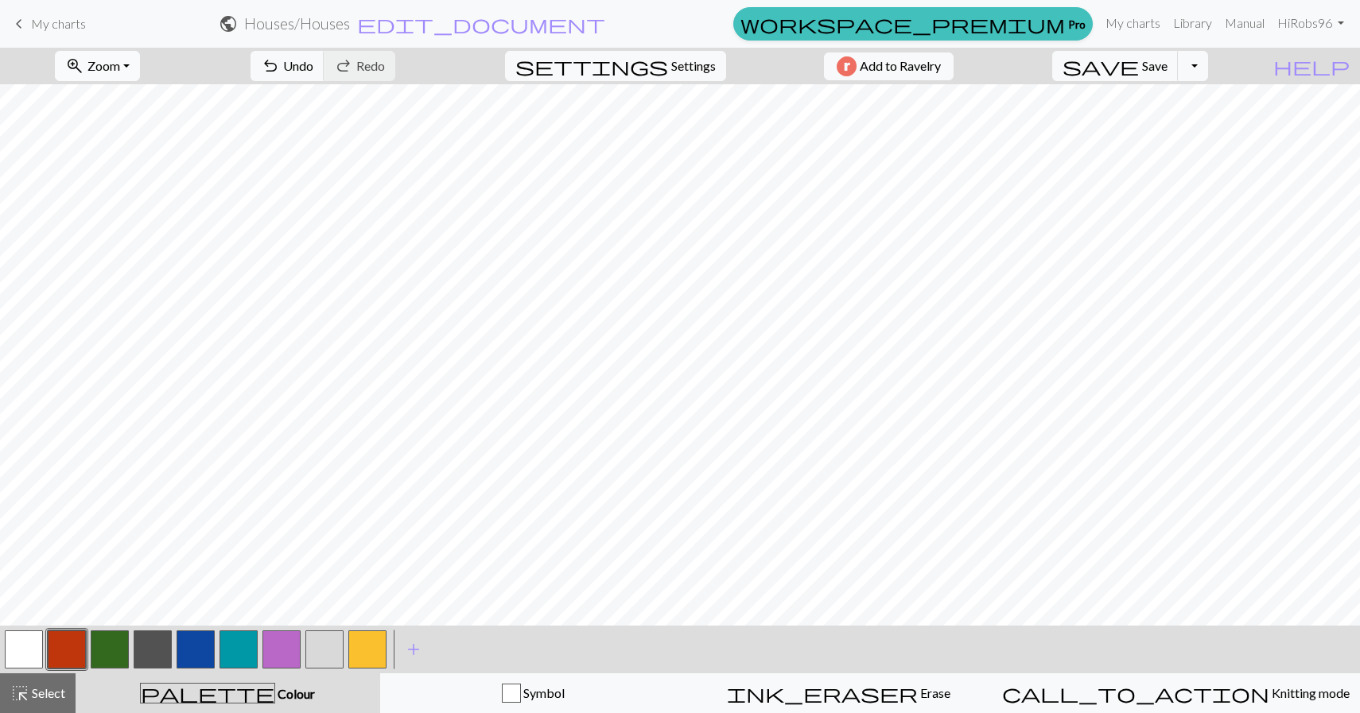
click at [140, 66] on button "zoom_in Zoom Zoom" at bounding box center [97, 66] width 85 height 30
click at [155, 153] on button "Fit height" at bounding box center [119, 151] width 126 height 25
click at [1208, 77] on button "Toggle Dropdown" at bounding box center [1192, 66] width 30 height 30
click at [1180, 122] on button "save_alt Download" at bounding box center [1076, 126] width 262 height 25
click at [1208, 70] on button "Toggle Dropdown" at bounding box center [1192, 66] width 30 height 30
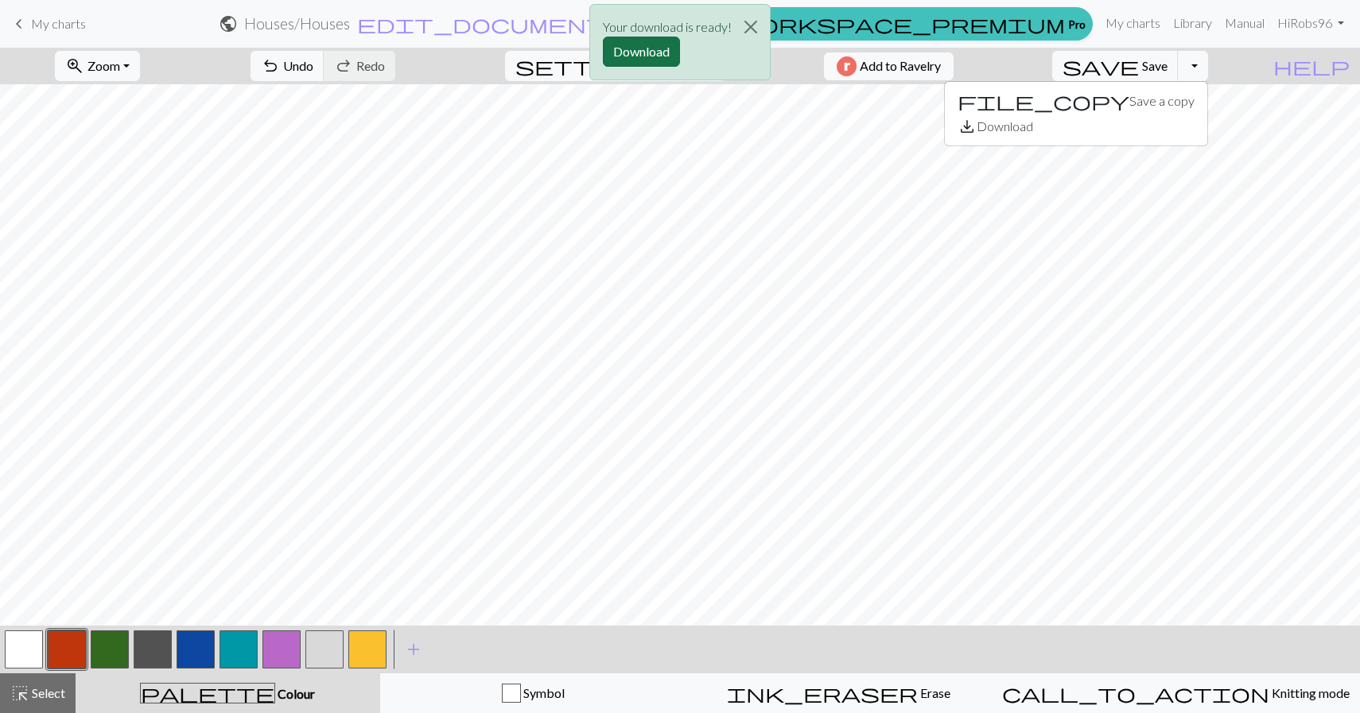
click at [638, 63] on button "Download" at bounding box center [641, 52] width 77 height 30
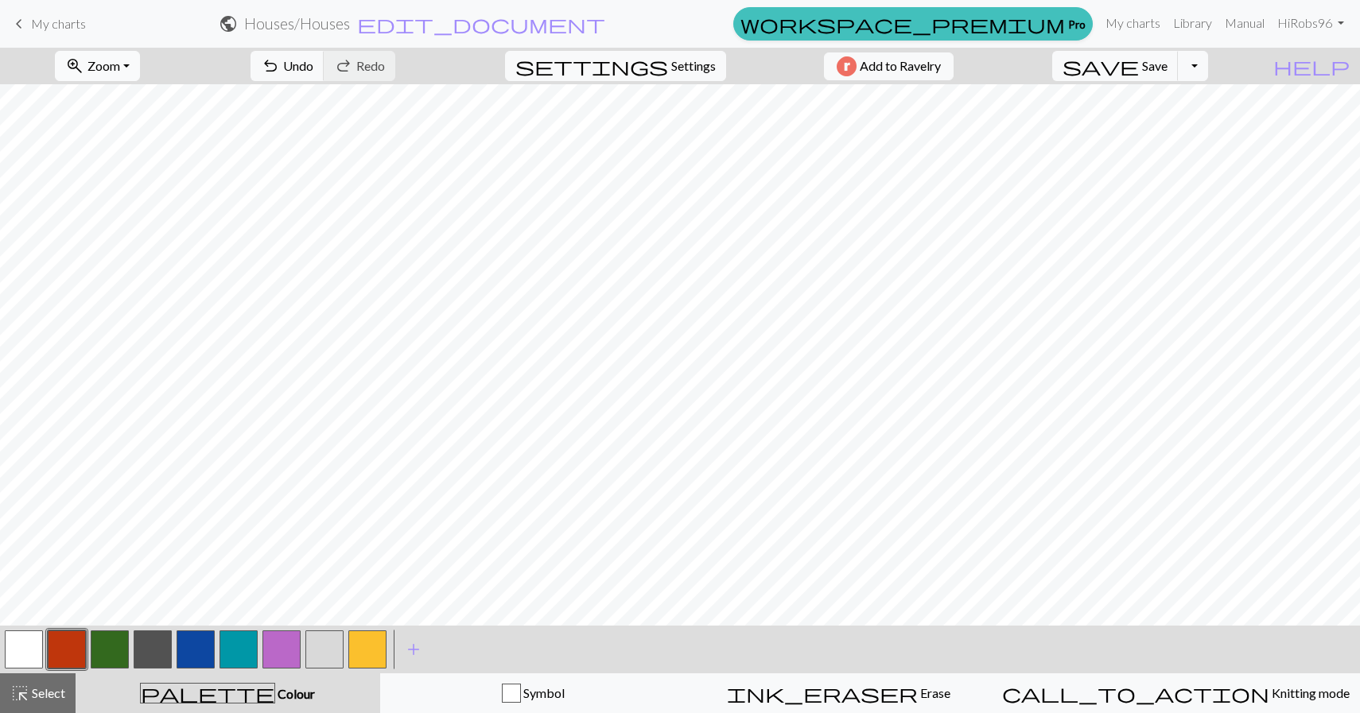
click at [140, 64] on button "zoom_in Zoom Zoom" at bounding box center [97, 66] width 85 height 30
click at [137, 109] on button "Fit all" at bounding box center [119, 100] width 126 height 25
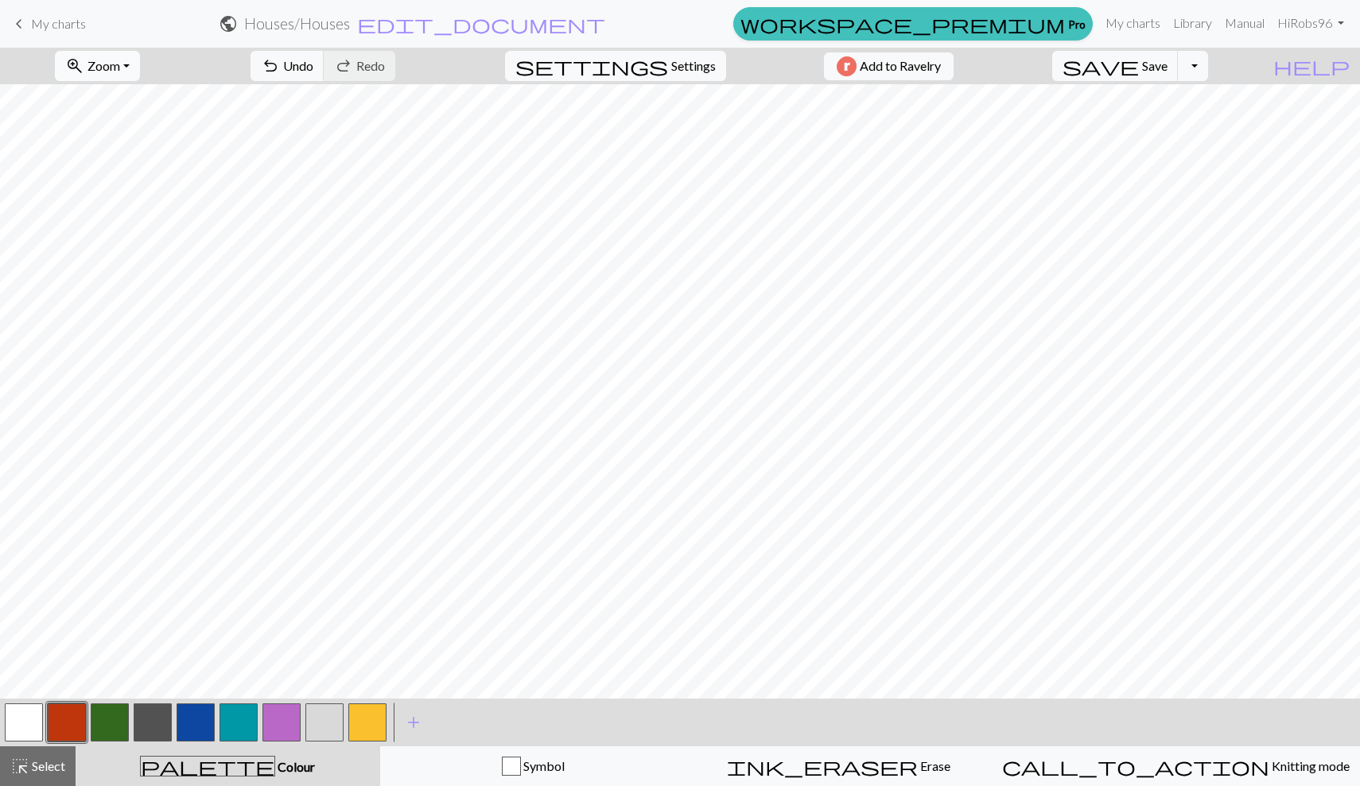
click at [140, 68] on button "zoom_in Zoom Zoom" at bounding box center [97, 66] width 85 height 30
click at [140, 69] on button "zoom_in Zoom Zoom" at bounding box center [97, 66] width 85 height 30
click at [130, 152] on button "Fit height" at bounding box center [119, 151] width 126 height 25
click at [140, 65] on button "zoom_in Zoom Zoom" at bounding box center [97, 66] width 85 height 30
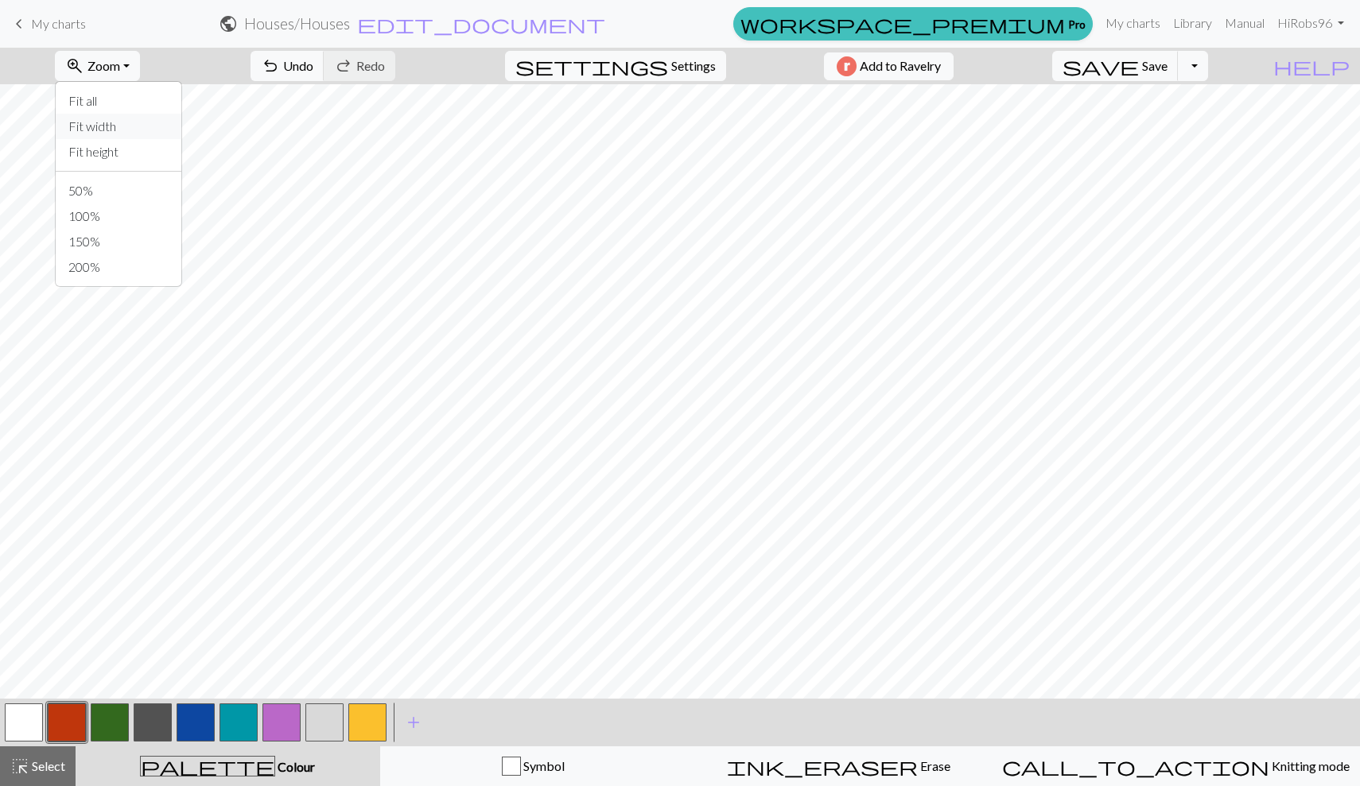
click at [142, 134] on button "Fit width" at bounding box center [119, 126] width 126 height 25
click at [140, 72] on button "zoom_in Zoom Zoom" at bounding box center [97, 66] width 85 height 30
click at [143, 98] on button "Fit all" at bounding box center [119, 100] width 126 height 25
click at [140, 67] on button "zoom_in Zoom Zoom" at bounding box center [97, 66] width 85 height 30
click at [142, 145] on button "Fit height" at bounding box center [119, 151] width 126 height 25
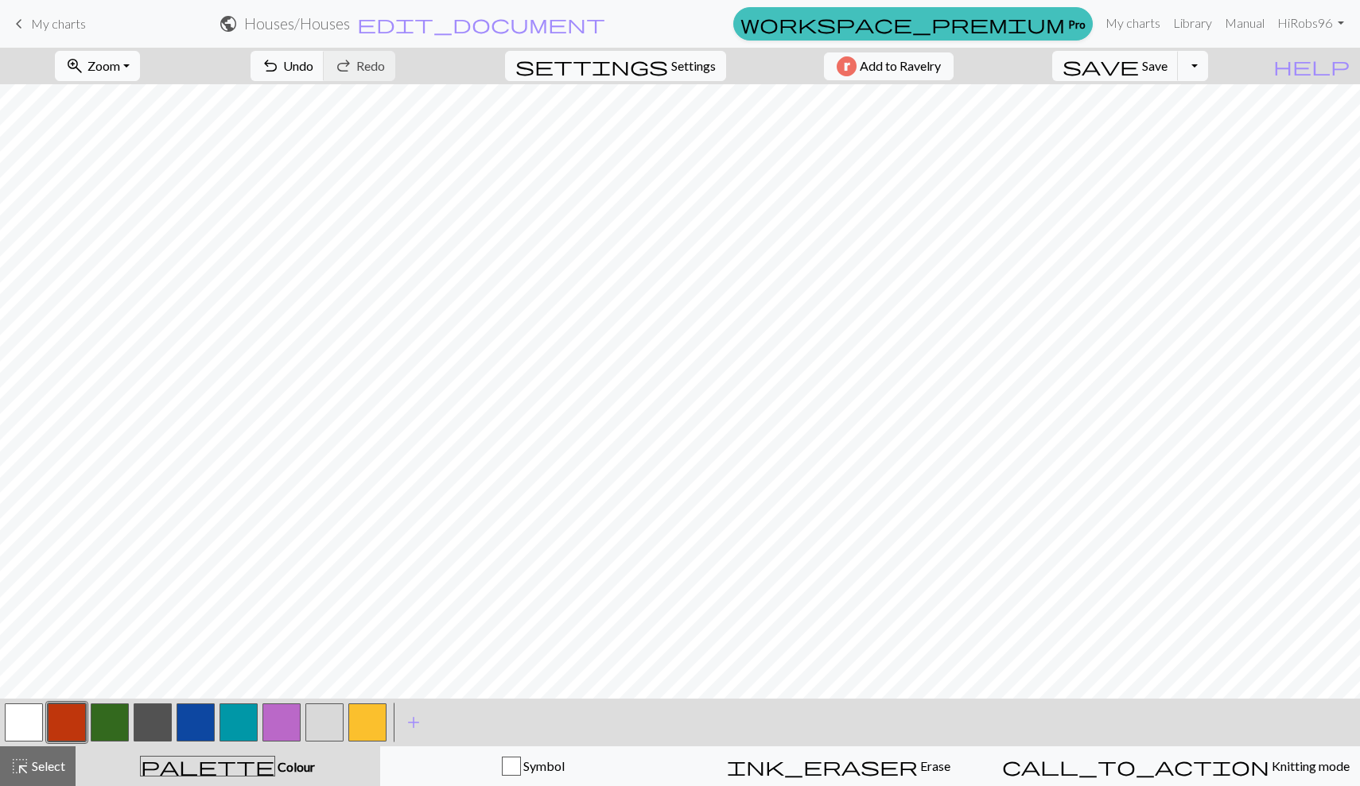
click at [140, 72] on button "zoom_in Zoom Zoom" at bounding box center [97, 66] width 85 height 30
click at [99, 188] on button "50%" at bounding box center [119, 190] width 126 height 25
click at [147, 712] on button "button" at bounding box center [153, 723] width 38 height 38
click at [364, 712] on button "button" at bounding box center [367, 723] width 38 height 38
click at [1208, 69] on button "Toggle Dropdown" at bounding box center [1192, 66] width 30 height 30
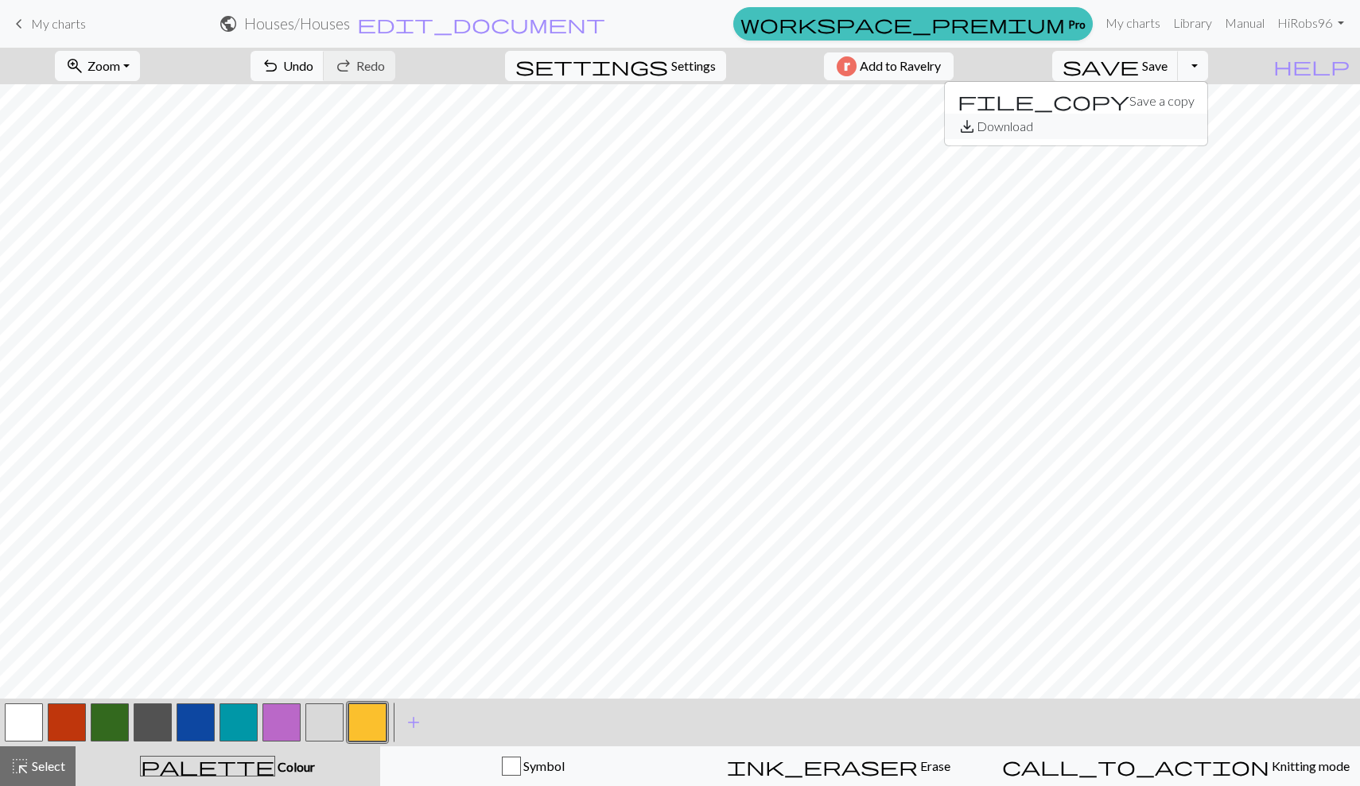
click at [1179, 130] on button "save_alt Download" at bounding box center [1076, 126] width 262 height 25
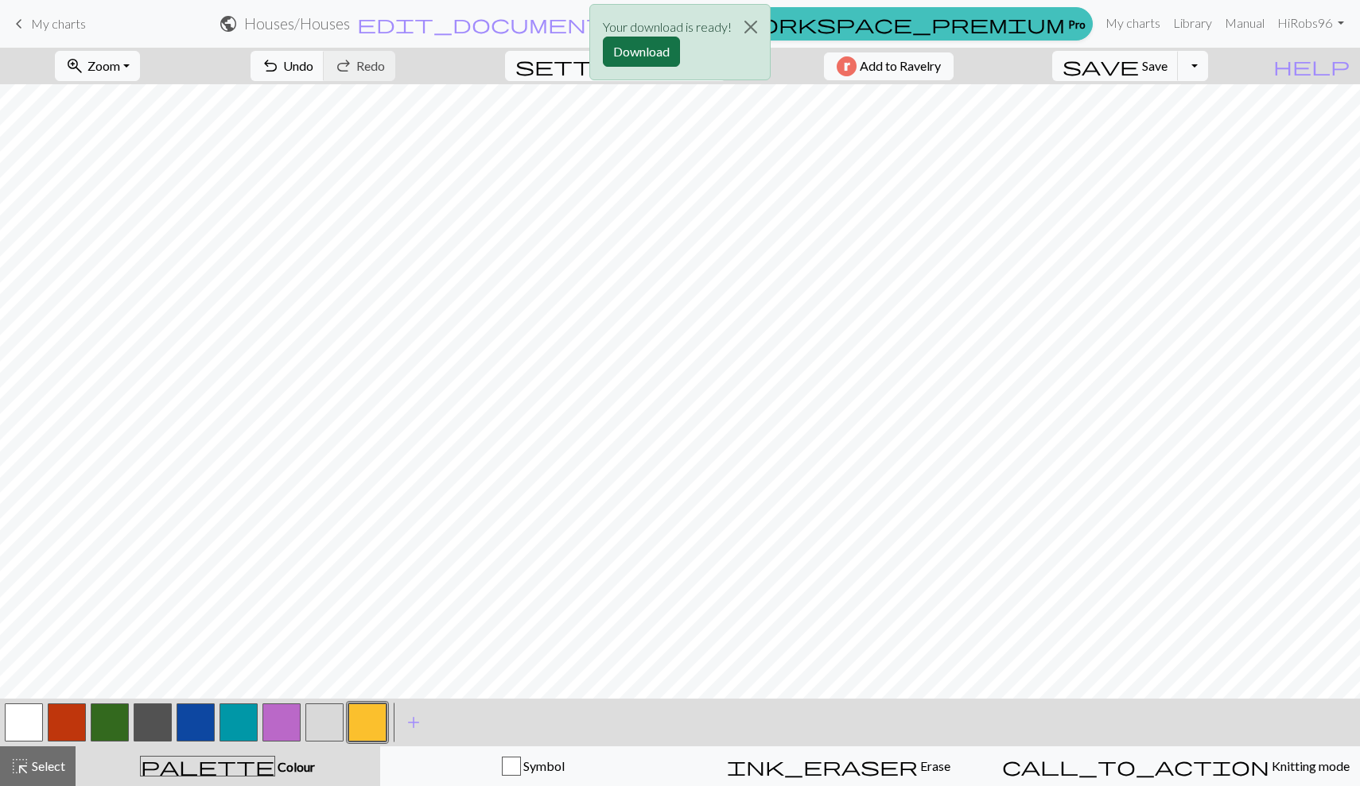
click at [646, 49] on button "Download" at bounding box center [641, 52] width 77 height 30
